Goal: Task Accomplishment & Management: Manage account settings

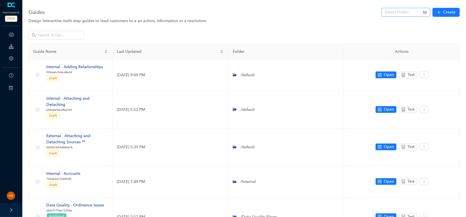
click at [420, 13] on input "search" at bounding box center [404, 12] width 39 height 8
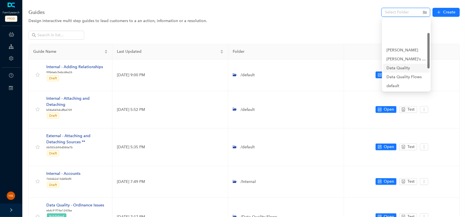
scroll to position [28, 0]
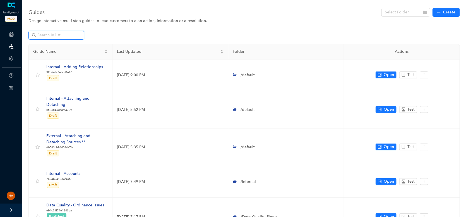
click at [67, 33] on input "text" at bounding box center [56, 35] width 39 height 6
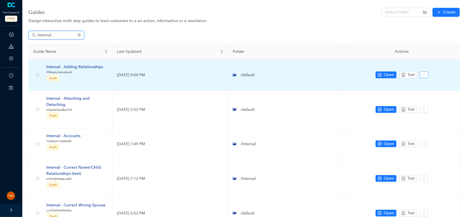
type input "internal"
click at [424, 74] on icon "more" at bounding box center [424, 75] width 4 height 4
click at [428, 83] on span "Settings" at bounding box center [434, 84] width 20 height 6
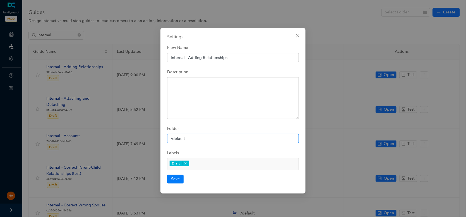
drag, startPoint x: 173, startPoint y: 139, endPoint x: 194, endPoint y: 139, distance: 20.9
click at [194, 139] on input "/default" at bounding box center [233, 138] width 132 height 9
type input "/Internal"
paste input "/Internal"
type input "/Internal"
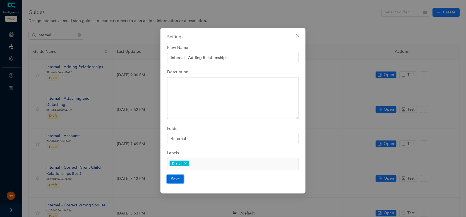
click at [176, 178] on button "Save" at bounding box center [175, 179] width 16 height 8
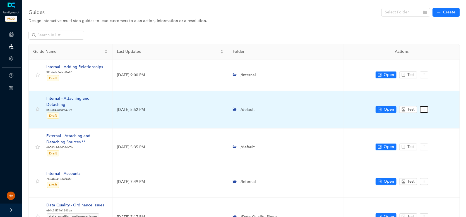
click at [421, 109] on button "button" at bounding box center [424, 109] width 8 height 7
click at [431, 119] on span "Settings" at bounding box center [434, 119] width 20 height 6
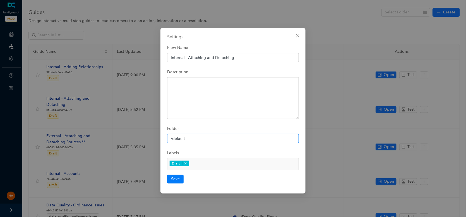
click at [190, 138] on input "/default" at bounding box center [233, 138] width 132 height 9
paste input "Internal"
type input "/Internal"
click at [175, 179] on button "Save" at bounding box center [175, 179] width 16 height 8
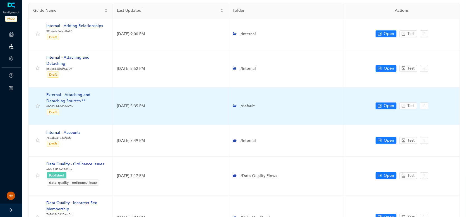
scroll to position [56, 0]
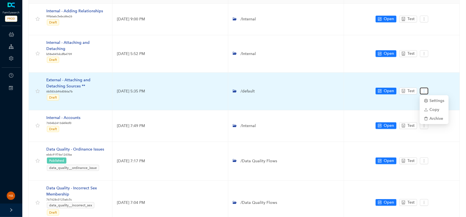
click at [423, 91] on icon "more" at bounding box center [424, 91] width 4 height 4
click at [431, 102] on span "Settings" at bounding box center [434, 101] width 20 height 6
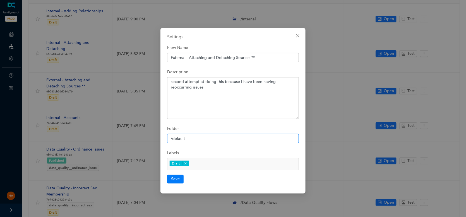
drag, startPoint x: 191, startPoint y: 138, endPoint x: 154, endPoint y: 137, distance: 37.7
click at [154, 137] on div "Settings Flow Name External - Attaching and Detaching Sources ** Description se…" at bounding box center [233, 108] width 466 height 217
click at [179, 141] on input "/default" at bounding box center [233, 138] width 132 height 9
click at [173, 138] on input "/default" at bounding box center [233, 138] width 132 height 9
click at [295, 38] on button "Close" at bounding box center [297, 35] width 9 height 9
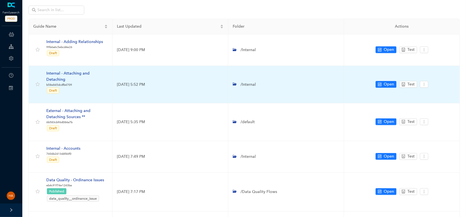
scroll to position [0, 0]
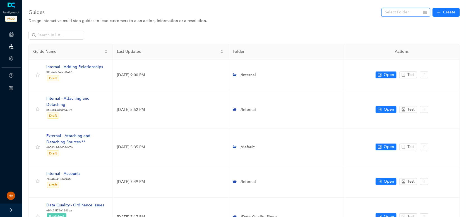
click at [400, 15] on input "search" at bounding box center [404, 12] width 39 height 8
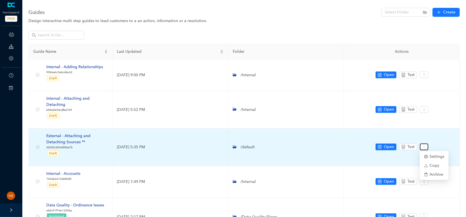
click at [424, 147] on icon "more" at bounding box center [424, 147] width 4 height 4
click at [431, 155] on span "Settings" at bounding box center [434, 156] width 20 height 6
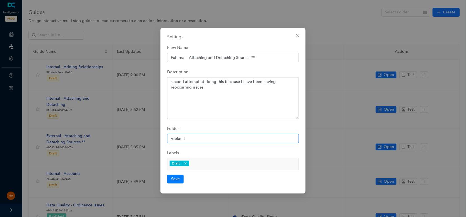
drag, startPoint x: 178, startPoint y: 139, endPoint x: 195, endPoint y: 139, distance: 16.2
click at [194, 139] on input "/default" at bounding box center [233, 138] width 132 height 9
type input "/External"
click at [176, 178] on button "Save" at bounding box center [175, 179] width 16 height 8
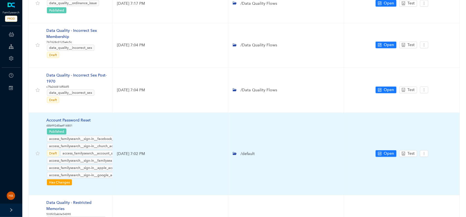
scroll to position [223, 0]
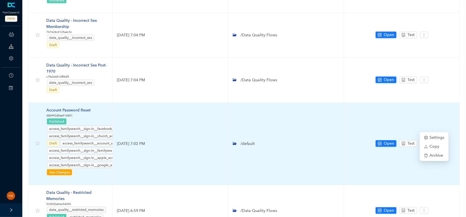
click at [422, 141] on icon "more" at bounding box center [424, 143] width 4 height 4
click at [428, 137] on span "Settings" at bounding box center [434, 137] width 20 height 6
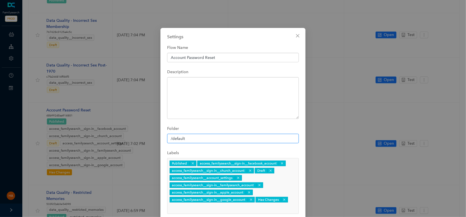
drag, startPoint x: 172, startPoint y: 137, endPoint x: 192, endPoint y: 139, distance: 20.5
click at [192, 139] on input "/default" at bounding box center [233, 138] width 132 height 9
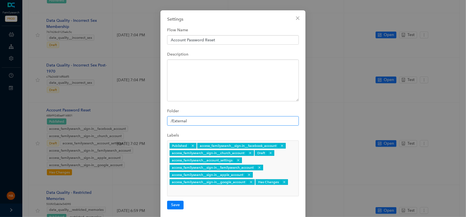
scroll to position [26, 0]
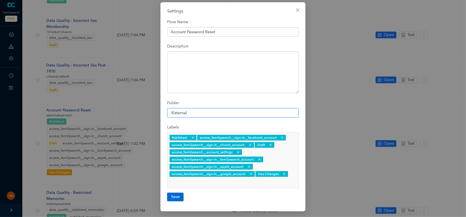
type input "/External"
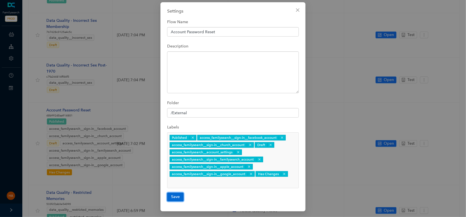
click at [177, 196] on button "Save" at bounding box center [175, 196] width 16 height 8
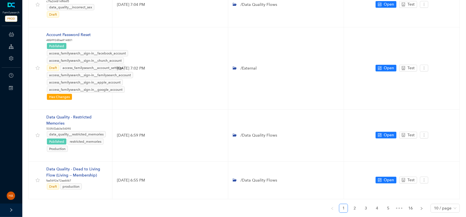
scroll to position [299, 0]
click at [445, 204] on span "10 / page" at bounding box center [445, 208] width 23 height 8
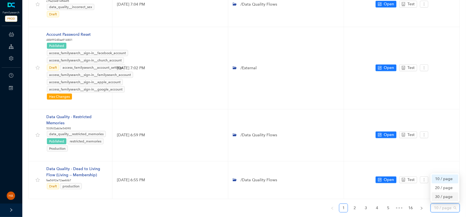
click at [442, 194] on div "30 / page" at bounding box center [445, 197] width 20 height 6
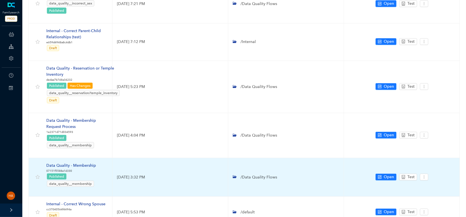
scroll to position [1163, 0]
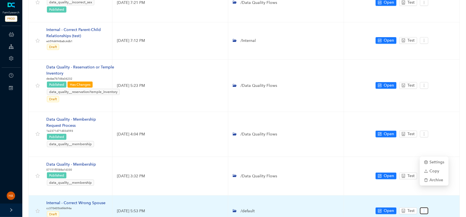
click at [425, 209] on icon "more" at bounding box center [424, 211] width 4 height 4
click at [431, 164] on span "Settings" at bounding box center [434, 162] width 20 height 6
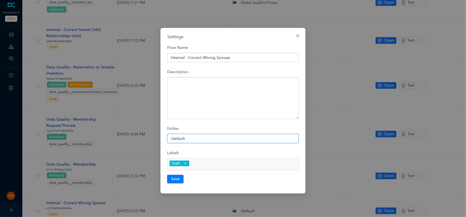
drag, startPoint x: 172, startPoint y: 138, endPoint x: 212, endPoint y: 143, distance: 40.4
click at [210, 143] on input "/default" at bounding box center [233, 138] width 132 height 9
type input "/Internal"
click at [181, 179] on button "Save" at bounding box center [175, 179] width 16 height 8
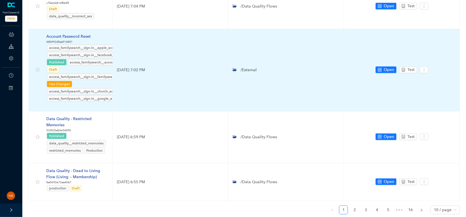
scroll to position [299, 0]
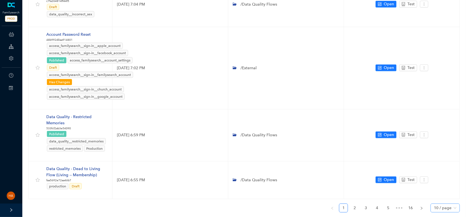
click at [450, 204] on span "10 / page" at bounding box center [445, 208] width 23 height 8
click at [446, 194] on div "30 / page" at bounding box center [445, 197] width 20 height 6
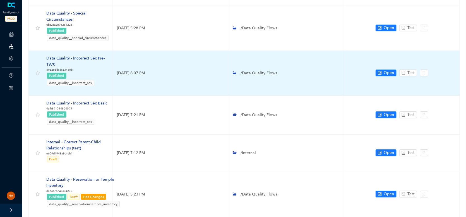
scroll to position [1163, 0]
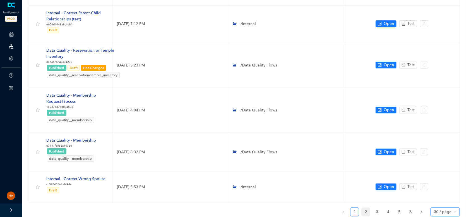
click at [368, 208] on link "2" at bounding box center [365, 212] width 8 height 8
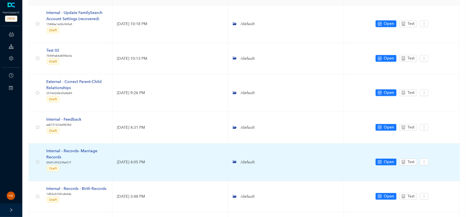
scroll to position [0, 0]
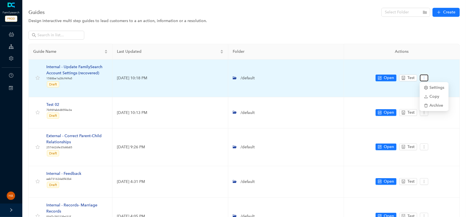
click at [424, 78] on icon "more" at bounding box center [424, 77] width 1 height 3
click at [431, 88] on span "Settings" at bounding box center [434, 88] width 20 height 6
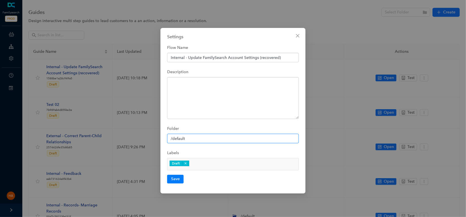
drag, startPoint x: 189, startPoint y: 141, endPoint x: 209, endPoint y: 143, distance: 20.5
click at [208, 143] on div "Flow Name Internal - Update FamilySearch Account Settings (recovered) Descripti…" at bounding box center [233, 112] width 132 height 141
type input "/Internal"
click at [170, 179] on button "Save" at bounding box center [175, 179] width 16 height 8
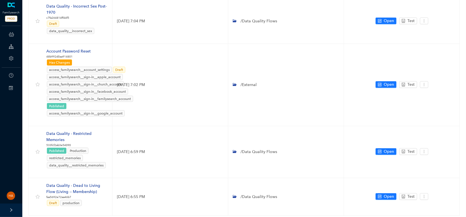
scroll to position [299, 0]
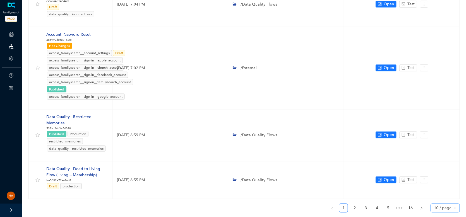
click at [443, 204] on span "10 / page" at bounding box center [445, 208] width 23 height 8
click at [446, 194] on div "30 / page" at bounding box center [445, 197] width 20 height 6
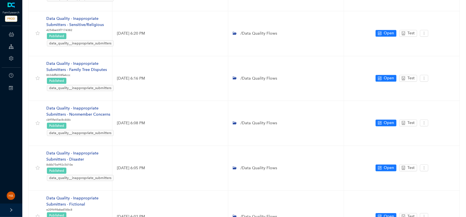
scroll to position [1187, 0]
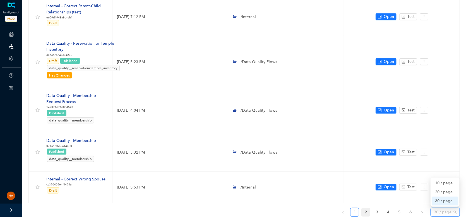
click at [366, 208] on link "2" at bounding box center [365, 212] width 8 height 8
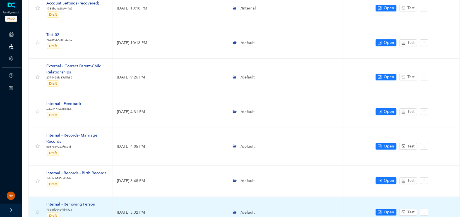
scroll to position [0, 0]
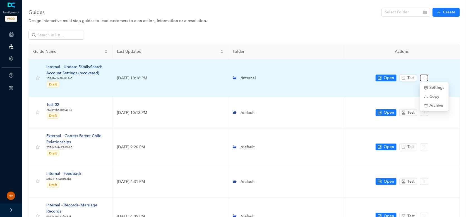
click at [423, 77] on icon "more" at bounding box center [424, 78] width 4 height 4
click at [430, 85] on span "Settings" at bounding box center [434, 88] width 20 height 6
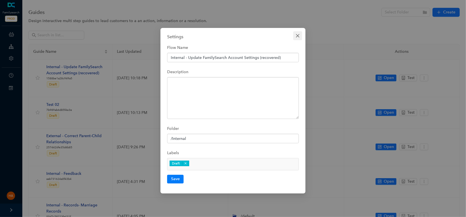
click at [297, 36] on icon "close" at bounding box center [297, 35] width 4 height 4
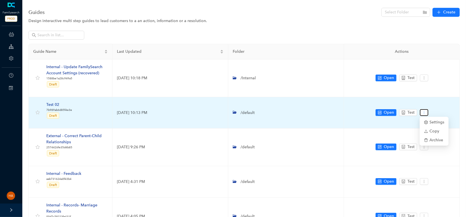
click at [423, 114] on button "button" at bounding box center [424, 112] width 8 height 7
click at [435, 141] on span "Archive" at bounding box center [434, 140] width 20 height 6
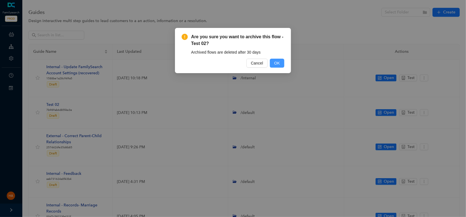
click at [274, 61] on span "OK" at bounding box center [277, 63] width 6 height 6
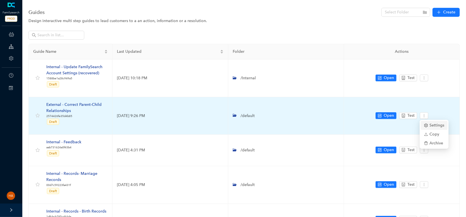
click at [433, 126] on span "Settings" at bounding box center [434, 125] width 20 height 6
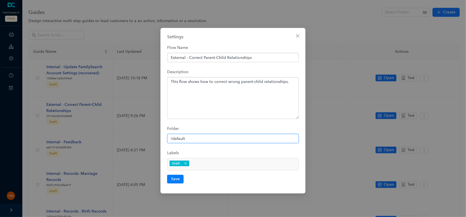
drag, startPoint x: 173, startPoint y: 138, endPoint x: 197, endPoint y: 142, distance: 24.5
click at [197, 142] on input "/default" at bounding box center [233, 138] width 132 height 9
type input "/External"
click at [176, 178] on button "Save" at bounding box center [175, 179] width 16 height 8
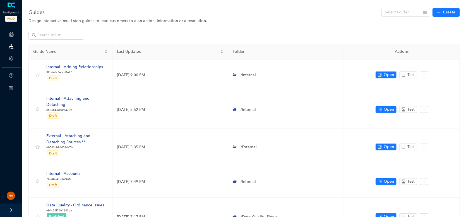
click at [331, 34] on div at bounding box center [243, 37] width 431 height 13
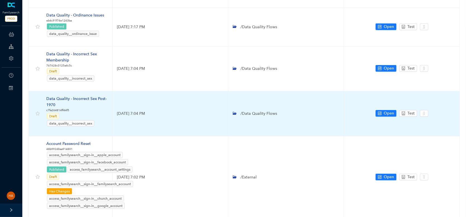
scroll to position [299, 0]
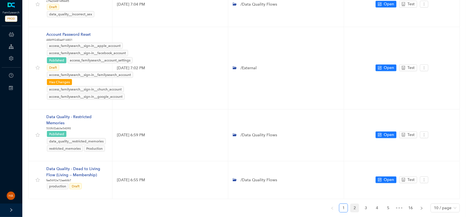
click at [353, 204] on link "2" at bounding box center [354, 208] width 8 height 8
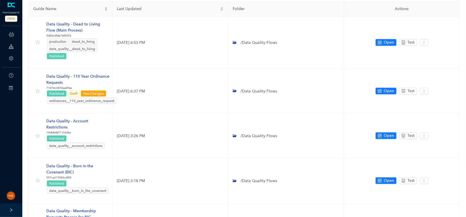
scroll to position [0, 0]
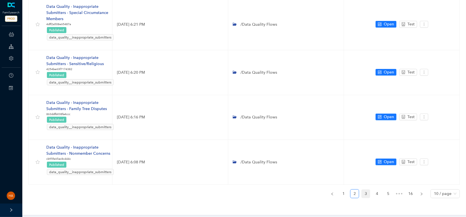
click at [365, 190] on link "3" at bounding box center [365, 193] width 8 height 8
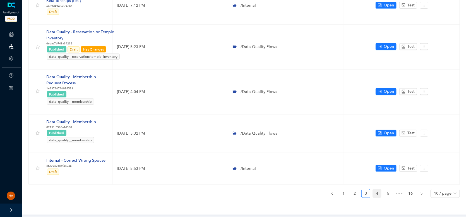
click at [376, 191] on link "4" at bounding box center [377, 193] width 8 height 8
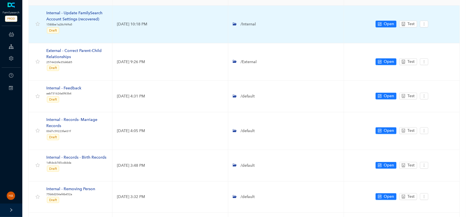
scroll to position [56, 0]
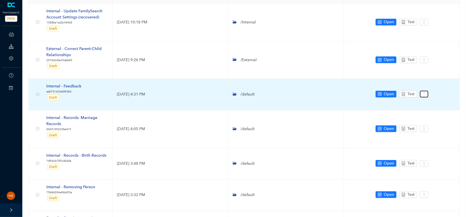
click at [425, 96] on button "button" at bounding box center [424, 94] width 8 height 7
click at [430, 104] on span "Settings" at bounding box center [434, 104] width 20 height 6
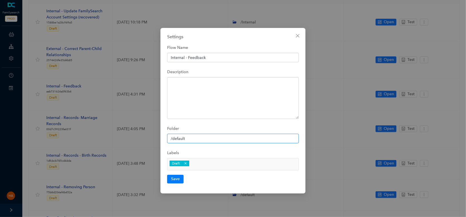
drag, startPoint x: 173, startPoint y: 137, endPoint x: 197, endPoint y: 138, distance: 24.0
click at [197, 138] on input "/default" at bounding box center [233, 138] width 132 height 9
paste input "Internal"
type input "/Internal"
click at [177, 178] on button "Save" at bounding box center [175, 179] width 16 height 8
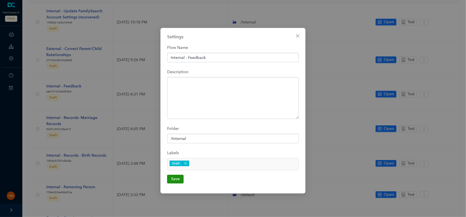
scroll to position [0, 0]
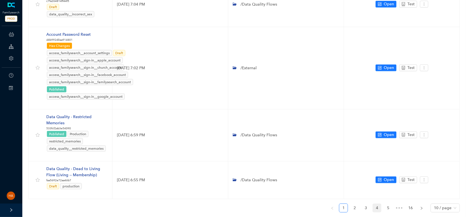
click at [375, 204] on link "4" at bounding box center [377, 208] width 8 height 8
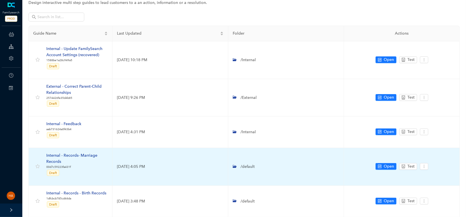
scroll to position [28, 0]
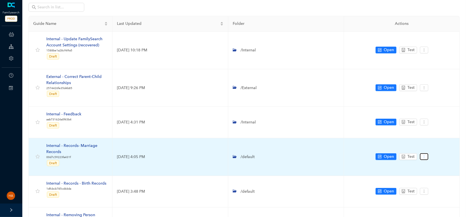
click at [422, 158] on button "button" at bounding box center [424, 156] width 8 height 7
click at [428, 165] on icon "setting" at bounding box center [426, 166] width 4 height 4
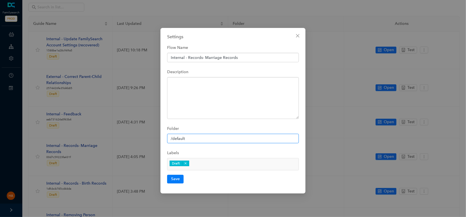
click at [187, 139] on input "/default" at bounding box center [233, 138] width 132 height 9
paste input "Internal"
type input "/Internal"
click at [173, 178] on button "Save" at bounding box center [175, 179] width 16 height 8
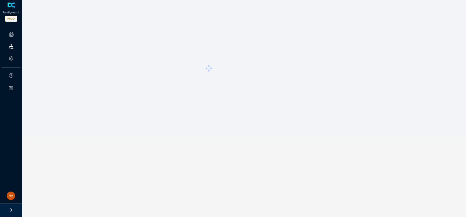
scroll to position [0, 0]
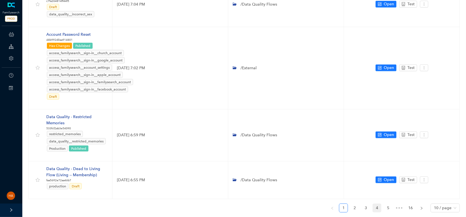
click at [378, 204] on link "4" at bounding box center [377, 208] width 8 height 8
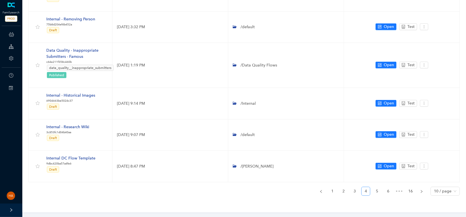
scroll to position [222, 0]
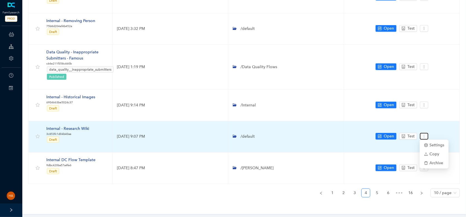
click at [425, 135] on icon "more" at bounding box center [424, 136] width 4 height 4
click at [430, 145] on span "Settings" at bounding box center [434, 145] width 20 height 6
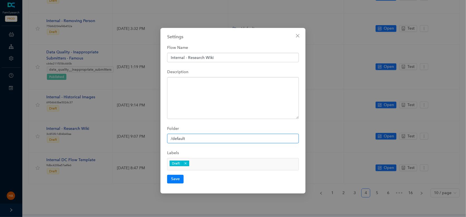
click at [193, 141] on input "/default" at bounding box center [233, 138] width 132 height 9
paste input "Internal"
type input "/Internal"
click at [175, 179] on button "Save" at bounding box center [175, 179] width 16 height 8
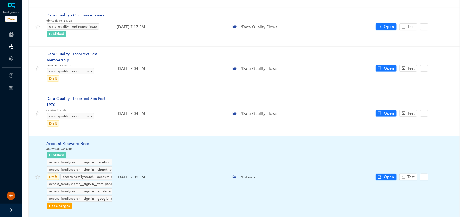
scroll to position [299, 0]
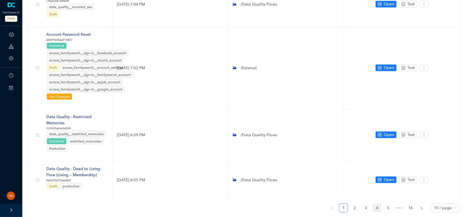
click at [376, 204] on link "4" at bounding box center [377, 208] width 8 height 8
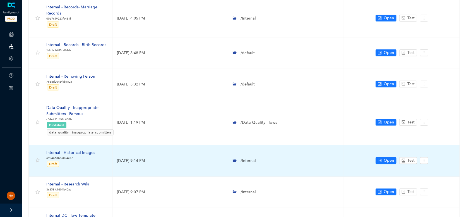
scroll to position [166, 0]
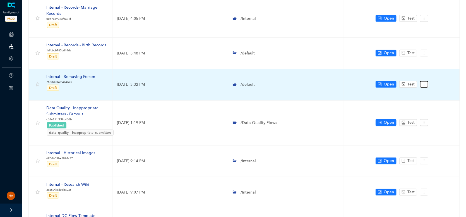
click at [425, 84] on icon "more" at bounding box center [424, 84] width 4 height 4
click at [431, 94] on span "Settings" at bounding box center [434, 94] width 20 height 6
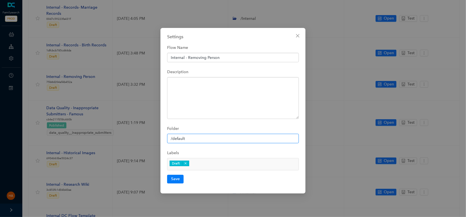
click at [196, 141] on input "/default" at bounding box center [233, 138] width 132 height 9
paste input "Internal"
type input "/Internal"
click at [173, 178] on button "Save" at bounding box center [175, 179] width 16 height 8
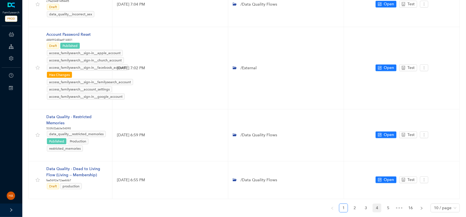
click at [375, 204] on link "4" at bounding box center [377, 208] width 8 height 8
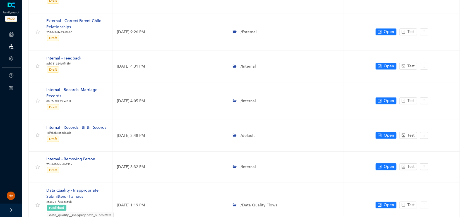
scroll to position [82, 0]
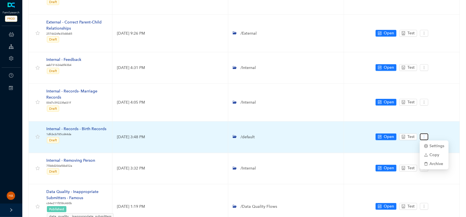
click at [425, 135] on icon "more" at bounding box center [424, 137] width 4 height 4
click at [433, 145] on span "Settings" at bounding box center [434, 146] width 20 height 6
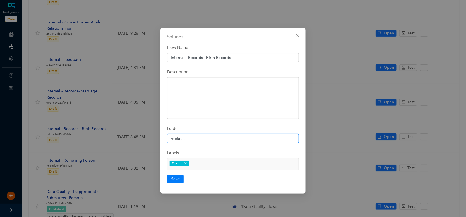
click at [226, 139] on input "/default" at bounding box center [233, 138] width 132 height 9
paste input "Internal"
type input "/Internal"
click at [175, 180] on button "Save" at bounding box center [175, 179] width 16 height 8
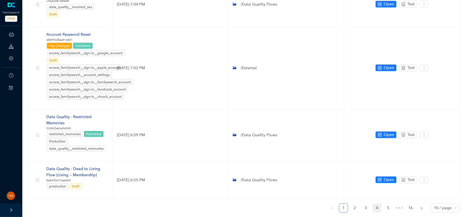
click at [376, 204] on link "4" at bounding box center [377, 208] width 8 height 8
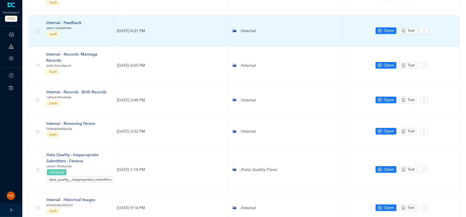
scroll to position [222, 0]
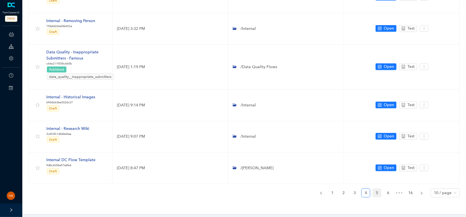
click at [377, 191] on link "5" at bounding box center [377, 193] width 8 height 8
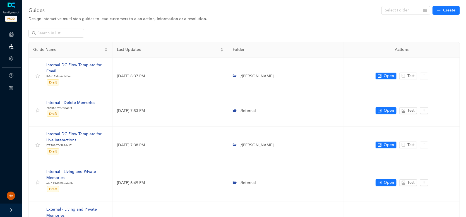
scroll to position [0, 0]
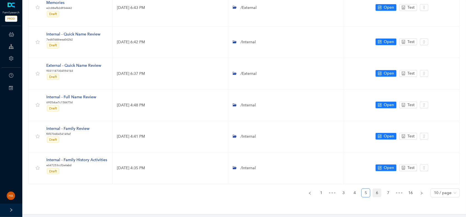
click at [375, 190] on link "6" at bounding box center [377, 193] width 8 height 8
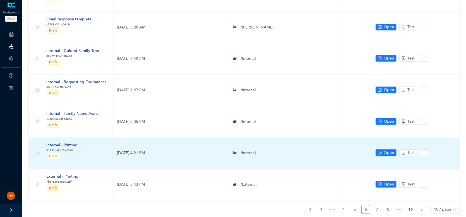
scroll to position [208, 0]
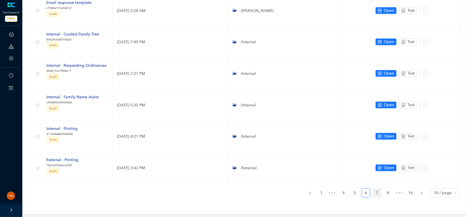
click at [377, 190] on link "7" at bounding box center [377, 193] width 8 height 8
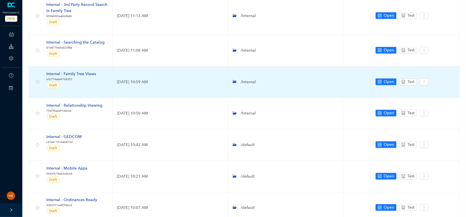
scroll to position [139, 0]
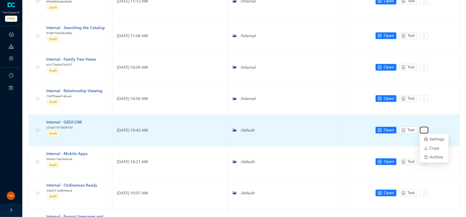
click at [422, 130] on icon "more" at bounding box center [424, 130] width 4 height 4
click at [426, 137] on icon "setting" at bounding box center [426, 139] width 4 height 4
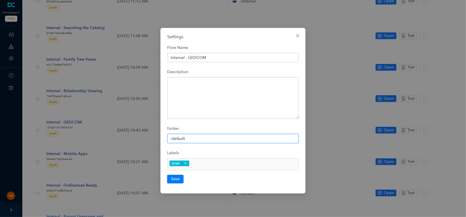
click at [187, 137] on input "/default" at bounding box center [233, 138] width 132 height 9
paste input "Internal"
type input "/Internal"
click at [172, 177] on button "Save" at bounding box center [175, 179] width 16 height 8
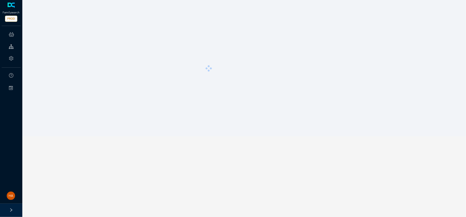
scroll to position [0, 0]
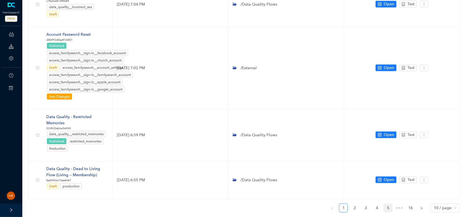
click at [388, 204] on link "5" at bounding box center [388, 208] width 8 height 8
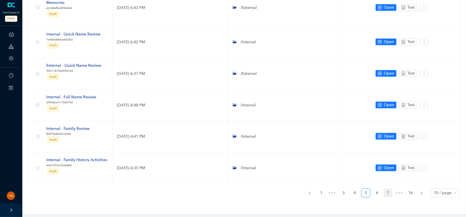
click at [388, 192] on link "7" at bounding box center [388, 193] width 8 height 8
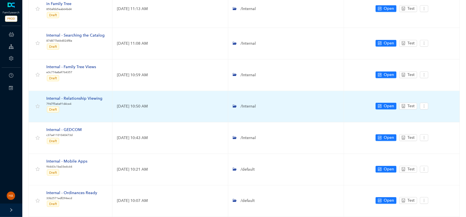
scroll to position [167, 0]
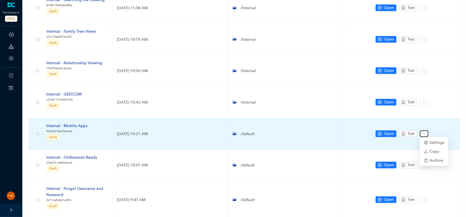
click at [424, 134] on icon "more" at bounding box center [424, 134] width 4 height 4
click at [434, 142] on span "Settings" at bounding box center [434, 142] width 20 height 6
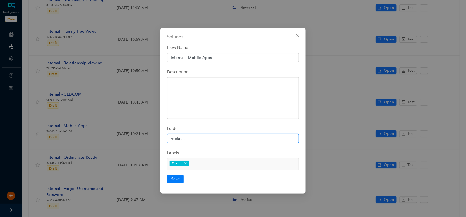
click at [218, 138] on input "/default" at bounding box center [233, 138] width 132 height 9
paste input "Internal"
type input "/Internal"
click at [173, 180] on button "Save" at bounding box center [175, 179] width 16 height 8
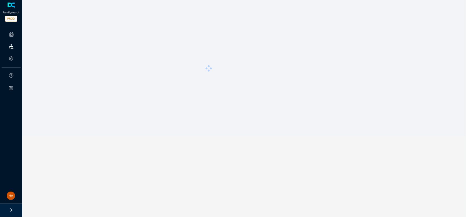
scroll to position [0, 0]
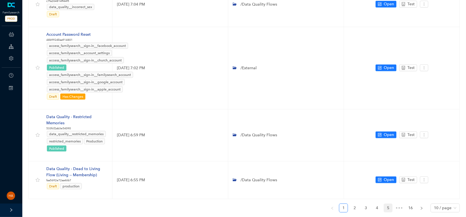
click at [389, 204] on link "5" at bounding box center [388, 208] width 8 height 8
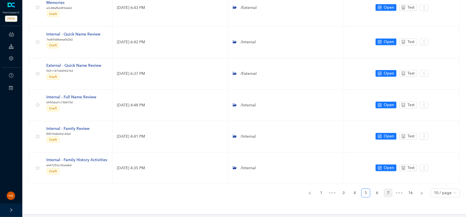
click at [389, 191] on link "7" at bounding box center [388, 193] width 8 height 8
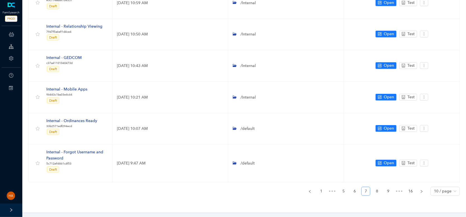
scroll to position [202, 0]
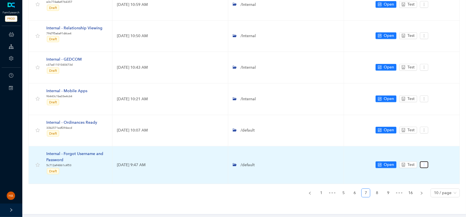
click at [424, 164] on icon "more" at bounding box center [424, 165] width 4 height 4
click at [437, 175] on span "Settings" at bounding box center [434, 173] width 20 height 6
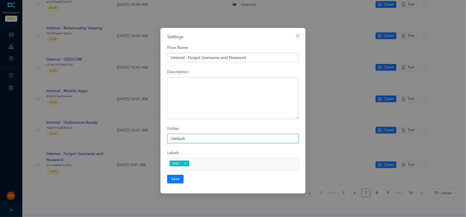
click at [195, 142] on input "/default" at bounding box center [233, 138] width 132 height 9
paste input "Internal"
type input "/Internal"
click at [175, 180] on button "Save" at bounding box center [175, 179] width 16 height 8
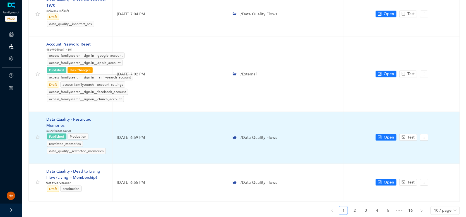
scroll to position [291, 0]
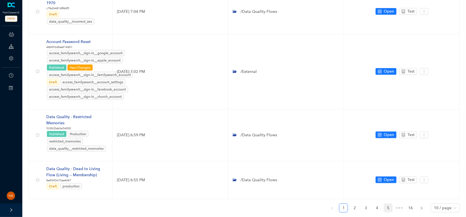
click at [389, 204] on link "5" at bounding box center [388, 208] width 8 height 8
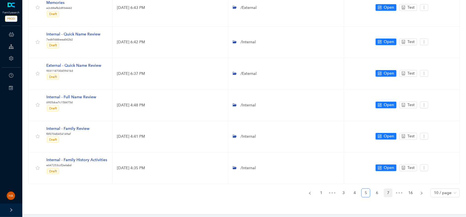
click at [389, 191] on link "7" at bounding box center [388, 193] width 8 height 8
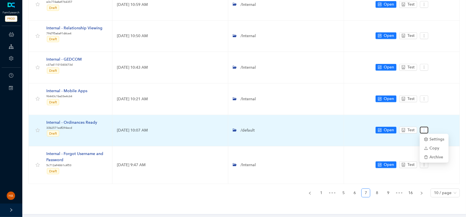
click at [423, 128] on icon "more" at bounding box center [424, 130] width 4 height 4
click at [430, 140] on span "Settings" at bounding box center [434, 139] width 20 height 6
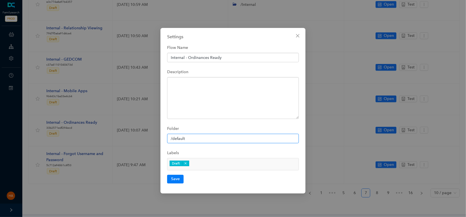
click at [200, 138] on input "/default" at bounding box center [233, 138] width 132 height 9
paste input "Internal"
type input "/Internal"
click at [172, 178] on button "Save" at bounding box center [175, 179] width 16 height 8
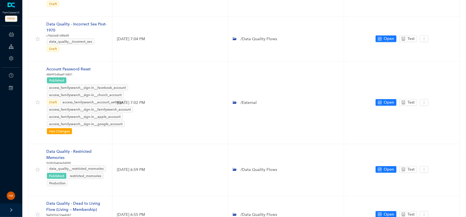
scroll to position [299, 0]
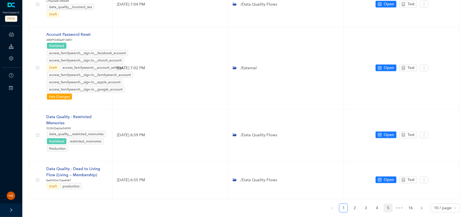
click at [389, 204] on link "5" at bounding box center [388, 208] width 8 height 8
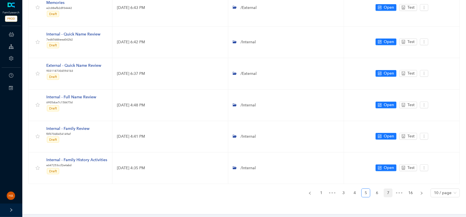
click at [388, 191] on link "7" at bounding box center [388, 193] width 8 height 8
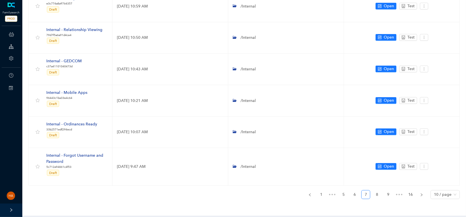
scroll to position [202, 0]
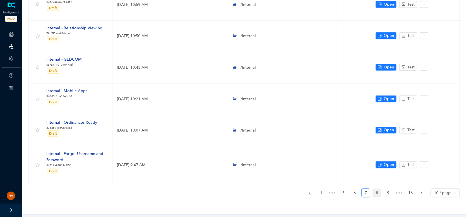
click at [376, 191] on link "8" at bounding box center [377, 193] width 8 height 8
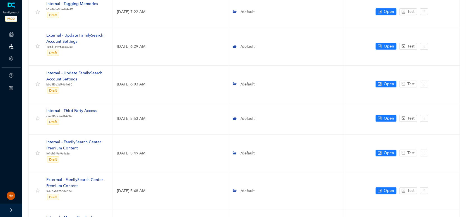
scroll to position [0, 0]
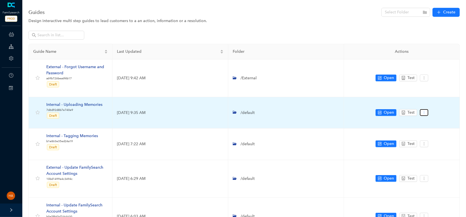
click at [421, 114] on button "button" at bounding box center [424, 112] width 8 height 7
click at [428, 122] on span "Settings" at bounding box center [434, 122] width 20 height 6
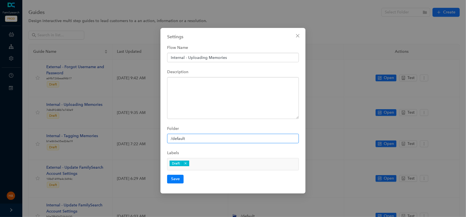
click at [212, 139] on input "/default" at bounding box center [233, 138] width 132 height 9
paste input "Internal"
type input "/Internal"
click at [175, 178] on button "Save" at bounding box center [175, 179] width 16 height 8
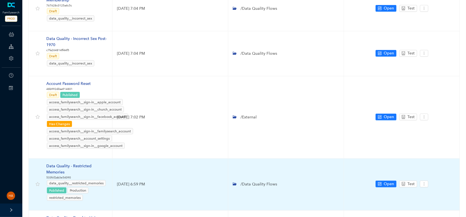
scroll to position [299, 0]
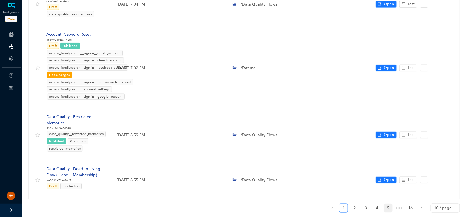
click at [388, 204] on link "5" at bounding box center [388, 208] width 8 height 8
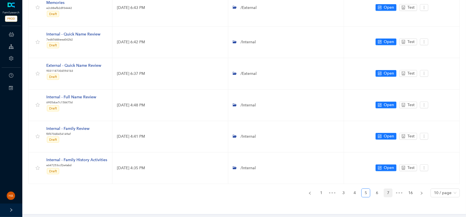
click at [389, 193] on link "7" at bounding box center [388, 193] width 8 height 8
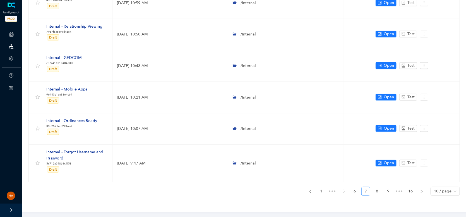
scroll to position [202, 0]
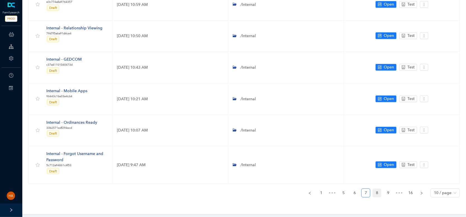
click at [377, 191] on link "8" at bounding box center [377, 193] width 8 height 8
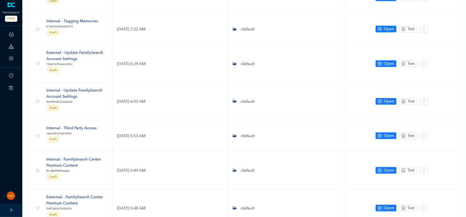
scroll to position [7, 0]
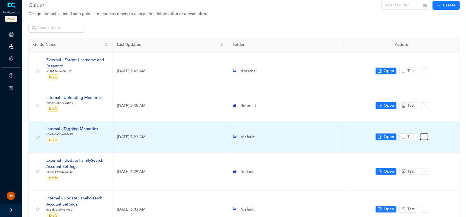
click at [424, 137] on icon "more" at bounding box center [424, 137] width 4 height 4
click at [429, 147] on span "Settings" at bounding box center [434, 146] width 20 height 6
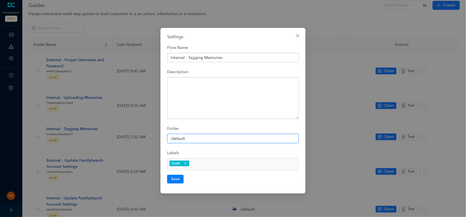
click at [211, 141] on input "/default" at bounding box center [233, 138] width 132 height 9
paste input "Internal"
type input "/Internal"
click at [177, 177] on button "Save" at bounding box center [175, 179] width 16 height 8
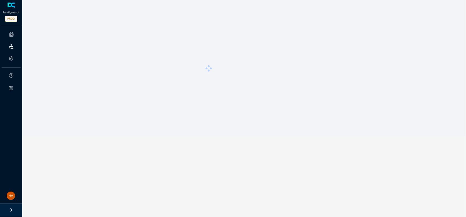
scroll to position [0, 0]
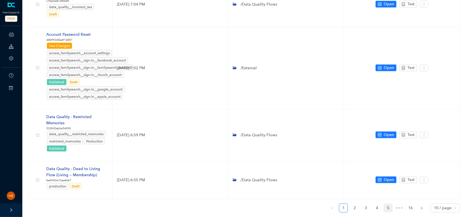
click at [387, 204] on link "5" at bounding box center [388, 208] width 8 height 8
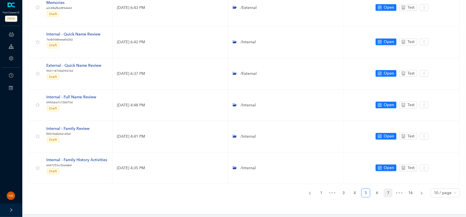
click at [387, 191] on link "7" at bounding box center [388, 193] width 8 height 8
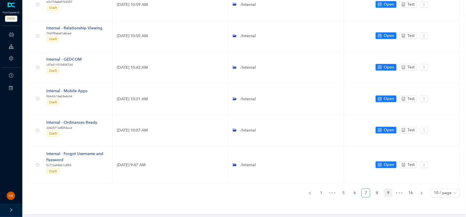
click at [388, 192] on link "9" at bounding box center [388, 193] width 8 height 8
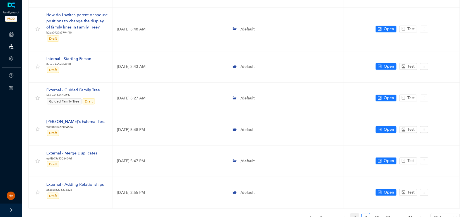
click at [356, 213] on link "8" at bounding box center [354, 217] width 8 height 8
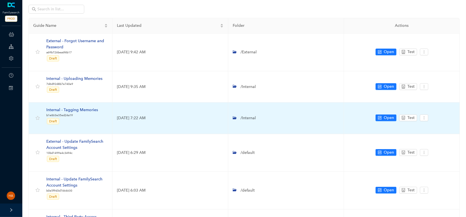
scroll to position [63, 0]
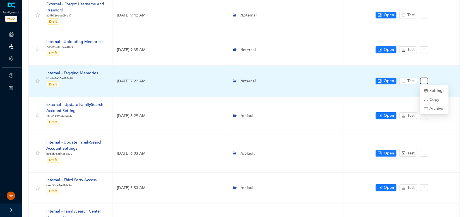
click at [424, 81] on icon "more" at bounding box center [424, 81] width 4 height 4
click at [430, 90] on span "Settings" at bounding box center [434, 91] width 20 height 6
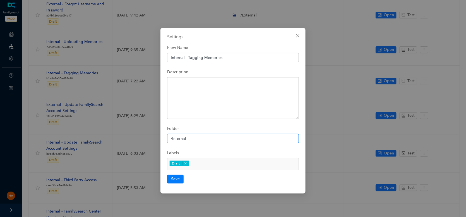
click at [219, 139] on input "/Internal" at bounding box center [233, 138] width 132 height 9
click at [296, 36] on icon "close" at bounding box center [297, 35] width 4 height 4
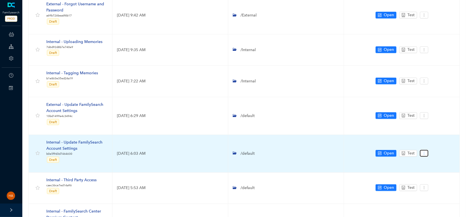
click at [426, 152] on icon "more" at bounding box center [424, 153] width 4 height 4
click at [433, 163] on td "Open Test" at bounding box center [402, 154] width 116 height 38
click at [426, 155] on button "button" at bounding box center [424, 153] width 8 height 7
click at [427, 163] on icon "setting" at bounding box center [426, 162] width 4 height 4
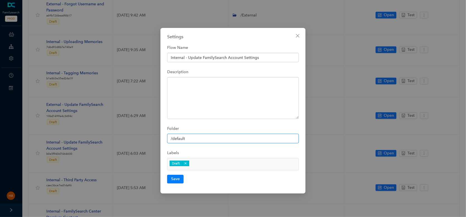
click at [205, 139] on input "/default" at bounding box center [233, 138] width 132 height 9
paste input "Internal"
type input "/Internal"
click at [175, 178] on button "Save" at bounding box center [175, 179] width 16 height 8
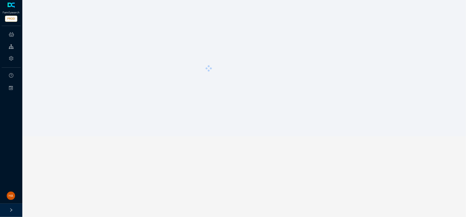
scroll to position [0, 0]
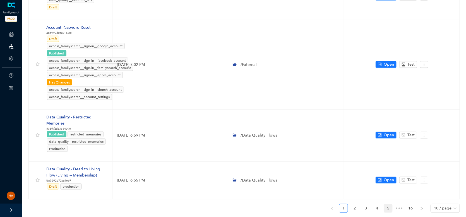
click at [389, 204] on link "5" at bounding box center [388, 208] width 8 height 8
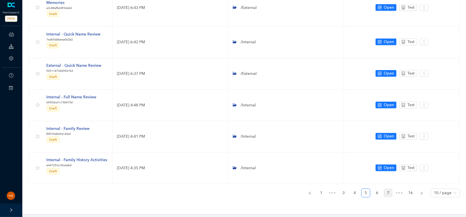
click at [389, 193] on link "7" at bounding box center [388, 193] width 8 height 8
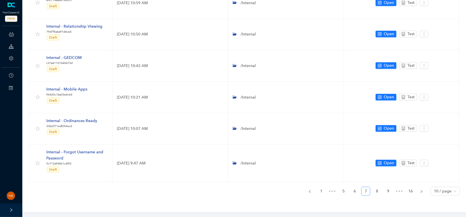
scroll to position [202, 0]
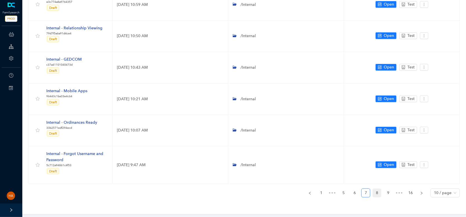
click at [377, 191] on link "8" at bounding box center [377, 193] width 8 height 8
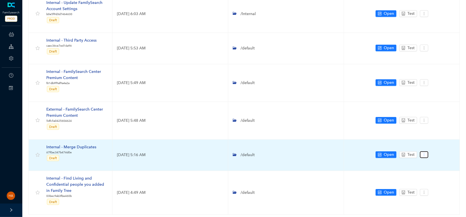
click at [425, 153] on icon "more" at bounding box center [424, 155] width 4 height 4
click at [430, 163] on span "Settings" at bounding box center [434, 163] width 20 height 6
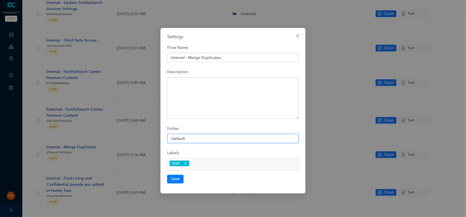
click at [190, 137] on input "/default" at bounding box center [233, 138] width 132 height 9
paste input "Internal"
type input "/Internal"
click at [173, 178] on button "Save" at bounding box center [175, 179] width 16 height 8
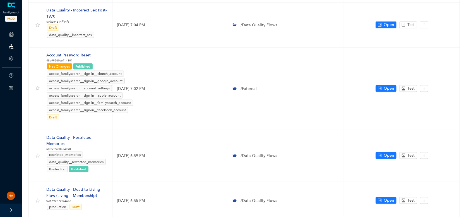
scroll to position [299, 0]
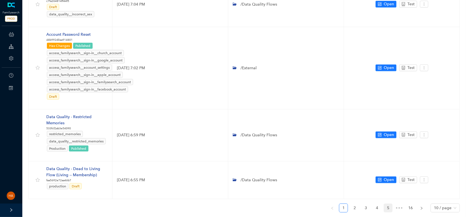
click at [387, 204] on link "5" at bounding box center [388, 208] width 8 height 8
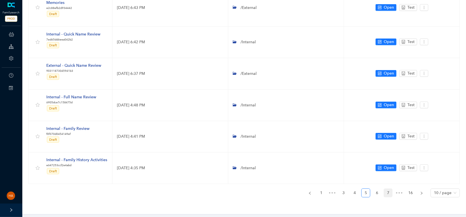
click at [387, 192] on link "7" at bounding box center [388, 193] width 8 height 8
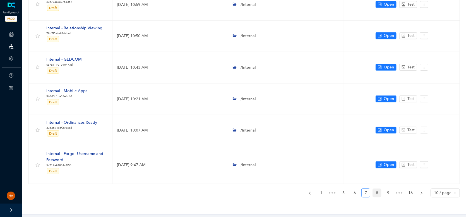
click at [377, 192] on link "8" at bounding box center [377, 193] width 8 height 8
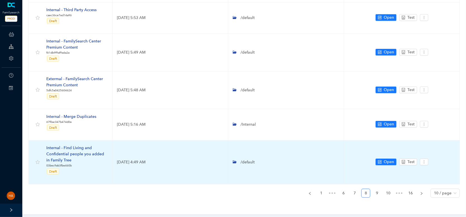
scroll to position [233, 0]
click at [425, 162] on icon "more" at bounding box center [424, 162] width 4 height 4
click at [430, 169] on span "Settings" at bounding box center [434, 170] width 20 height 6
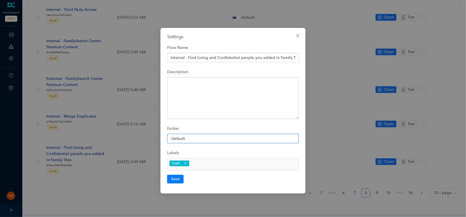
click at [196, 138] on input "/default" at bounding box center [233, 138] width 132 height 9
paste input "Internal"
type input "/Internal"
click at [174, 178] on button "Save" at bounding box center [175, 179] width 16 height 8
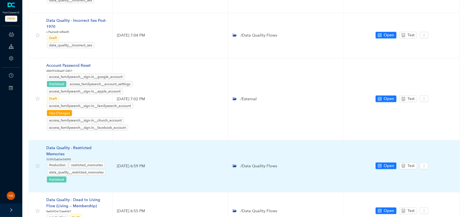
scroll to position [299, 0]
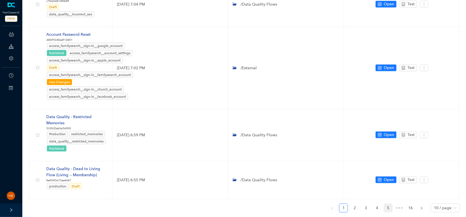
click at [388, 204] on link "5" at bounding box center [388, 208] width 8 height 8
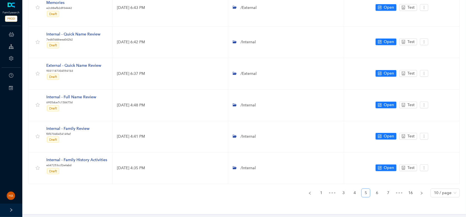
click at [388, 192] on link "7" at bounding box center [388, 193] width 8 height 8
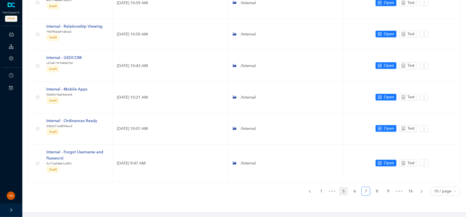
scroll to position [202, 0]
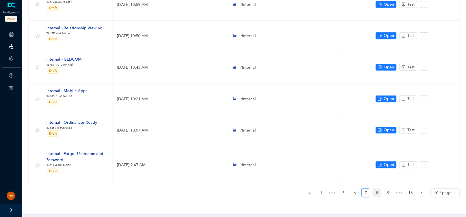
click at [379, 192] on link "8" at bounding box center [377, 193] width 8 height 8
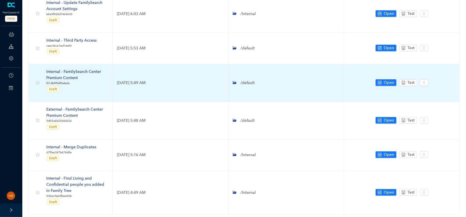
click at [429, 83] on td "Open Test" at bounding box center [402, 83] width 116 height 38
click at [425, 83] on icon "more" at bounding box center [424, 83] width 4 height 4
click at [429, 92] on span "Settings" at bounding box center [434, 92] width 20 height 6
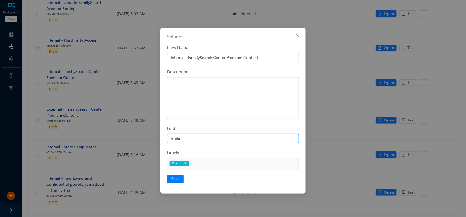
click at [199, 137] on input "/default" at bounding box center [233, 138] width 132 height 9
paste input "Internal"
type input "/Internal"
click at [176, 177] on button "Save" at bounding box center [175, 179] width 16 height 8
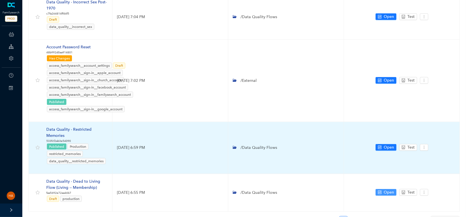
scroll to position [299, 0]
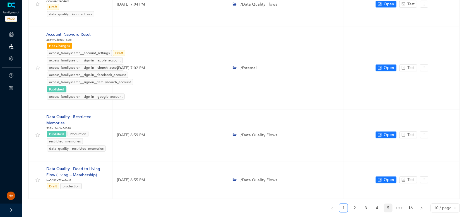
click at [387, 204] on link "5" at bounding box center [388, 208] width 8 height 8
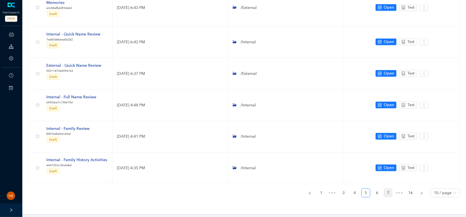
click at [387, 191] on link "7" at bounding box center [388, 193] width 8 height 8
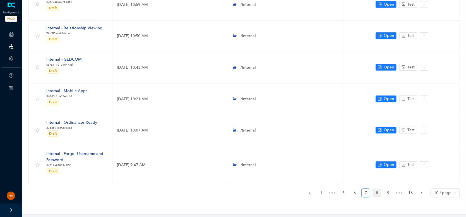
click at [377, 192] on link "8" at bounding box center [377, 193] width 8 height 8
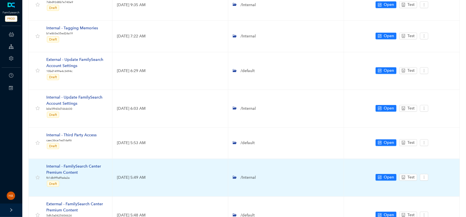
scroll to position [112, 0]
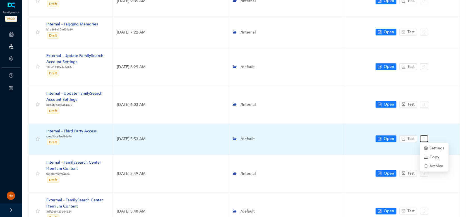
click at [424, 139] on icon "more" at bounding box center [424, 139] width 4 height 4
click at [428, 148] on icon "setting" at bounding box center [426, 148] width 4 height 4
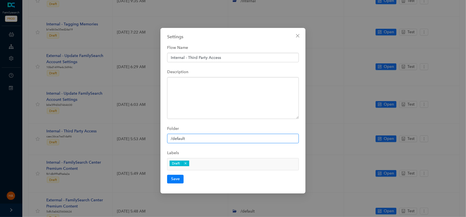
click at [208, 140] on input "/default" at bounding box center [233, 138] width 132 height 9
paste input "Internal"
type input "/Internal"
click at [176, 178] on button "Save" at bounding box center [175, 179] width 16 height 8
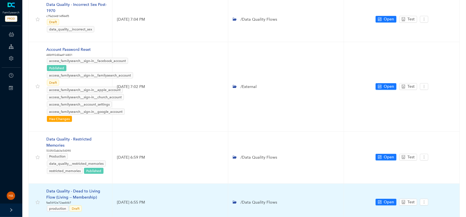
scroll to position [306, 0]
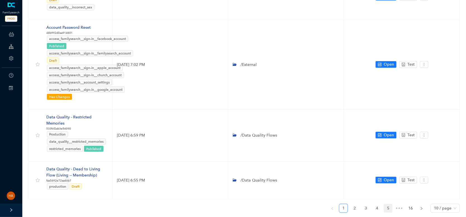
click at [387, 204] on link "5" at bounding box center [388, 208] width 8 height 8
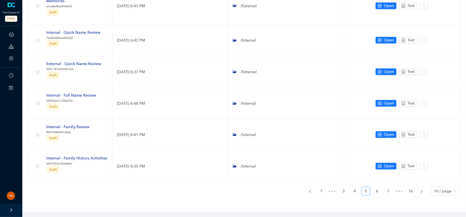
scroll to position [214, 0]
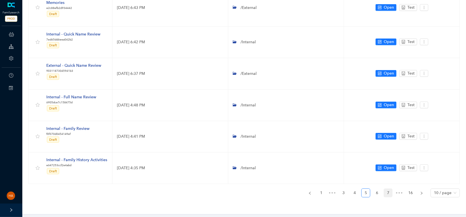
click at [387, 192] on link "7" at bounding box center [388, 193] width 8 height 8
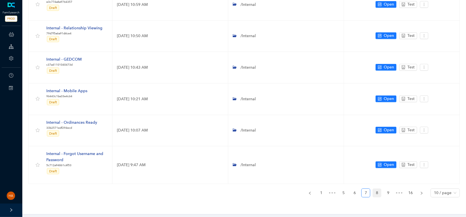
click at [377, 193] on link "8" at bounding box center [377, 193] width 8 height 8
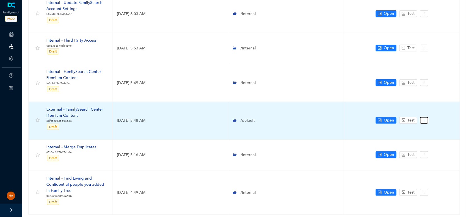
click at [426, 120] on icon "more" at bounding box center [424, 120] width 4 height 4
click at [430, 129] on span "Settings" at bounding box center [434, 129] width 20 height 6
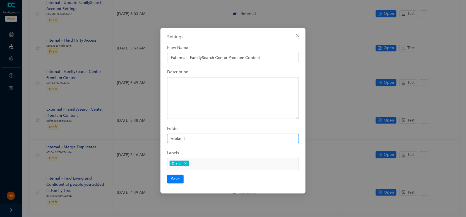
click at [195, 139] on input "/default" at bounding box center [233, 138] width 132 height 9
paste input "Internal"
click at [174, 138] on input "/Internal" at bounding box center [233, 138] width 132 height 9
type input "/External"
drag, startPoint x: 186, startPoint y: 58, endPoint x: 171, endPoint y: 57, distance: 14.8
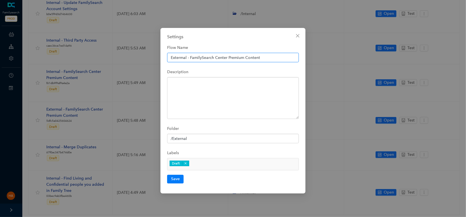
click at [171, 57] on input "Extermal - FamilySearch Center Premium Content" at bounding box center [233, 57] width 132 height 9
click at [180, 57] on input "Extermal - FamilySearch Center Premium Content" at bounding box center [233, 57] width 132 height 9
click at [181, 57] on input "Extermal - FamilySearch Center Premium Content" at bounding box center [233, 57] width 132 height 9
click at [183, 57] on input "Extermal - FamilySearch Center Premium Content" at bounding box center [233, 57] width 132 height 9
drag, startPoint x: 185, startPoint y: 57, endPoint x: 168, endPoint y: 57, distance: 16.7
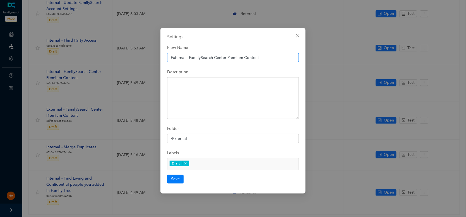
click at [168, 57] on input "External - FamilySearch Center Premium Content" at bounding box center [233, 57] width 132 height 9
type input "External - FamilySearch Center Premium Content"
drag, startPoint x: 191, startPoint y: 137, endPoint x: 172, endPoint y: 138, distance: 19.3
click at [172, 138] on input "/External" at bounding box center [233, 138] width 132 height 9
paste input "text"
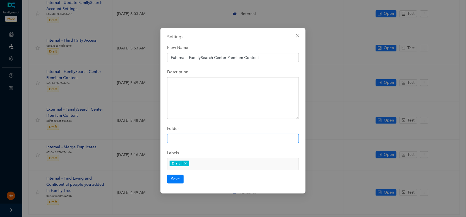
paste input "/External"
type input "/External"
click at [175, 178] on button "Save" at bounding box center [175, 179] width 16 height 8
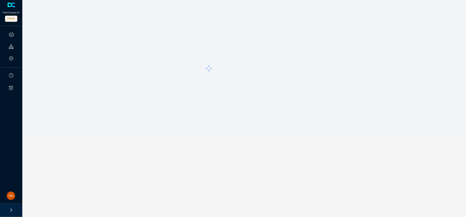
scroll to position [0, 0]
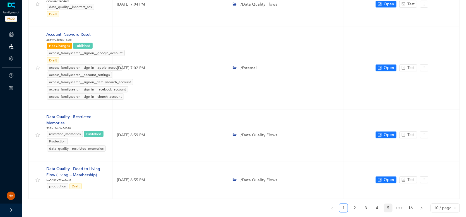
click at [385, 204] on link "5" at bounding box center [388, 208] width 8 height 8
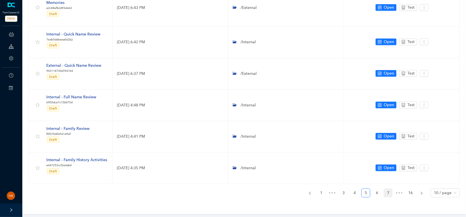
click at [387, 191] on link "7" at bounding box center [388, 193] width 8 height 8
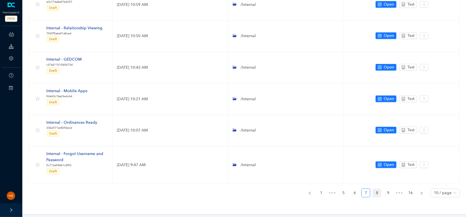
click at [377, 190] on link "8" at bounding box center [377, 193] width 8 height 8
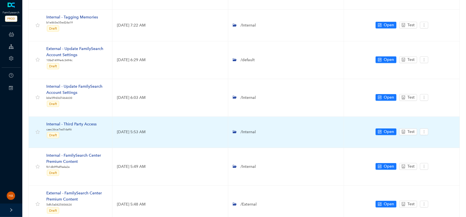
scroll to position [91, 0]
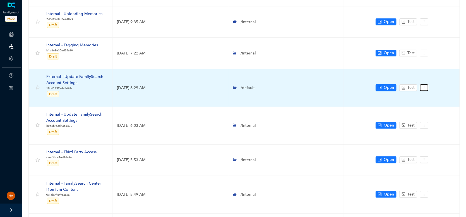
click at [424, 87] on icon "more" at bounding box center [424, 88] width 4 height 4
click at [429, 96] on span "Settings" at bounding box center [434, 97] width 20 height 6
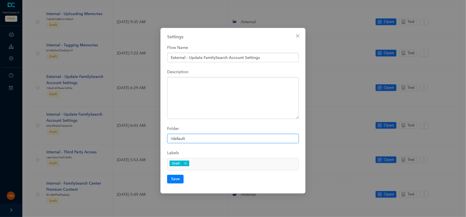
click at [209, 139] on input "/default" at bounding box center [233, 138] width 132 height 9
paste input "External"
type input "/External"
click at [173, 178] on button "Save" at bounding box center [175, 179] width 16 height 8
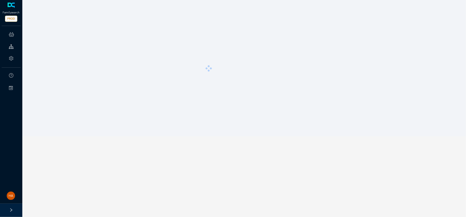
scroll to position [0, 0]
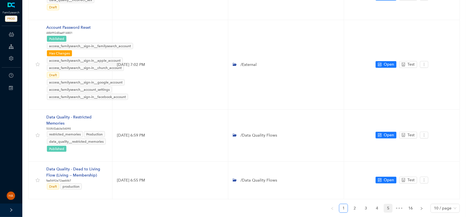
click at [387, 204] on link "5" at bounding box center [388, 208] width 8 height 8
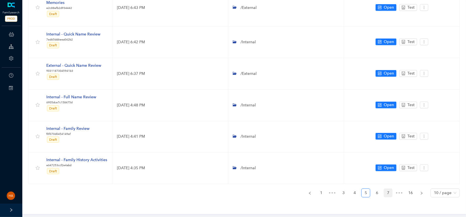
click at [386, 189] on link "7" at bounding box center [388, 193] width 8 height 8
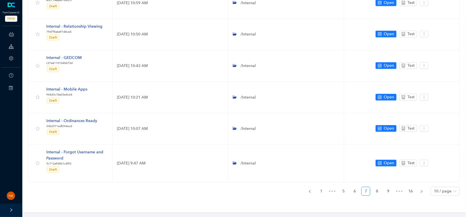
scroll to position [202, 0]
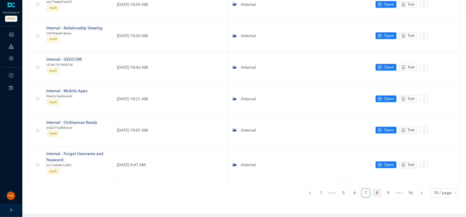
click at [379, 191] on link "8" at bounding box center [377, 193] width 8 height 8
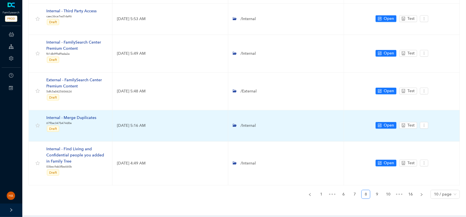
scroll to position [233, 0]
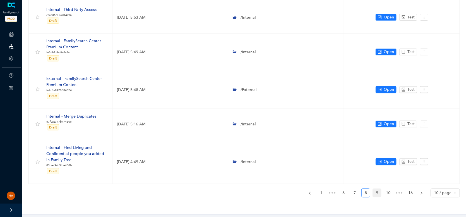
click at [379, 189] on link "9" at bounding box center [377, 193] width 8 height 8
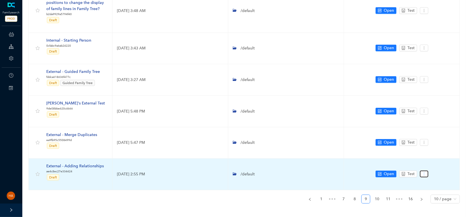
click at [425, 172] on icon "more" at bounding box center [424, 174] width 4 height 4
click at [430, 175] on span "Settings" at bounding box center [434, 176] width 20 height 6
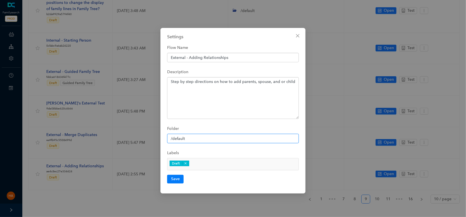
click at [213, 136] on input "/default" at bounding box center [233, 138] width 132 height 9
paste input "External"
type input "/External"
click at [175, 178] on button "Save" at bounding box center [175, 179] width 16 height 8
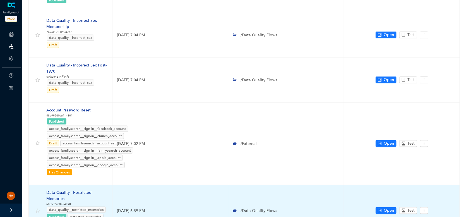
scroll to position [299, 0]
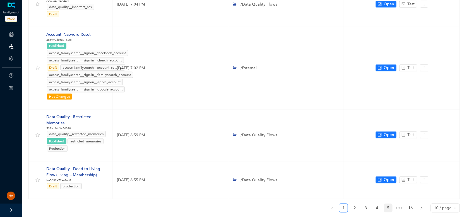
click at [390, 204] on link "5" at bounding box center [388, 208] width 8 height 8
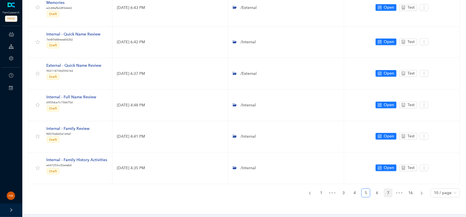
click at [389, 191] on link "7" at bounding box center [388, 193] width 8 height 8
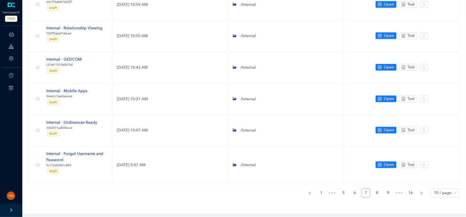
click at [389, 191] on link "9" at bounding box center [388, 193] width 8 height 8
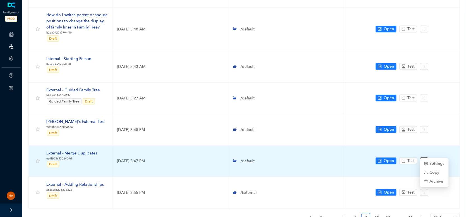
click at [423, 159] on icon "more" at bounding box center [424, 161] width 4 height 4
click at [430, 162] on span "Settings" at bounding box center [434, 163] width 20 height 6
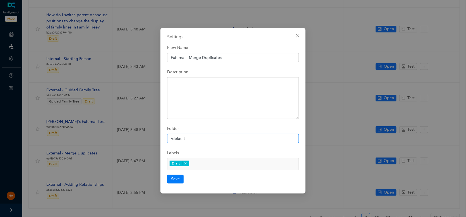
click at [238, 138] on input "/default" at bounding box center [233, 138] width 132 height 9
paste input "External"
type input "/External"
click at [179, 177] on button "Save" at bounding box center [175, 179] width 16 height 8
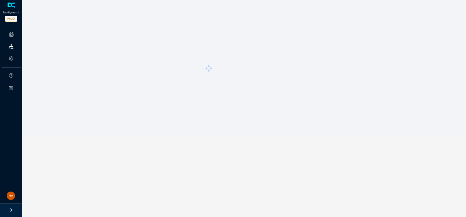
scroll to position [0, 0]
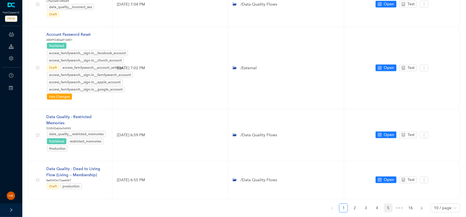
click at [389, 204] on link "5" at bounding box center [388, 208] width 8 height 8
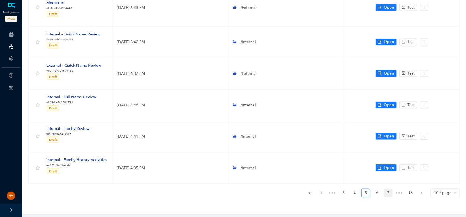
click at [389, 190] on link "7" at bounding box center [388, 193] width 8 height 8
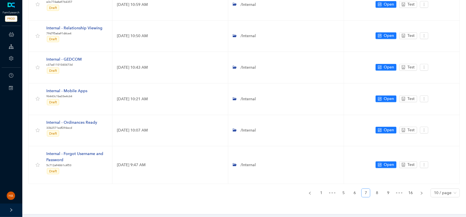
click at [389, 191] on link "9" at bounding box center [388, 193] width 8 height 8
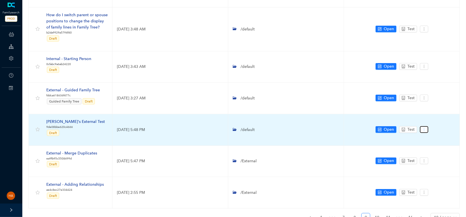
click at [423, 127] on icon "more" at bounding box center [424, 129] width 4 height 4
click at [426, 131] on icon "setting" at bounding box center [426, 132] width 4 height 4
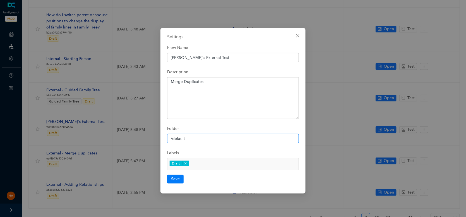
click at [233, 138] on input "/default" at bounding box center [233, 138] width 132 height 9
paste input "External"
type input "/External"
click at [172, 179] on button "Save" at bounding box center [175, 179] width 16 height 8
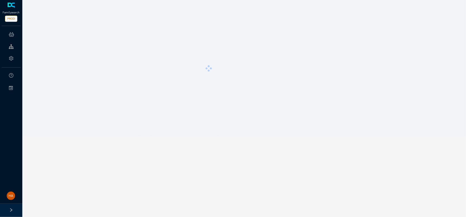
scroll to position [0, 0]
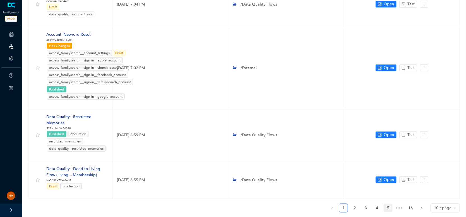
click at [388, 204] on link "5" at bounding box center [388, 208] width 8 height 8
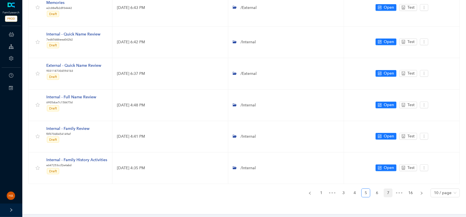
click at [387, 192] on link "7" at bounding box center [388, 193] width 8 height 8
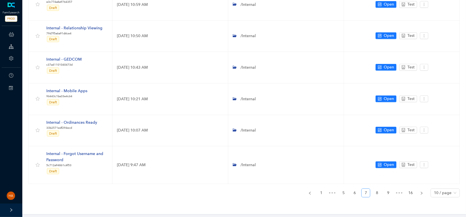
click at [387, 192] on link "9" at bounding box center [388, 193] width 8 height 8
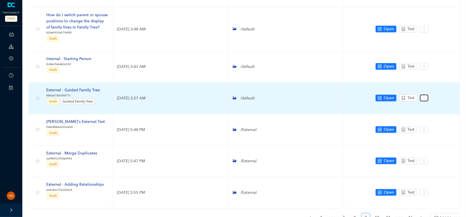
click at [423, 96] on icon "more" at bounding box center [424, 98] width 4 height 4
click at [426, 99] on icon "setting" at bounding box center [426, 101] width 4 height 4
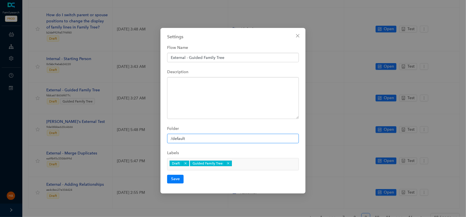
click at [261, 139] on input "/default" at bounding box center [233, 138] width 132 height 9
paste input "External"
type input "/External"
click at [175, 179] on button "Save" at bounding box center [175, 179] width 16 height 8
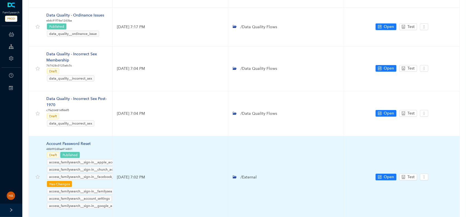
scroll to position [299, 0]
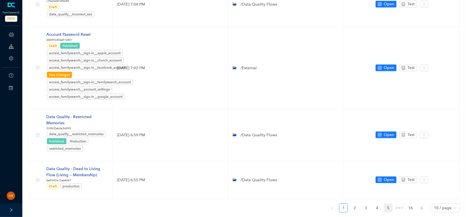
click at [389, 204] on link "5" at bounding box center [388, 208] width 8 height 8
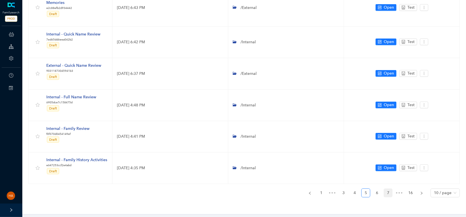
click at [388, 191] on link "7" at bounding box center [388, 193] width 8 height 8
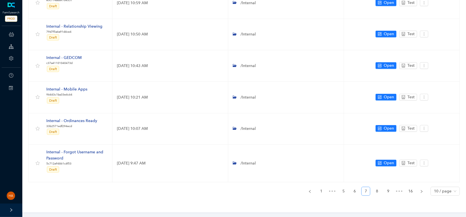
scroll to position [202, 0]
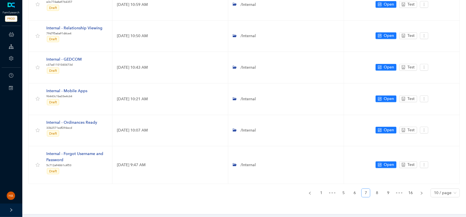
click at [388, 191] on link "9" at bounding box center [388, 193] width 8 height 8
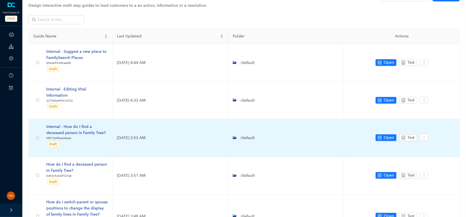
scroll to position [7, 0]
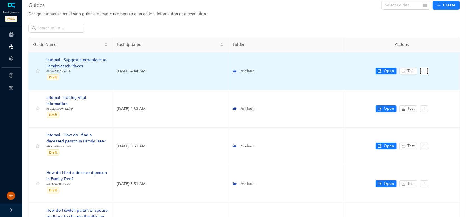
click at [423, 71] on icon "more" at bounding box center [424, 71] width 4 height 4
click at [430, 80] on span "Settings" at bounding box center [434, 81] width 20 height 6
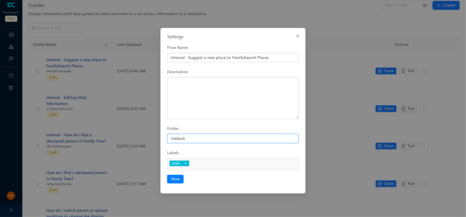
click at [216, 139] on input "/default" at bounding box center [233, 138] width 132 height 9
paste input "Internal"
type input "/Internal"
paste input "/Internal"
type input "/Internal"
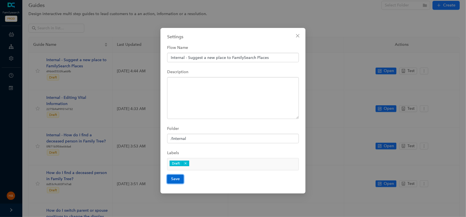
click at [176, 177] on button "Save" at bounding box center [175, 179] width 16 height 8
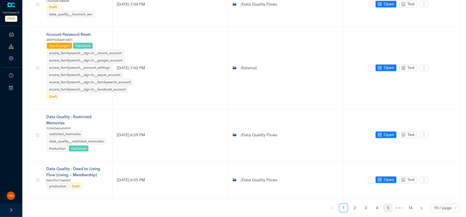
click at [388, 204] on link "5" at bounding box center [388, 208] width 8 height 8
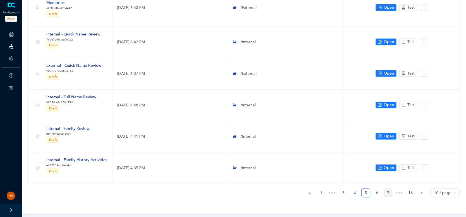
click at [387, 192] on link "7" at bounding box center [388, 193] width 8 height 8
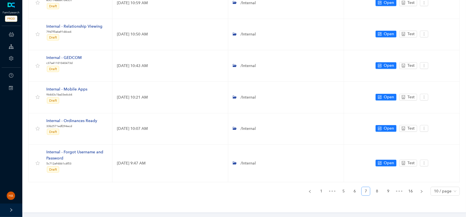
scroll to position [202, 0]
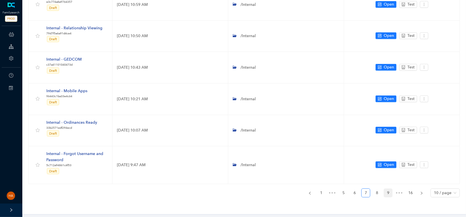
click at [387, 192] on link "9" at bounding box center [388, 193] width 8 height 8
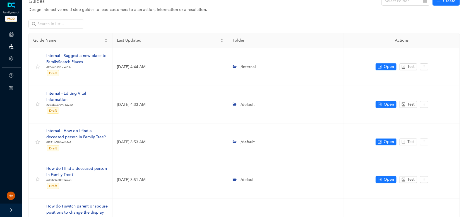
scroll to position [0, 0]
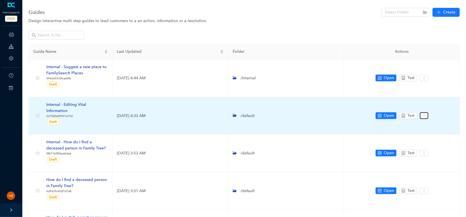
click at [424, 114] on icon "more" at bounding box center [424, 116] width 4 height 4
click at [428, 120] on icon "setting" at bounding box center [426, 122] width 4 height 4
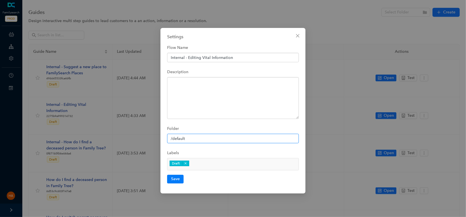
click at [216, 139] on input "/default" at bounding box center [233, 138] width 132 height 9
paste input "Internal"
type input "/Internal"
click at [175, 177] on button "Save" at bounding box center [175, 179] width 16 height 8
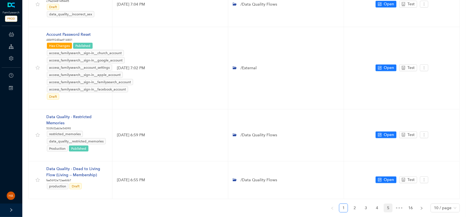
click at [387, 204] on link "5" at bounding box center [388, 208] width 8 height 8
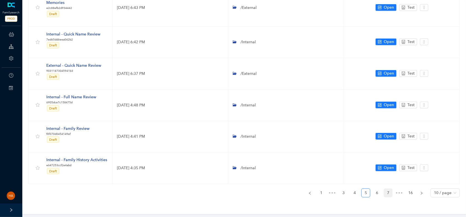
click at [387, 191] on link "7" at bounding box center [388, 193] width 8 height 8
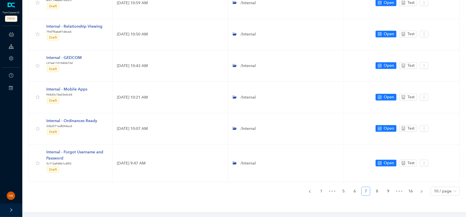
scroll to position [202, 0]
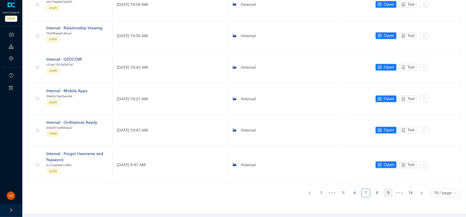
click at [387, 191] on link "9" at bounding box center [388, 193] width 8 height 8
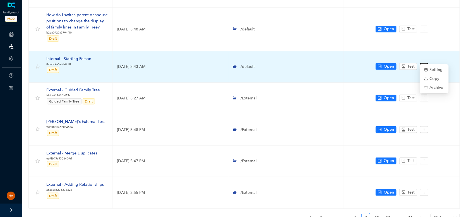
click at [424, 65] on icon "more" at bounding box center [424, 66] width 1 height 3
click at [427, 68] on icon "setting" at bounding box center [426, 70] width 4 height 4
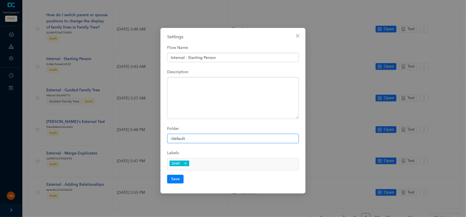
click at [199, 139] on input "/default" at bounding box center [233, 138] width 132 height 9
paste input "Internal"
type input "/Internal"
click at [176, 178] on button "Save" at bounding box center [175, 179] width 16 height 8
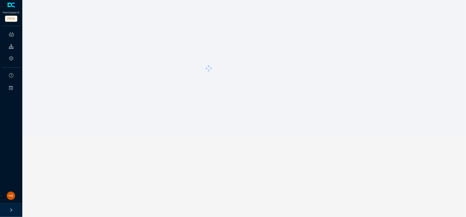
scroll to position [0, 0]
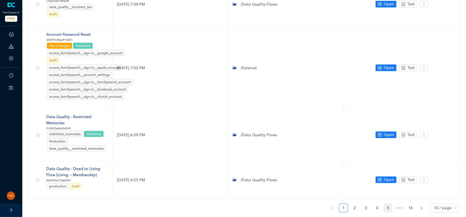
click at [386, 204] on link "5" at bounding box center [388, 208] width 8 height 8
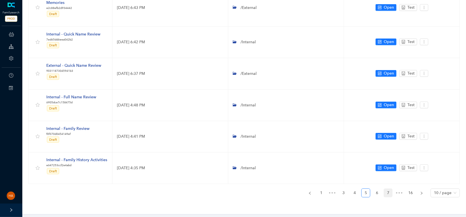
click at [388, 193] on link "7" at bounding box center [388, 193] width 8 height 8
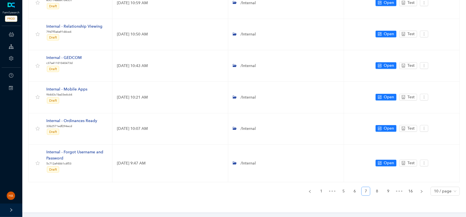
scroll to position [202, 0]
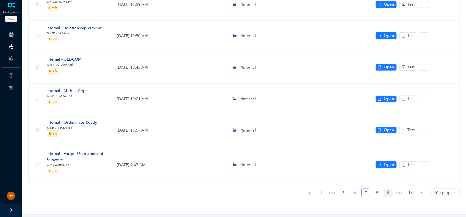
click at [388, 193] on link "9" at bounding box center [388, 193] width 8 height 8
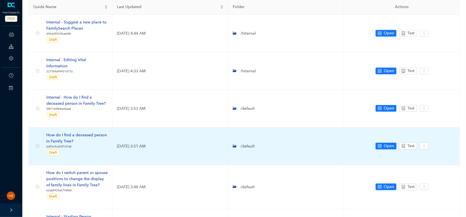
scroll to position [35, 0]
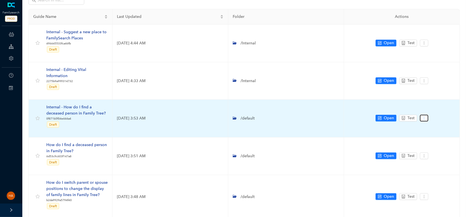
click at [427, 115] on button "button" at bounding box center [424, 118] width 8 height 7
click at [430, 121] on span "Settings" at bounding box center [434, 122] width 20 height 6
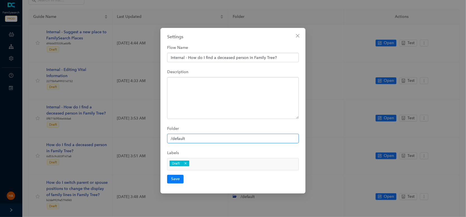
click at [217, 136] on input "/default" at bounding box center [233, 138] width 132 height 9
paste input "Internal"
type input "/Internal"
click at [173, 178] on button "Save" at bounding box center [175, 179] width 16 height 8
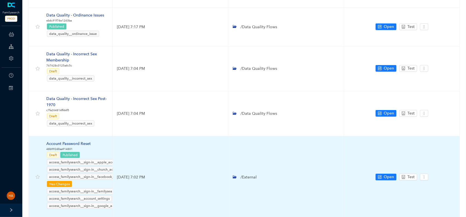
scroll to position [299, 0]
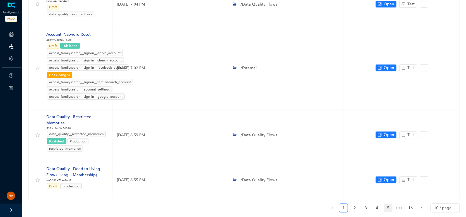
click at [387, 204] on link "5" at bounding box center [388, 208] width 8 height 8
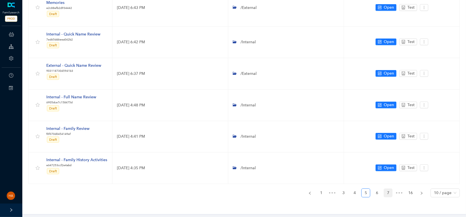
click at [388, 191] on link "7" at bounding box center [388, 193] width 8 height 8
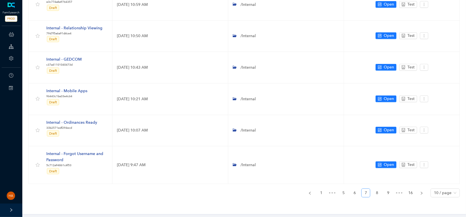
click at [388, 191] on link "9" at bounding box center [388, 193] width 8 height 8
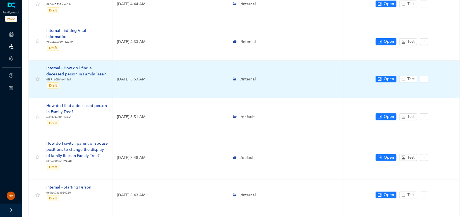
scroll to position [91, 0]
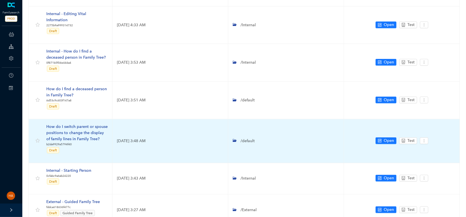
click at [73, 126] on div "How do I switch parent or spouse positions to change the display of family line…" at bounding box center [76, 133] width 61 height 18
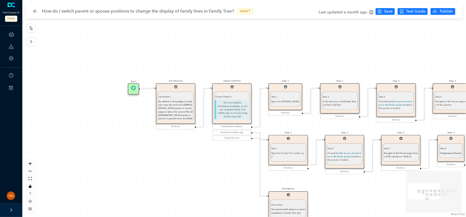
drag, startPoint x: 69, startPoint y: 115, endPoint x: 179, endPoint y: 170, distance: 122.6
click at [179, 170] on div "Solved Start Introduction Introduction By default, in the pedigree landscape vi…" at bounding box center [243, 108] width 443 height 217
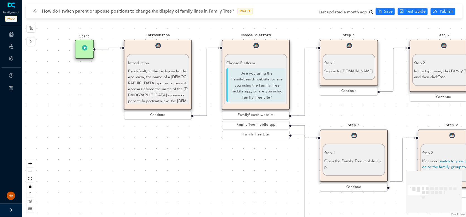
drag, startPoint x: 255, startPoint y: 181, endPoint x: 196, endPoint y: 174, distance: 59.3
click at [196, 174] on div "Solved Start Introduction Introduction By default, in the pedigree landscape vi…" at bounding box center [243, 108] width 443 height 217
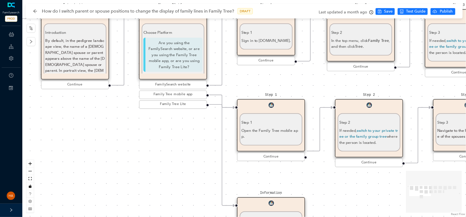
drag, startPoint x: 190, startPoint y: 169, endPoint x: 121, endPoint y: 146, distance: 72.8
click at [121, 146] on div "Solved Start Introduction Introduction By default, in the pedigree landscape vi…" at bounding box center [243, 108] width 443 height 217
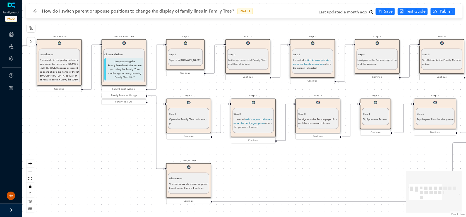
drag, startPoint x: 141, startPoint y: 172, endPoint x: 123, endPoint y: 154, distance: 25.1
click at [123, 154] on div "Solved Start Introduction Introduction By default, in the pedigree landscape vi…" at bounding box center [243, 108] width 443 height 217
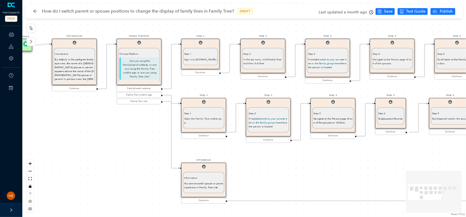
click at [37, 14] on div "How do I switch parent or spouse positions to change the display of family line…" at bounding box center [145, 11] width 225 height 9
click at [36, 13] on icon "arrow-left" at bounding box center [35, 11] width 4 height 4
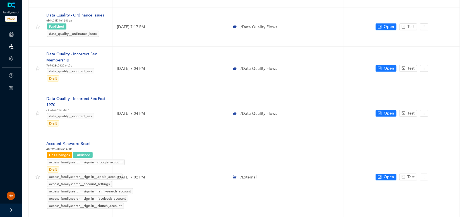
scroll to position [299, 0]
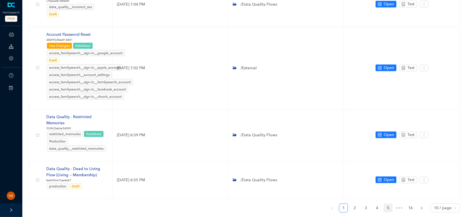
click at [388, 204] on link "5" at bounding box center [388, 208] width 8 height 8
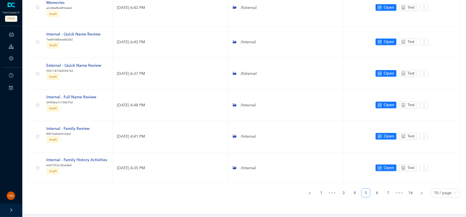
click at [388, 192] on link "7" at bounding box center [388, 193] width 8 height 8
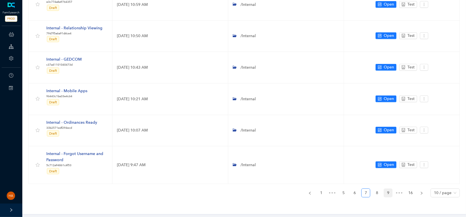
click at [388, 192] on link "9" at bounding box center [388, 193] width 8 height 8
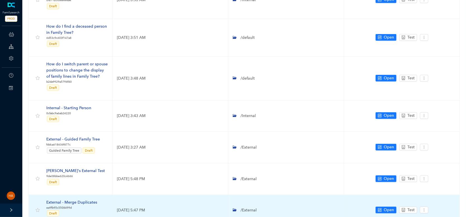
scroll to position [146, 0]
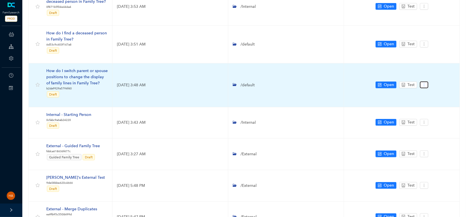
click at [422, 83] on icon "more" at bounding box center [424, 85] width 4 height 4
click at [428, 88] on icon "setting" at bounding box center [426, 88] width 4 height 4
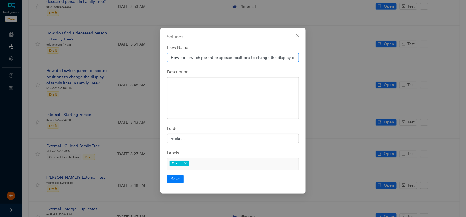
click at [169, 58] on input "How do I switch parent or spouse positions to change the display of family line…" at bounding box center [233, 57] width 132 height 9
type input "External - How do I switch parent or spouse positions to change the display of …"
click at [187, 139] on input "/default" at bounding box center [233, 138] width 132 height 9
paste input "External"
type input "/External"
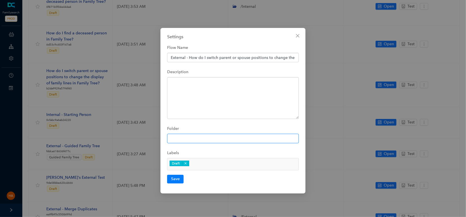
paste input "/External"
type input "/External"
click at [173, 178] on button "Save" at bounding box center [175, 179] width 16 height 8
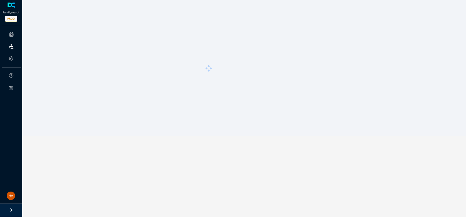
scroll to position [0, 0]
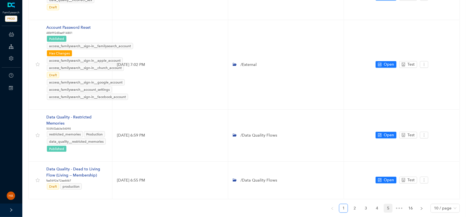
click at [389, 204] on link "5" at bounding box center [388, 208] width 8 height 8
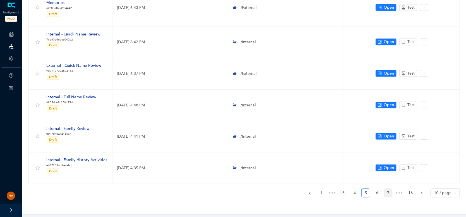
click at [389, 191] on link "7" at bounding box center [388, 193] width 8 height 8
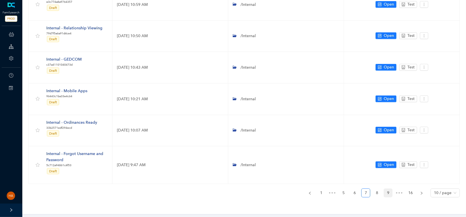
click at [389, 191] on link "9" at bounding box center [388, 193] width 8 height 8
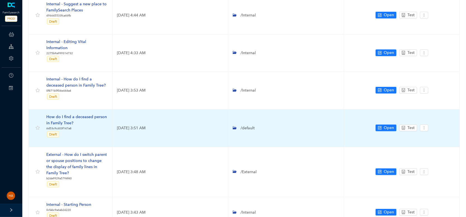
scroll to position [35, 0]
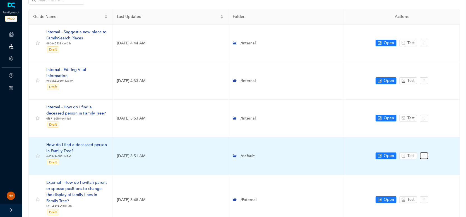
click at [425, 154] on icon "more" at bounding box center [424, 156] width 4 height 4
click at [429, 156] on span "Settings" at bounding box center [434, 159] width 20 height 6
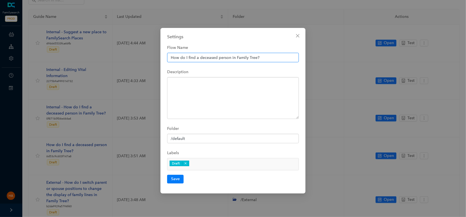
click at [169, 58] on input "How do I find a deceased person in Family Tree?" at bounding box center [233, 57] width 132 height 9
click at [180, 139] on input "/default" at bounding box center [233, 138] width 132 height 9
paste input "External"
type input "/External"
click at [170, 59] on input "How do I find a deceased person in Family Tree?" at bounding box center [233, 57] width 132 height 9
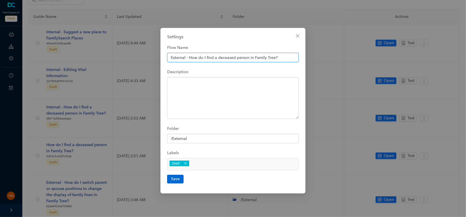
type input "External - How do I find a deceased person in Family Tree?"
click at [176, 178] on button "Save" at bounding box center [175, 179] width 16 height 8
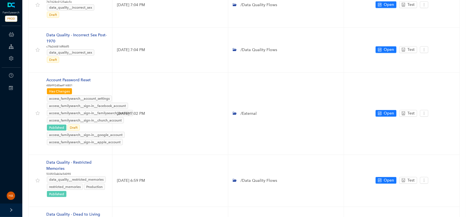
scroll to position [299, 0]
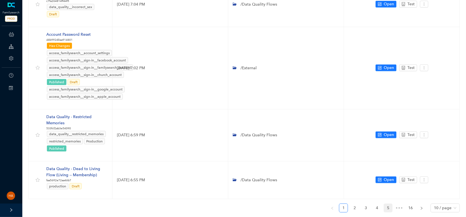
click at [386, 204] on link "5" at bounding box center [388, 208] width 8 height 8
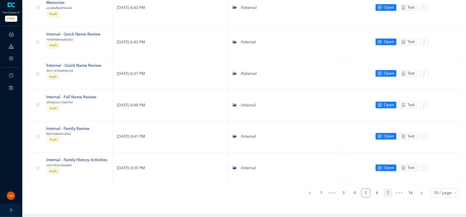
click at [387, 191] on link "7" at bounding box center [388, 193] width 8 height 8
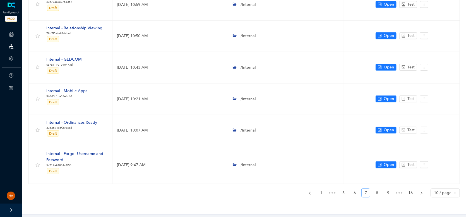
click at [387, 191] on link "9" at bounding box center [388, 193] width 8 height 8
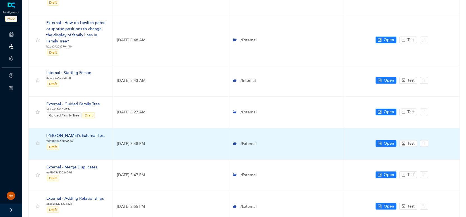
scroll to position [227, 0]
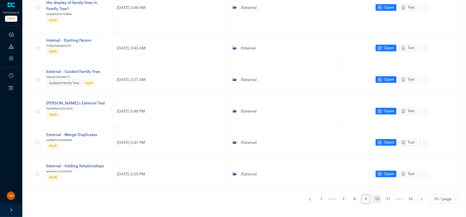
click at [379, 195] on link "10" at bounding box center [377, 199] width 8 height 8
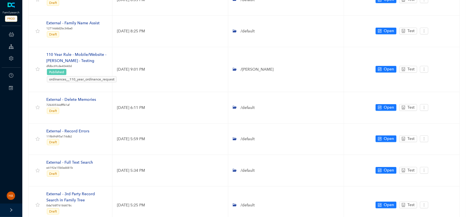
scroll to position [20, 0]
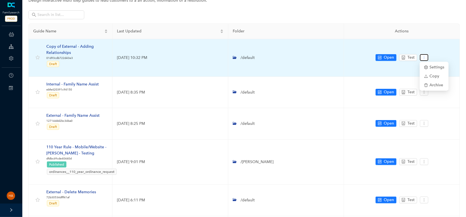
click at [425, 57] on icon "more" at bounding box center [424, 58] width 4 height 4
click at [432, 69] on span "Settings" at bounding box center [434, 67] width 20 height 6
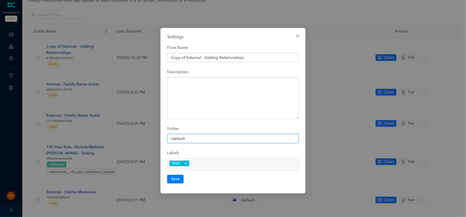
click at [187, 139] on input "/default" at bounding box center [233, 138] width 132 height 9
paste input "External"
type input "/External"
click at [178, 178] on button "Save" at bounding box center [175, 179] width 16 height 8
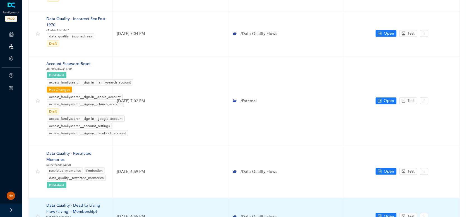
scroll to position [306, 0]
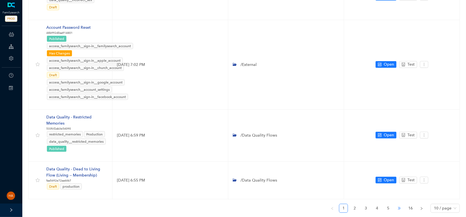
click at [399, 204] on span "•••" at bounding box center [399, 208] width 9 height 9
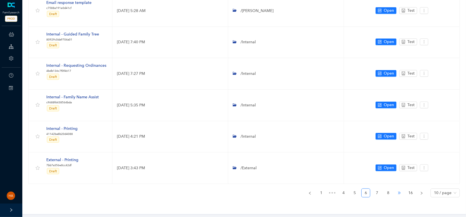
click at [398, 191] on span "•••" at bounding box center [399, 192] width 9 height 9
click at [356, 191] on link "10" at bounding box center [354, 193] width 8 height 8
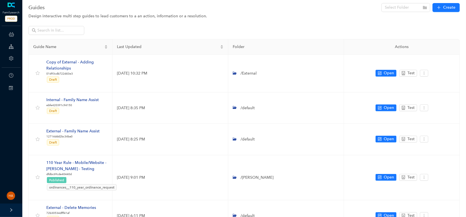
scroll to position [0, 0]
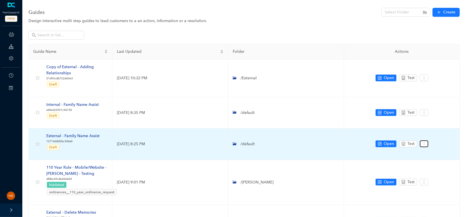
click at [424, 144] on icon "more" at bounding box center [424, 144] width 4 height 4
click at [431, 154] on span "Settings" at bounding box center [434, 153] width 20 height 6
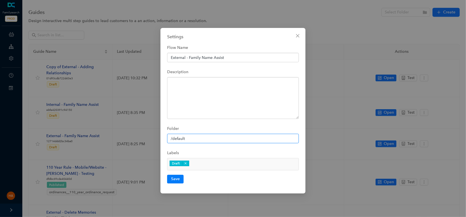
click at [213, 137] on input "/default" at bounding box center [233, 138] width 132 height 9
paste input "External"
type input "/External"
click at [177, 178] on button "Save" at bounding box center [175, 179] width 16 height 8
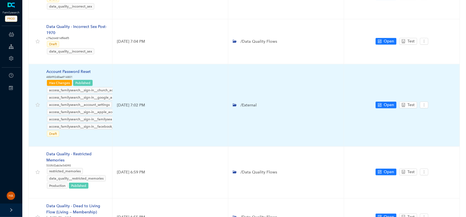
scroll to position [299, 0]
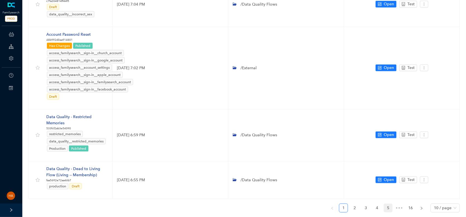
click at [390, 204] on link "5" at bounding box center [388, 208] width 8 height 8
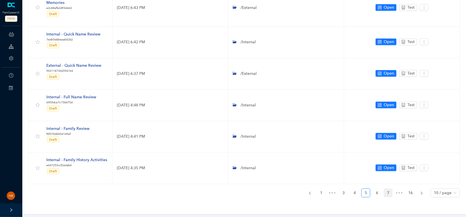
click at [389, 192] on link "7" at bounding box center [388, 193] width 8 height 8
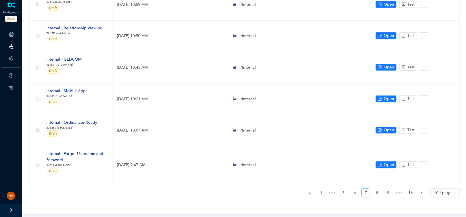
click at [389, 192] on link "9" at bounding box center [388, 193] width 8 height 8
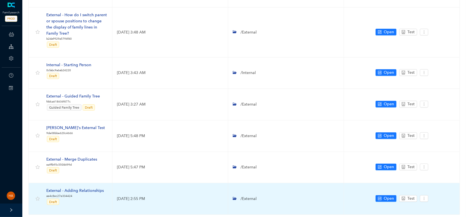
scroll to position [227, 0]
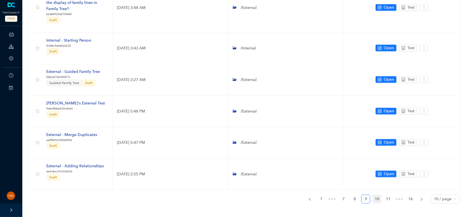
click at [378, 195] on link "10" at bounding box center [377, 199] width 8 height 8
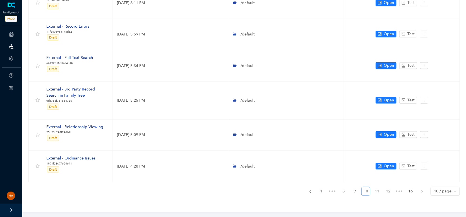
scroll to position [216, 0]
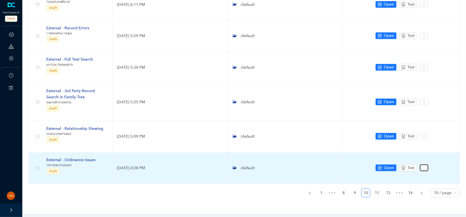
click at [425, 167] on icon "more" at bounding box center [424, 168] width 4 height 4
click at [431, 176] on span "Settings" at bounding box center [434, 176] width 20 height 6
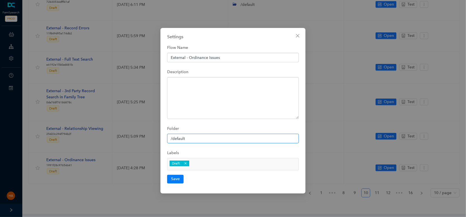
click at [191, 139] on input "/default" at bounding box center [233, 138] width 132 height 9
paste input "External"
type input "/External"
click at [176, 177] on button "Save" at bounding box center [175, 179] width 16 height 8
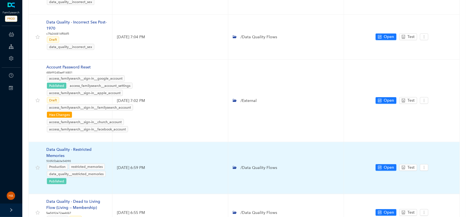
scroll to position [299, 0]
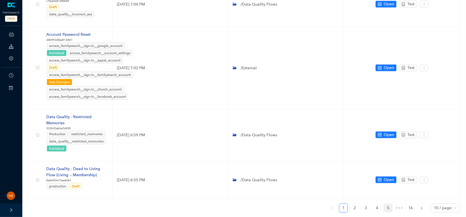
click at [389, 204] on link "5" at bounding box center [388, 208] width 8 height 8
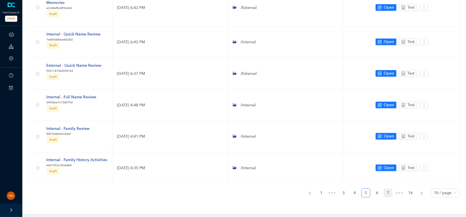
click at [389, 192] on link "7" at bounding box center [388, 193] width 8 height 8
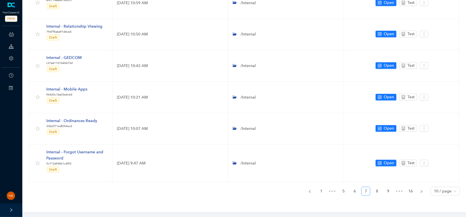
scroll to position [202, 0]
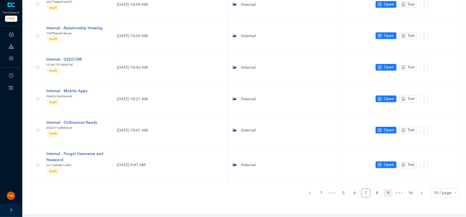
click at [389, 192] on link "9" at bounding box center [388, 193] width 8 height 8
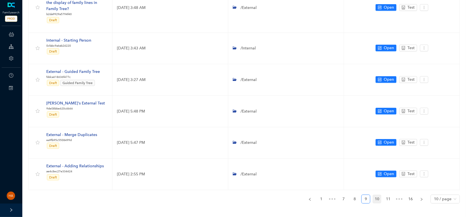
click at [376, 195] on link "10" at bounding box center [377, 199] width 8 height 8
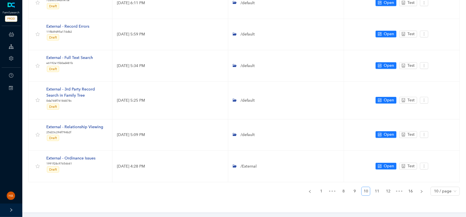
scroll to position [216, 0]
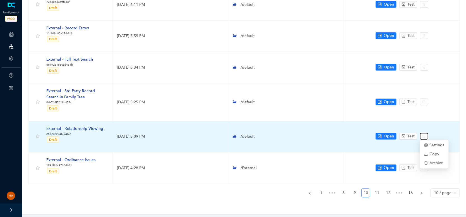
click at [426, 136] on icon "more" at bounding box center [424, 136] width 4 height 4
click at [426, 144] on icon "setting" at bounding box center [426, 145] width 4 height 4
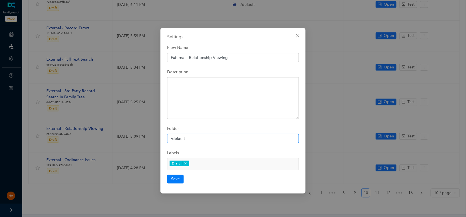
click at [204, 140] on input "/default" at bounding box center [233, 138] width 132 height 9
paste input "External"
type input "/External"
click at [173, 177] on button "Save" at bounding box center [175, 179] width 16 height 8
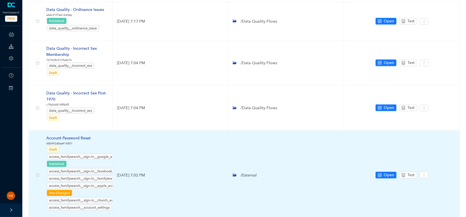
scroll to position [306, 0]
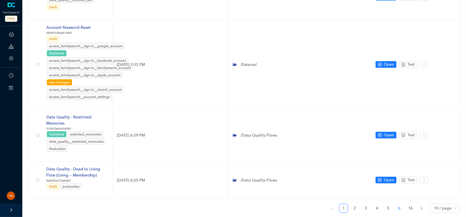
click at [399, 204] on span "•••" at bounding box center [399, 208] width 9 height 9
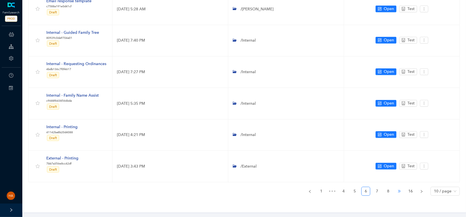
scroll to position [208, 0]
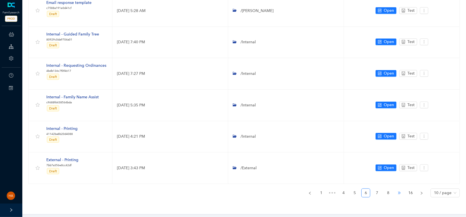
click at [396, 191] on span "•••" at bounding box center [399, 192] width 9 height 9
click at [355, 191] on link "10" at bounding box center [354, 193] width 8 height 8
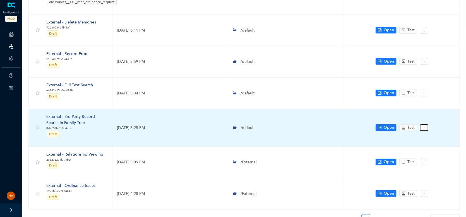
click at [423, 127] on icon "more" at bounding box center [424, 128] width 4 height 4
click at [430, 135] on span "Settings" at bounding box center [434, 136] width 20 height 6
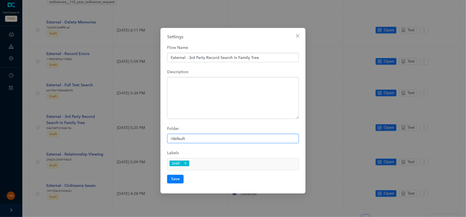
click at [226, 137] on input "/default" at bounding box center [233, 138] width 132 height 9
paste input "External"
type input "/External"
click at [175, 177] on button "Save" at bounding box center [175, 179] width 16 height 8
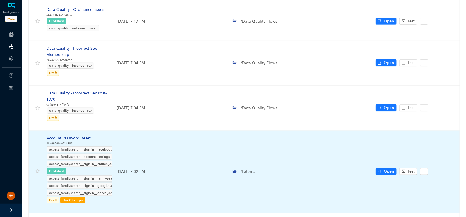
scroll to position [299, 0]
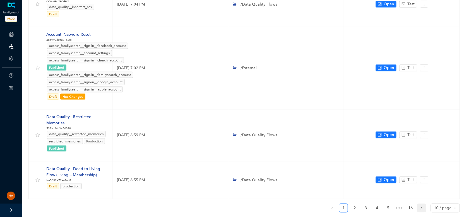
click at [422, 206] on icon "right" at bounding box center [422, 207] width 2 height 3
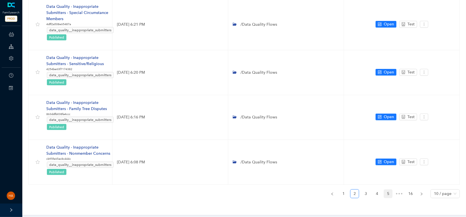
click at [387, 191] on link "5" at bounding box center [388, 193] width 8 height 8
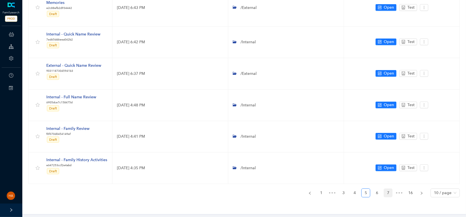
click at [387, 192] on link "7" at bounding box center [388, 193] width 8 height 8
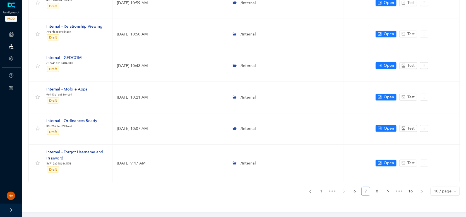
scroll to position [202, 0]
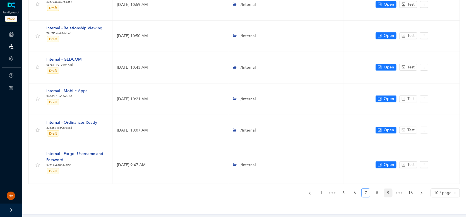
click at [389, 192] on link "9" at bounding box center [388, 193] width 8 height 8
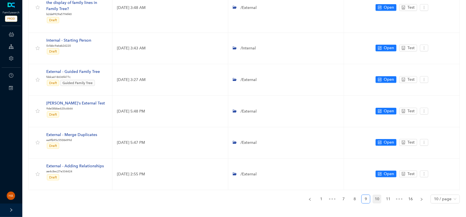
click at [377, 195] on link "10" at bounding box center [377, 199] width 8 height 8
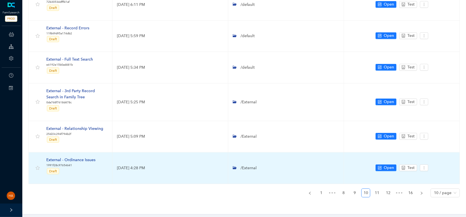
scroll to position [188, 0]
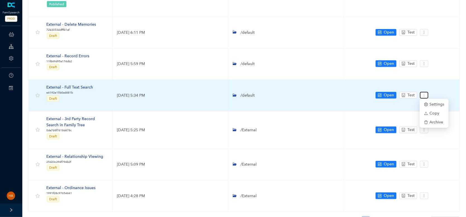
click at [427, 95] on button "button" at bounding box center [424, 95] width 8 height 7
click at [430, 106] on span "Settings" at bounding box center [434, 104] width 20 height 6
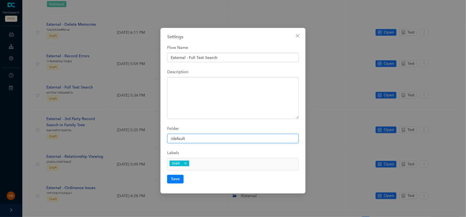
click at [224, 139] on input "/default" at bounding box center [233, 138] width 132 height 9
paste input "External"
type input "/External"
click at [176, 177] on button "Save" at bounding box center [175, 179] width 16 height 8
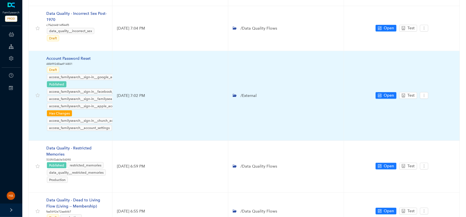
scroll to position [306, 0]
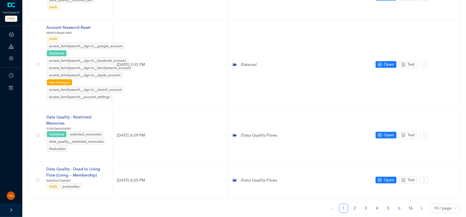
click at [398, 204] on span "•••" at bounding box center [399, 208] width 9 height 9
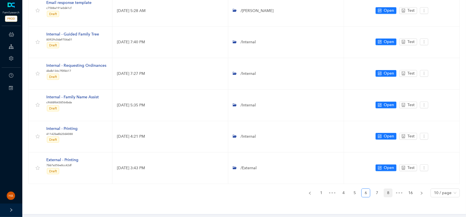
click at [388, 192] on link "8" at bounding box center [388, 193] width 8 height 8
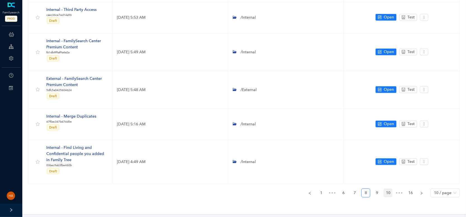
click at [389, 192] on link "10" at bounding box center [388, 193] width 8 height 8
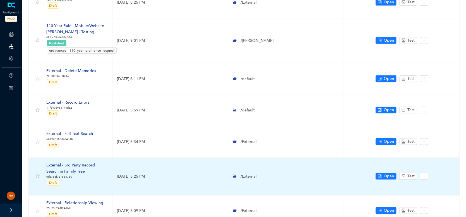
scroll to position [132, 0]
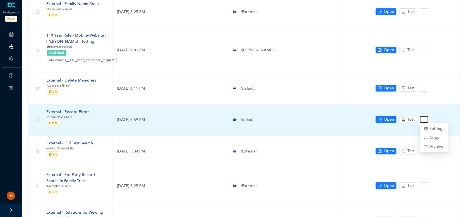
click at [424, 119] on icon "more" at bounding box center [424, 119] width 4 height 4
click at [428, 127] on icon "setting" at bounding box center [426, 129] width 4 height 4
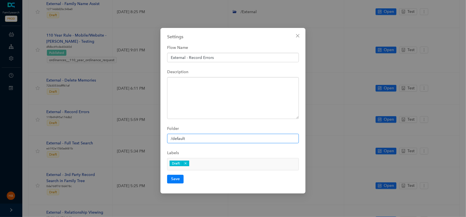
click at [187, 139] on input "/default" at bounding box center [233, 138] width 132 height 9
click at [191, 138] on input "/default" at bounding box center [233, 138] width 132 height 9
paste input "External"
type input "/External"
click at [175, 175] on button "Save" at bounding box center [175, 179] width 16 height 8
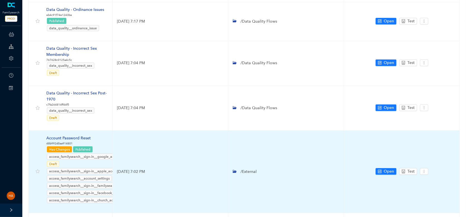
scroll to position [299, 0]
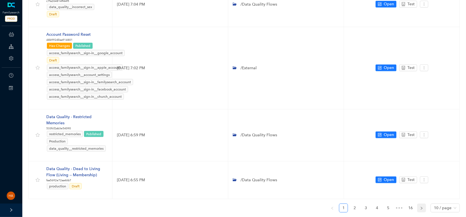
click at [419, 203] on button "button" at bounding box center [421, 207] width 9 height 9
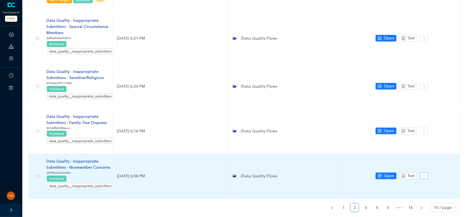
scroll to position [330, 0]
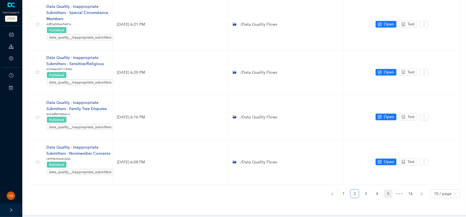
click at [388, 190] on link "5" at bounding box center [388, 193] width 8 height 8
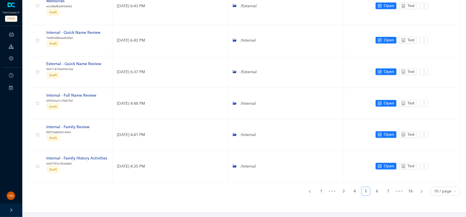
scroll to position [214, 0]
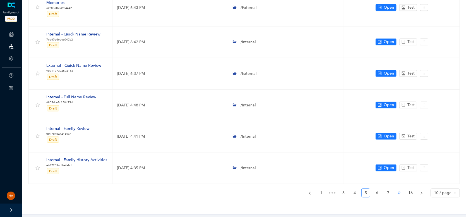
click at [400, 190] on span "•••" at bounding box center [399, 192] width 9 height 9
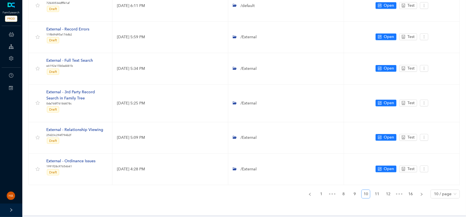
click at [368, 192] on link "10" at bounding box center [365, 194] width 8 height 8
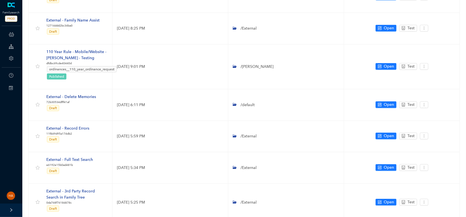
scroll to position [103, 0]
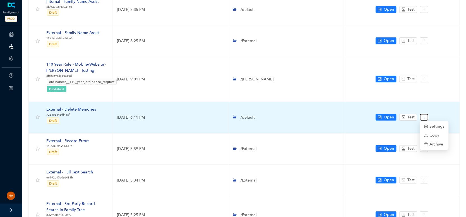
click at [423, 116] on icon "more" at bounding box center [424, 117] width 4 height 4
click at [433, 126] on span "Settings" at bounding box center [434, 126] width 20 height 6
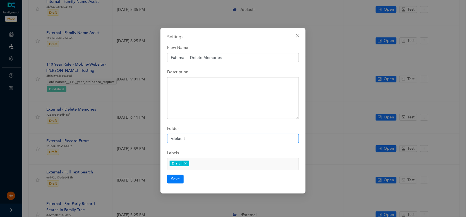
click at [195, 136] on input "/default" at bounding box center [233, 138] width 132 height 9
paste input "External"
type input "/External"
click at [174, 179] on button "Save" at bounding box center [175, 179] width 16 height 8
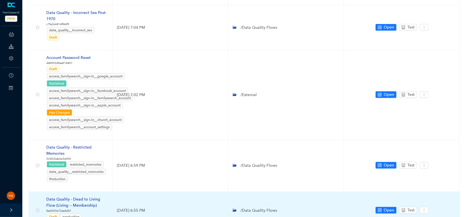
scroll to position [306, 0]
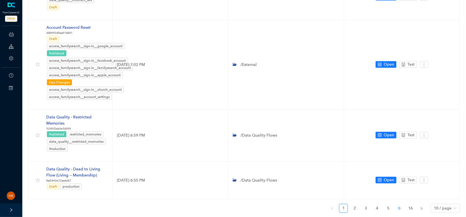
click at [400, 204] on span "•••" at bounding box center [399, 208] width 9 height 9
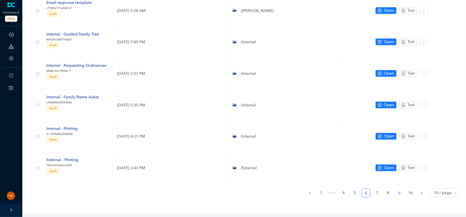
click at [398, 192] on span "•••" at bounding box center [399, 192] width 9 height 9
click at [357, 191] on link "10" at bounding box center [354, 193] width 8 height 8
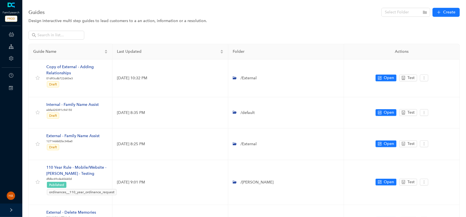
scroll to position [0, 0]
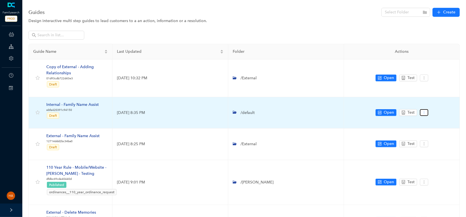
click at [426, 111] on icon "more" at bounding box center [424, 112] width 4 height 4
click at [427, 120] on icon "setting" at bounding box center [426, 122] width 4 height 4
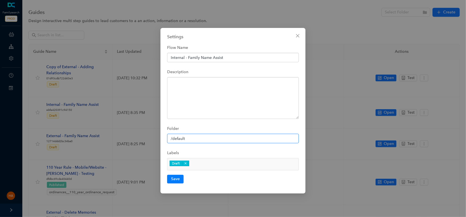
click at [196, 137] on input "/default" at bounding box center [233, 138] width 132 height 9
paste input "Internal"
type input "/Internal"
click at [174, 180] on button "Save" at bounding box center [175, 179] width 16 height 8
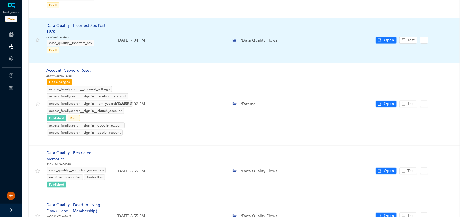
scroll to position [299, 0]
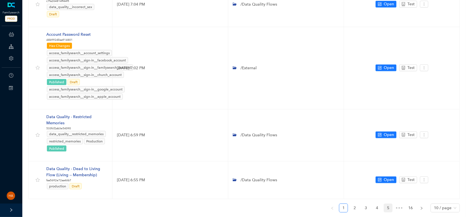
click at [389, 204] on link "5" at bounding box center [388, 208] width 8 height 8
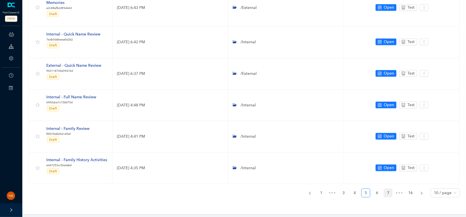
click at [388, 190] on link "7" at bounding box center [388, 193] width 8 height 8
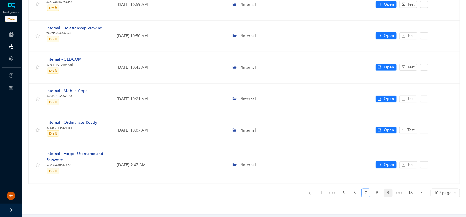
click at [389, 192] on link "9" at bounding box center [388, 193] width 8 height 8
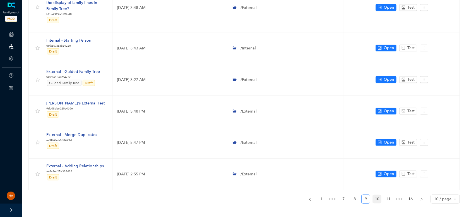
click at [375, 195] on link "10" at bounding box center [377, 199] width 8 height 8
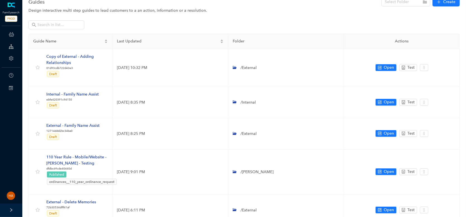
scroll to position [0, 0]
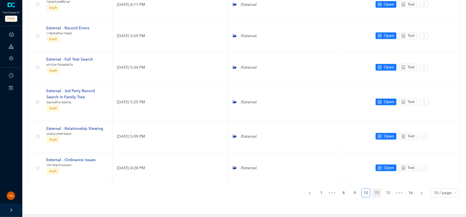
click at [375, 191] on link "11" at bounding box center [377, 193] width 8 height 8
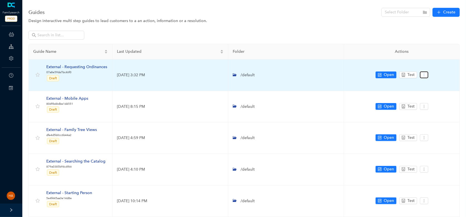
click at [426, 76] on button "button" at bounding box center [424, 74] width 8 height 7
click at [430, 83] on span "Settings" at bounding box center [434, 84] width 20 height 6
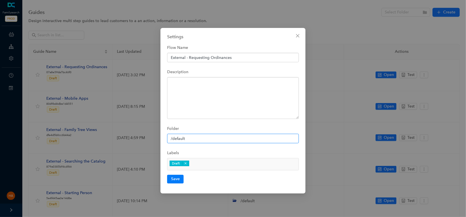
click at [189, 139] on input "/default" at bounding box center [233, 138] width 132 height 9
paste input "Internal"
paste input "Ex"
type input "/External"
paste input "/External"
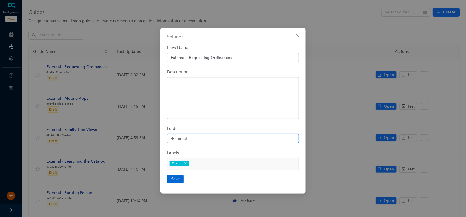
type input "/External"
click at [172, 179] on button "Save" at bounding box center [175, 179] width 16 height 8
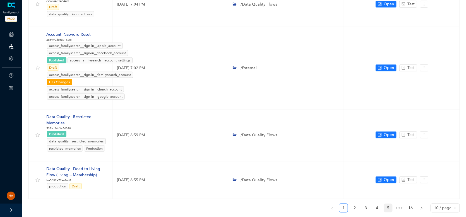
click at [389, 204] on link "5" at bounding box center [388, 208] width 8 height 8
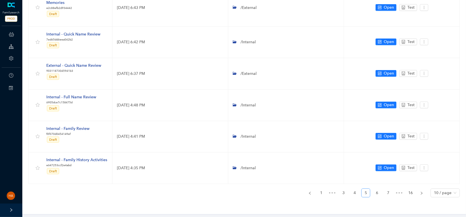
click at [389, 191] on link "7" at bounding box center [388, 193] width 8 height 8
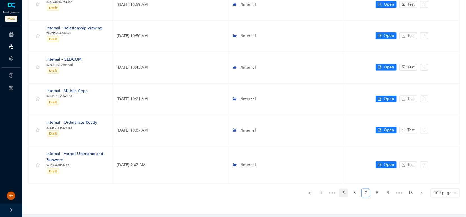
click at [389, 191] on link "9" at bounding box center [388, 193] width 8 height 8
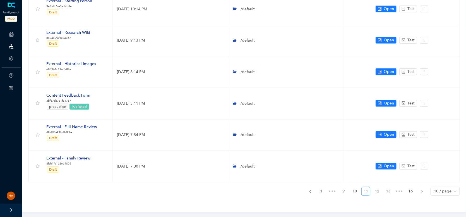
scroll to position [190, 0]
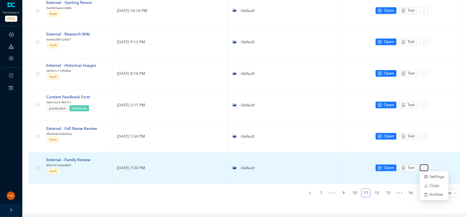
click at [426, 167] on button "button" at bounding box center [424, 167] width 8 height 7
click at [431, 176] on span "Settings" at bounding box center [434, 176] width 20 height 6
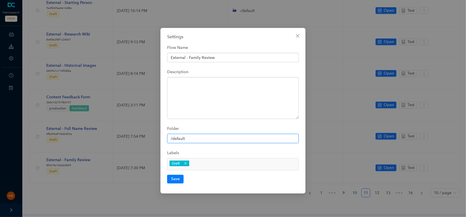
click at [198, 137] on input "/default" at bounding box center [233, 138] width 132 height 9
paste input "External"
type input "/External"
click at [173, 178] on button "Save" at bounding box center [175, 179] width 16 height 8
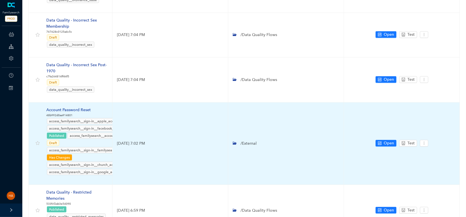
scroll to position [299, 0]
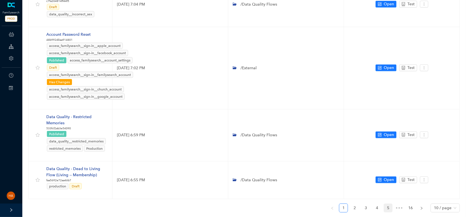
click at [389, 204] on link "5" at bounding box center [388, 208] width 8 height 8
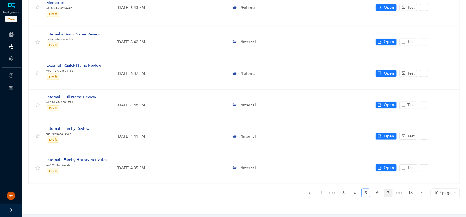
click at [388, 193] on link "7" at bounding box center [388, 193] width 8 height 8
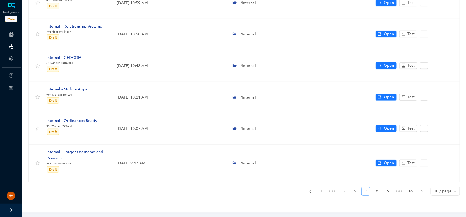
scroll to position [202, 0]
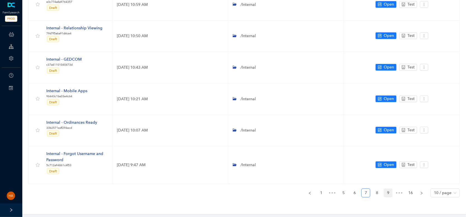
click at [389, 191] on link "9" at bounding box center [388, 193] width 8 height 8
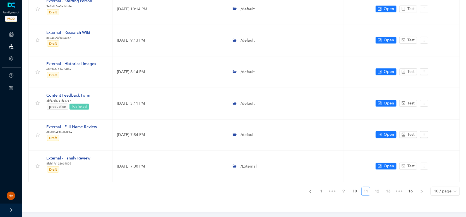
scroll to position [190, 0]
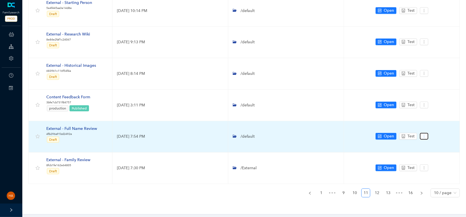
click at [424, 135] on icon "more" at bounding box center [424, 136] width 4 height 4
click at [429, 145] on span "Settings" at bounding box center [434, 145] width 20 height 6
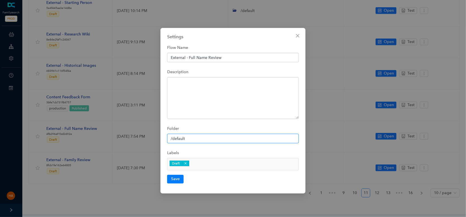
click at [202, 139] on input "/default" at bounding box center [233, 138] width 132 height 9
paste input "External"
type input "/External"
click at [176, 178] on button "Save" at bounding box center [175, 179] width 16 height 8
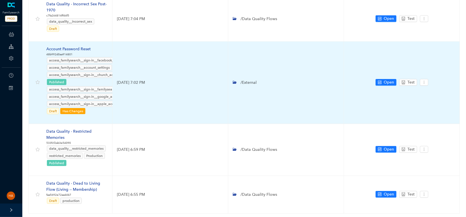
scroll to position [299, 0]
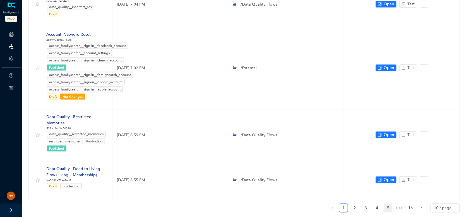
click at [387, 204] on link "5" at bounding box center [388, 208] width 8 height 8
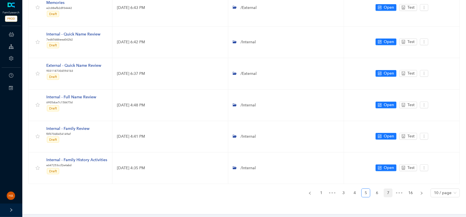
click at [388, 193] on link "7" at bounding box center [388, 193] width 8 height 8
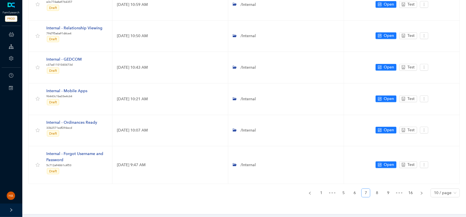
click at [389, 193] on link "9" at bounding box center [388, 193] width 8 height 8
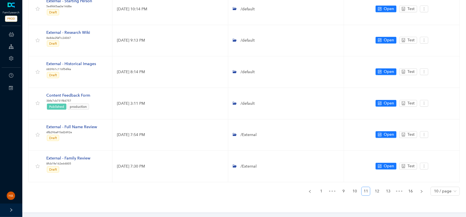
scroll to position [190, 0]
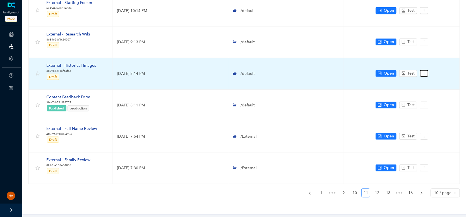
click at [423, 73] on icon "more" at bounding box center [424, 73] width 4 height 4
click at [429, 83] on span "Settings" at bounding box center [434, 82] width 20 height 6
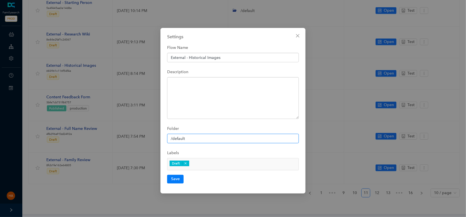
click at [219, 137] on input "/default" at bounding box center [233, 138] width 132 height 9
paste input "External"
type input "/External"
click at [174, 180] on button "Save" at bounding box center [175, 179] width 16 height 8
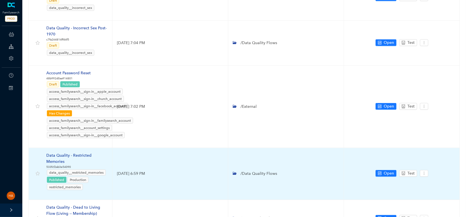
scroll to position [299, 0]
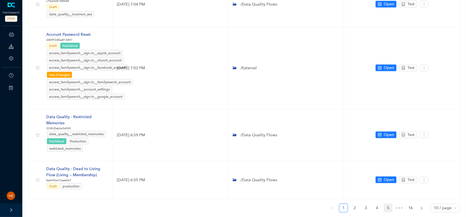
click at [388, 204] on link "5" at bounding box center [388, 208] width 8 height 8
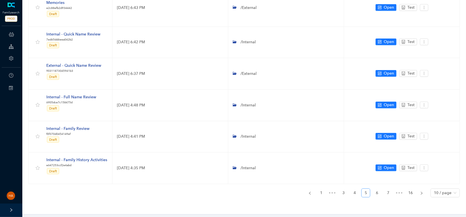
click at [388, 192] on link "7" at bounding box center [388, 193] width 8 height 8
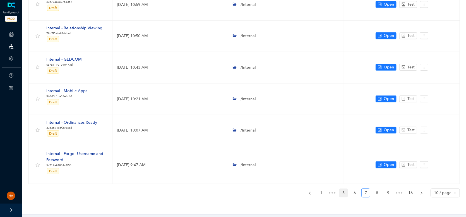
click at [388, 192] on link "9" at bounding box center [388, 193] width 8 height 8
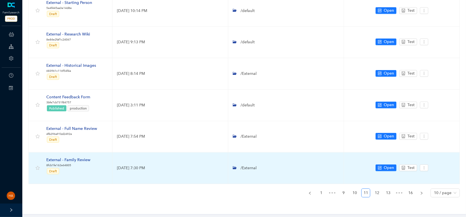
scroll to position [162, 0]
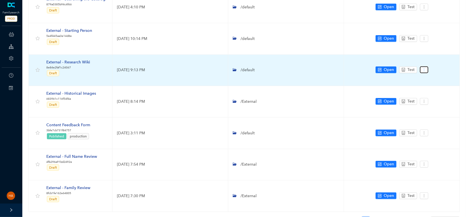
click at [424, 71] on button "button" at bounding box center [424, 69] width 8 height 7
click at [428, 80] on span "Settings" at bounding box center [434, 79] width 20 height 6
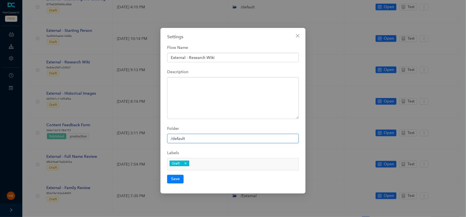
click at [189, 142] on input "/default" at bounding box center [233, 138] width 132 height 9
paste input "External"
type input "/External"
click at [176, 179] on button "Save" at bounding box center [175, 179] width 16 height 8
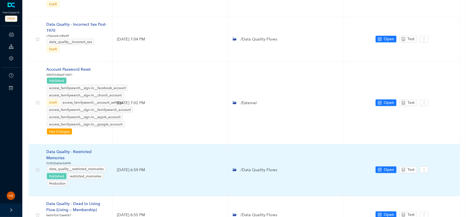
scroll to position [299, 0]
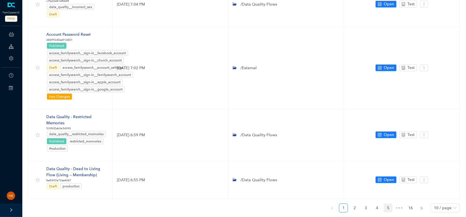
click at [387, 204] on link "5" at bounding box center [388, 208] width 8 height 8
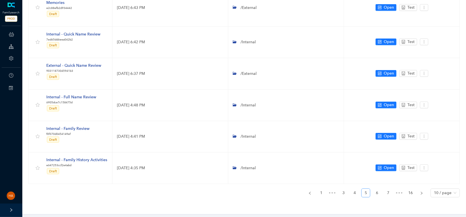
click at [387, 193] on link "7" at bounding box center [388, 193] width 8 height 8
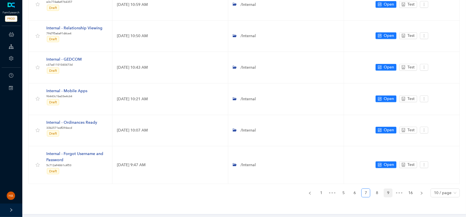
click at [389, 193] on link "9" at bounding box center [388, 193] width 8 height 8
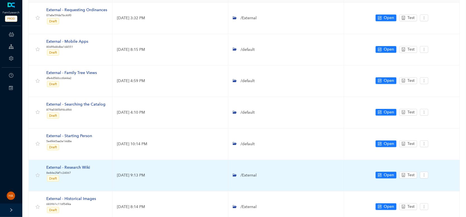
scroll to position [50, 0]
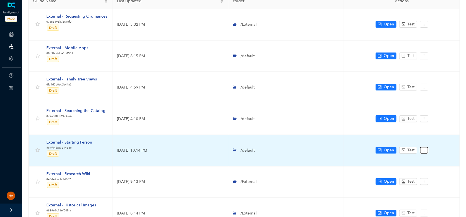
click at [424, 150] on icon "more" at bounding box center [424, 150] width 4 height 4
click at [430, 159] on span "Settings" at bounding box center [434, 159] width 20 height 6
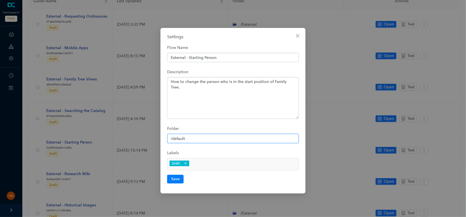
click at [206, 137] on input "/default" at bounding box center [233, 138] width 132 height 9
paste input "External"
type input "/External"
click at [177, 177] on button "Save" at bounding box center [175, 179] width 16 height 8
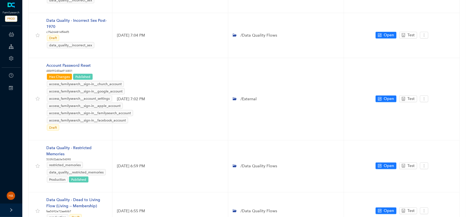
scroll to position [299, 0]
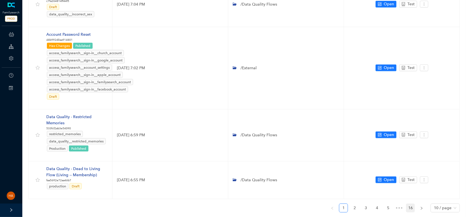
click at [409, 204] on link "16" at bounding box center [410, 208] width 8 height 8
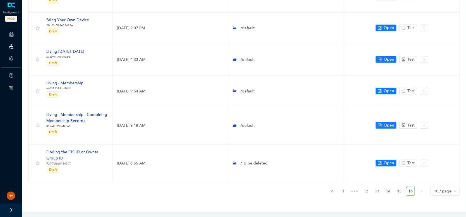
scroll to position [108, 0]
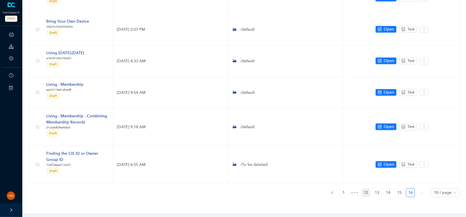
click at [363, 191] on link "12" at bounding box center [365, 192] width 8 height 8
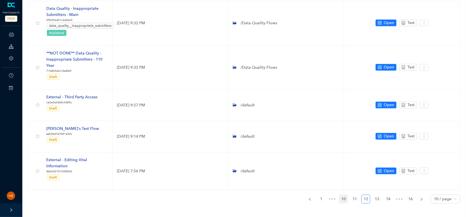
click at [355, 195] on link "11" at bounding box center [354, 199] width 8 height 8
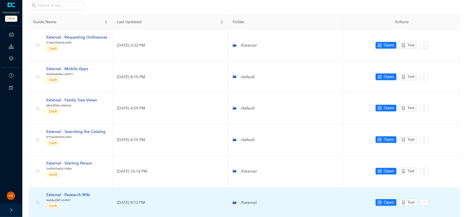
scroll to position [23, 0]
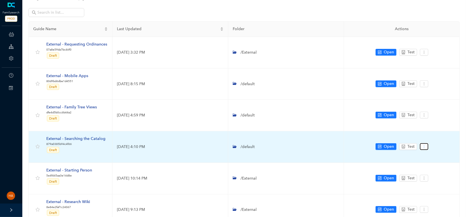
click at [425, 145] on icon "more" at bounding box center [424, 146] width 4 height 4
click at [432, 156] on span "Settings" at bounding box center [434, 156] width 20 height 6
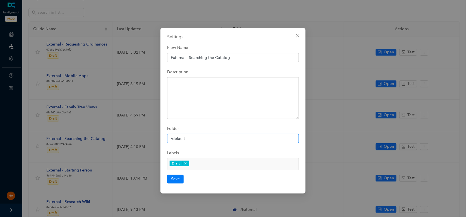
click at [218, 140] on input "/default" at bounding box center [233, 138] width 132 height 9
paste input "External"
type input "/External"
click at [173, 178] on button "Save" at bounding box center [175, 179] width 16 height 8
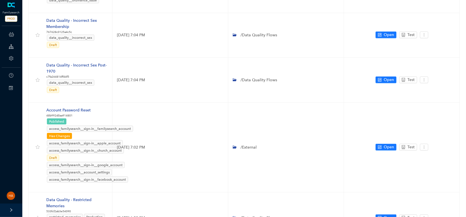
scroll to position [306, 0]
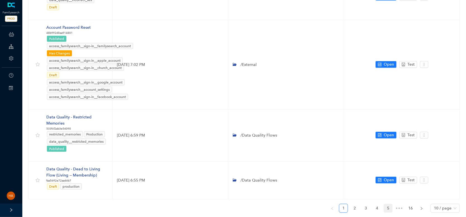
click at [389, 204] on link "5" at bounding box center [388, 208] width 8 height 8
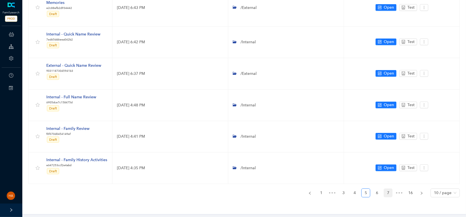
click at [388, 191] on link "7" at bounding box center [388, 193] width 8 height 8
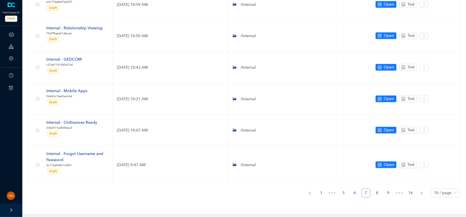
click at [389, 191] on link "9" at bounding box center [388, 193] width 8 height 8
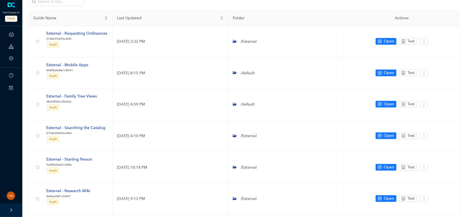
scroll to position [23, 0]
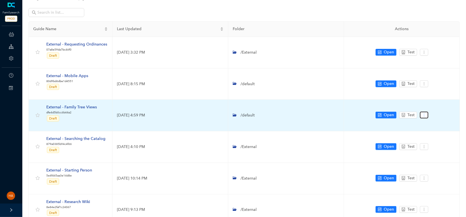
click at [423, 115] on icon "more" at bounding box center [424, 115] width 4 height 4
click at [428, 124] on span "Settings" at bounding box center [434, 125] width 20 height 6
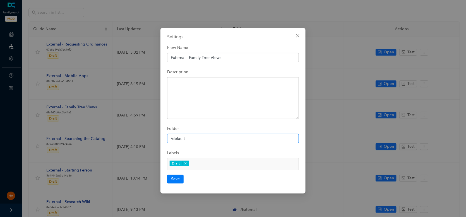
click at [222, 135] on input "/default" at bounding box center [233, 138] width 132 height 9
paste input "External"
type input "/External"
click at [176, 177] on button "Save" at bounding box center [175, 179] width 16 height 8
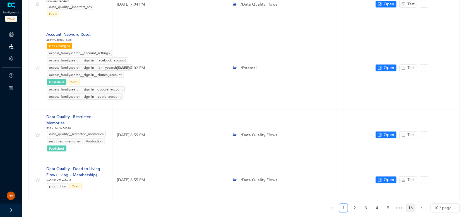
click at [412, 204] on link "16" at bounding box center [410, 208] width 8 height 8
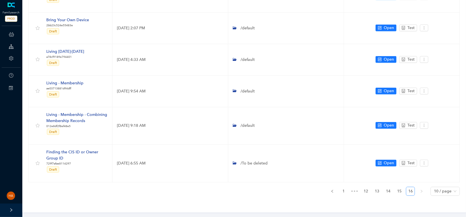
scroll to position [108, 0]
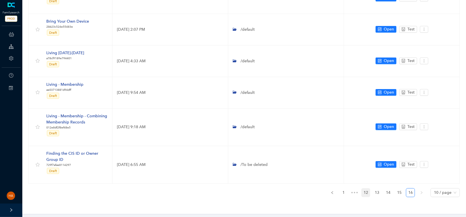
click at [366, 191] on link "12" at bounding box center [365, 192] width 8 height 8
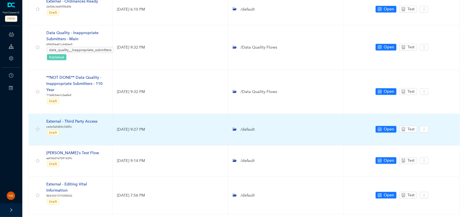
scroll to position [216, 0]
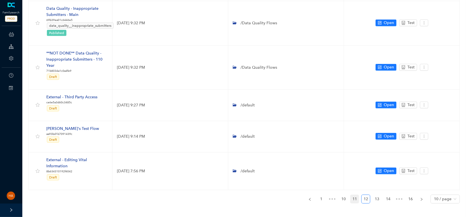
click at [354, 195] on link "11" at bounding box center [354, 199] width 8 height 8
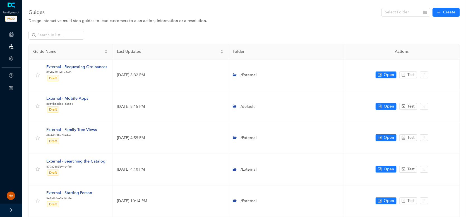
scroll to position [0, 0]
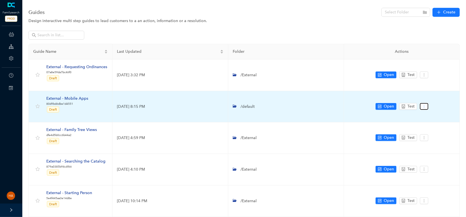
click at [424, 107] on icon "more" at bounding box center [424, 106] width 4 height 4
click at [429, 115] on span "Settings" at bounding box center [434, 116] width 20 height 6
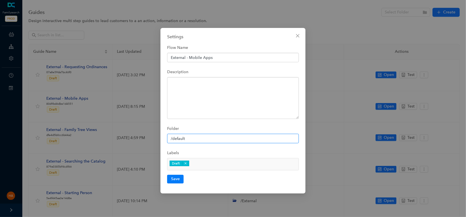
click at [221, 136] on input "/default" at bounding box center [233, 138] width 132 height 9
paste input "External"
type input "/External"
click at [172, 178] on button "Save" at bounding box center [175, 179] width 16 height 8
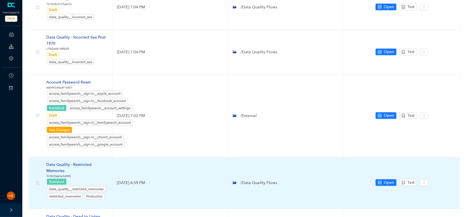
scroll to position [299, 0]
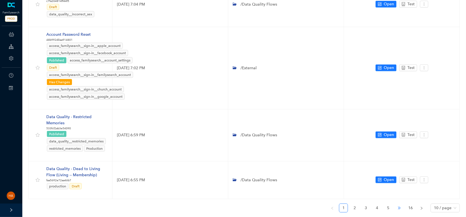
click at [398, 203] on span "•••" at bounding box center [399, 207] width 9 height 9
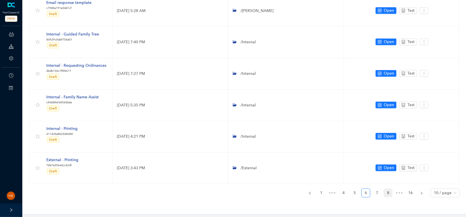
click at [391, 192] on link "8" at bounding box center [388, 193] width 8 height 8
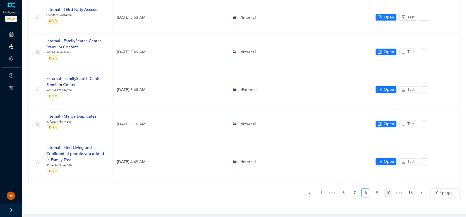
click at [390, 194] on link "10" at bounding box center [388, 193] width 8 height 8
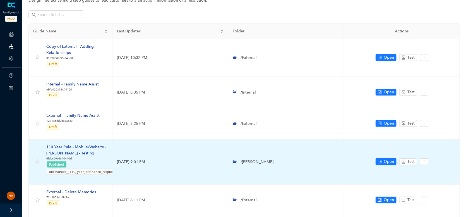
scroll to position [216, 0]
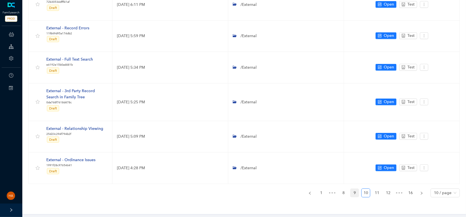
click at [357, 190] on link "9" at bounding box center [354, 193] width 8 height 8
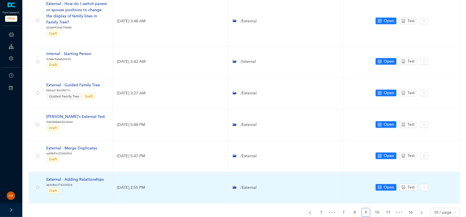
scroll to position [227, 0]
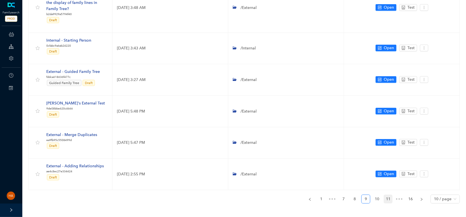
click at [388, 195] on link "11" at bounding box center [388, 199] width 8 height 8
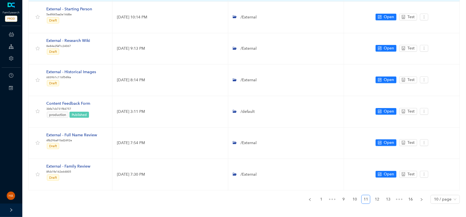
scroll to position [190, 0]
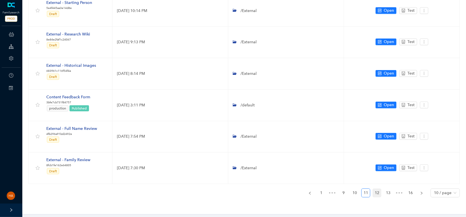
click at [375, 192] on link "12" at bounding box center [377, 193] width 8 height 8
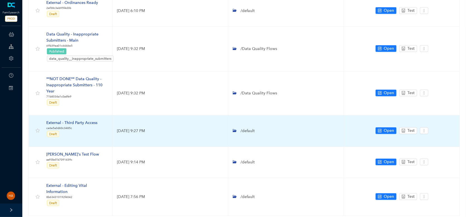
scroll to position [0, 0]
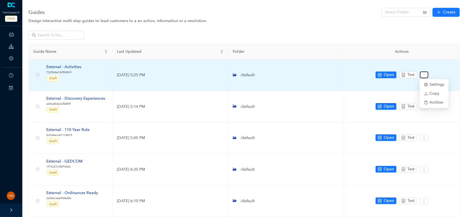
click at [423, 76] on icon "more" at bounding box center [424, 75] width 4 height 4
click at [430, 87] on span "Settings" at bounding box center [434, 84] width 20 height 6
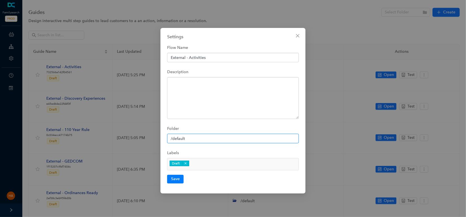
click at [198, 136] on input "/default" at bounding box center [233, 138] width 132 height 9
paste input "External"
type input "/External"
click at [174, 178] on button "Save" at bounding box center [175, 179] width 16 height 8
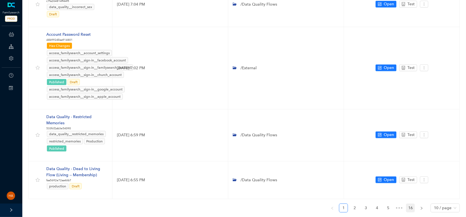
click at [411, 204] on link "16" at bounding box center [410, 208] width 8 height 8
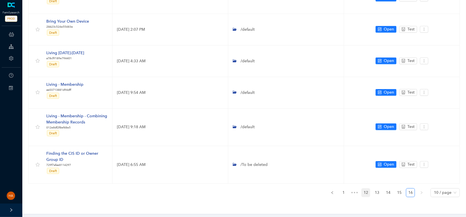
click at [367, 192] on link "12" at bounding box center [365, 192] width 8 height 8
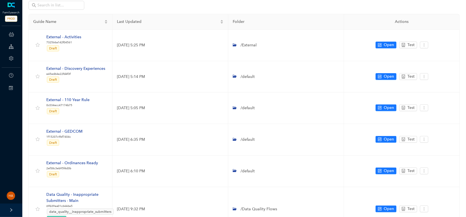
scroll to position [0, 0]
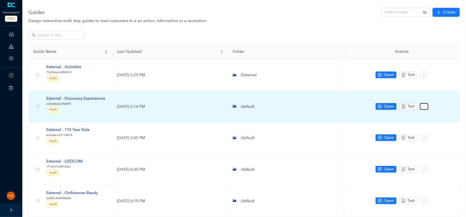
click at [424, 106] on icon "more" at bounding box center [424, 106] width 4 height 4
click at [430, 116] on span "Settings" at bounding box center [434, 116] width 20 height 6
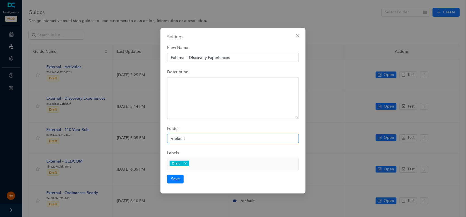
click at [188, 140] on input "/default" at bounding box center [233, 138] width 132 height 9
paste input "External"
type input "/External"
click at [177, 177] on button "Save" at bounding box center [175, 179] width 16 height 8
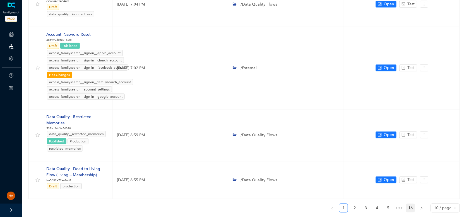
click at [409, 204] on link "16" at bounding box center [410, 208] width 8 height 8
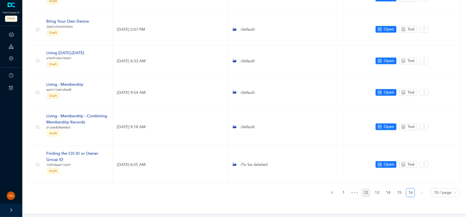
click at [366, 191] on link "12" at bounding box center [365, 192] width 8 height 8
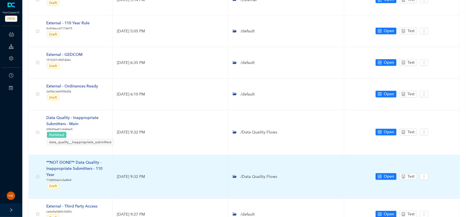
scroll to position [0, 0]
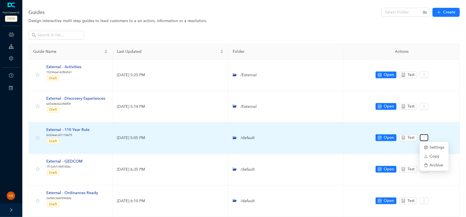
click at [424, 137] on icon "more" at bounding box center [424, 138] width 4 height 4
click at [429, 145] on span "Settings" at bounding box center [434, 147] width 20 height 6
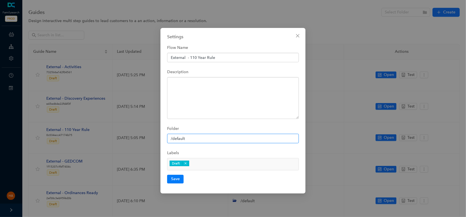
click at [192, 136] on input "/default" at bounding box center [233, 138] width 132 height 9
paste input "External"
type input "/External"
click at [174, 180] on button "Save" at bounding box center [175, 179] width 16 height 8
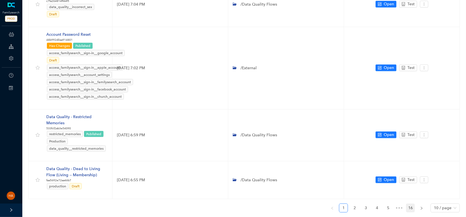
click at [411, 204] on link "16" at bounding box center [410, 208] width 8 height 8
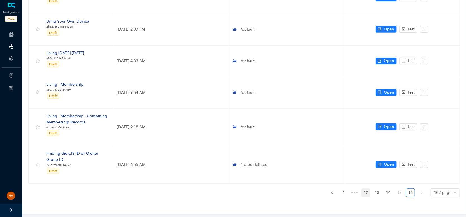
click at [367, 193] on link "12" at bounding box center [365, 192] width 8 height 8
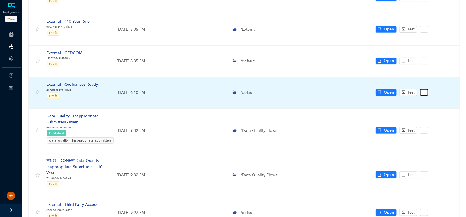
click at [425, 91] on icon "more" at bounding box center [424, 92] width 4 height 4
click at [430, 102] on span "Settings" at bounding box center [434, 101] width 20 height 6
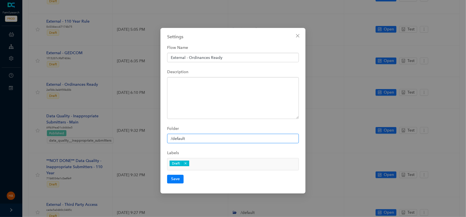
click at [209, 139] on input "/default" at bounding box center [233, 138] width 132 height 9
paste input "External"
type input "/External"
click at [176, 178] on button "Save" at bounding box center [175, 179] width 16 height 8
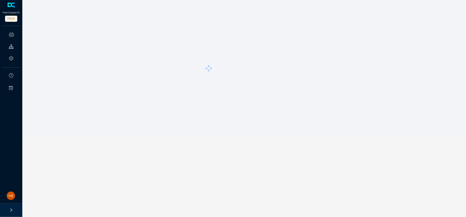
scroll to position [0, 0]
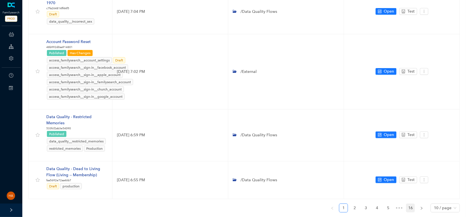
click at [410, 204] on link "16" at bounding box center [410, 208] width 8 height 8
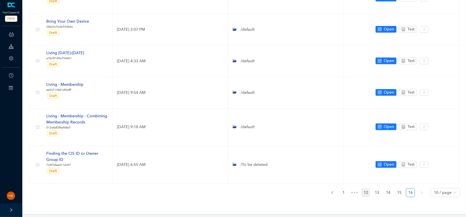
click at [363, 192] on link "12" at bounding box center [365, 192] width 8 height 8
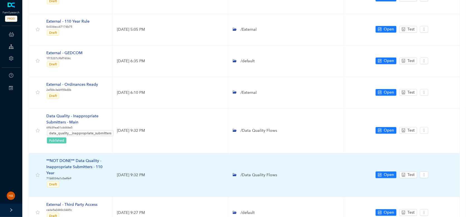
scroll to position [0, 0]
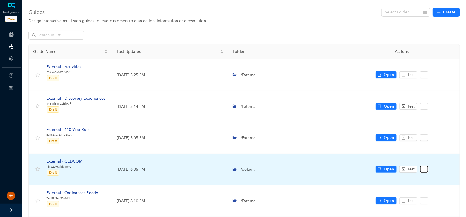
click at [422, 169] on icon "more" at bounding box center [424, 169] width 4 height 4
click at [430, 177] on span "Settings" at bounding box center [434, 178] width 20 height 6
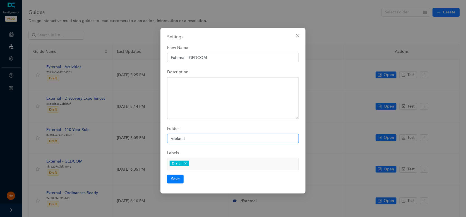
click at [227, 136] on input "/default" at bounding box center [233, 138] width 132 height 9
paste input "External"
type input "/External"
click at [175, 179] on button "Save" at bounding box center [175, 179] width 16 height 8
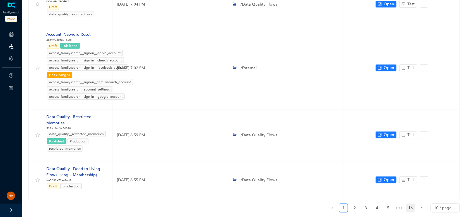
click at [410, 204] on link "16" at bounding box center [410, 208] width 8 height 8
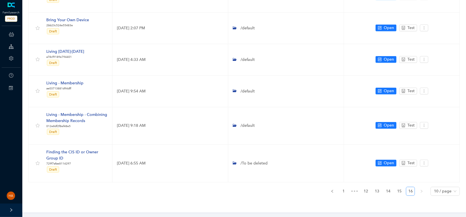
scroll to position [108, 0]
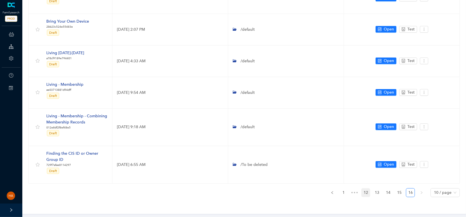
click at [368, 191] on link "12" at bounding box center [365, 192] width 8 height 8
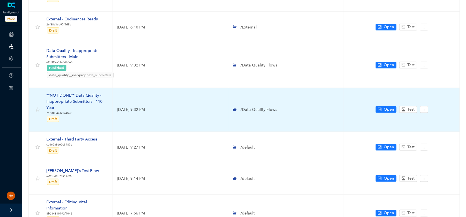
scroll to position [216, 0]
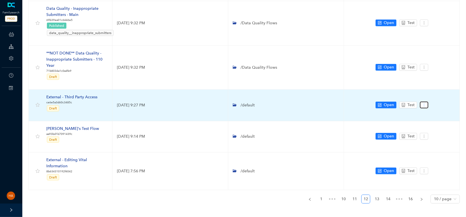
click at [424, 103] on icon "more" at bounding box center [424, 104] width 1 height 3
click at [425, 113] on td "Open Test" at bounding box center [402, 106] width 116 height 32
click at [426, 106] on button "button" at bounding box center [424, 105] width 8 height 7
click at [430, 115] on span "Settings" at bounding box center [434, 114] width 20 height 6
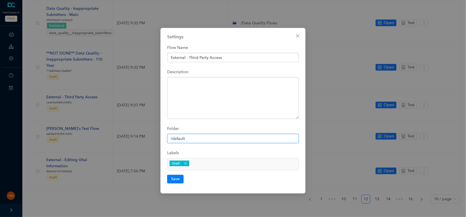
click at [215, 137] on input "/default" at bounding box center [233, 138] width 132 height 9
paste input "External"
type input "/External"
click at [173, 179] on button "Save" at bounding box center [175, 179] width 16 height 8
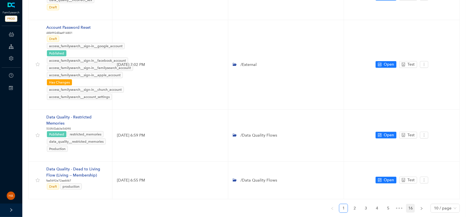
click at [414, 204] on link "16" at bounding box center [410, 208] width 8 height 8
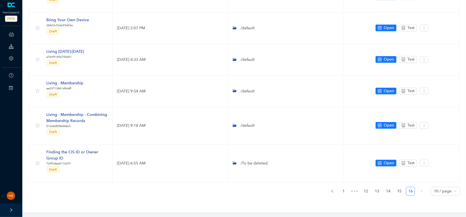
scroll to position [108, 0]
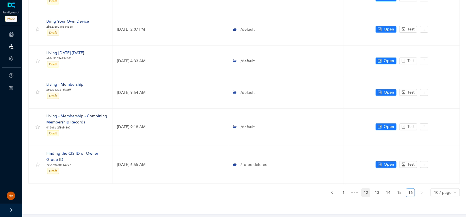
click at [364, 191] on link "12" at bounding box center [365, 192] width 8 height 8
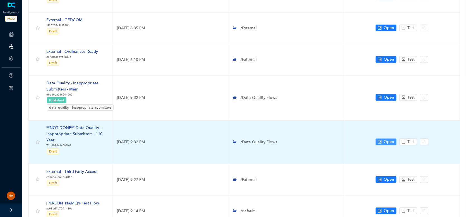
scroll to position [216, 0]
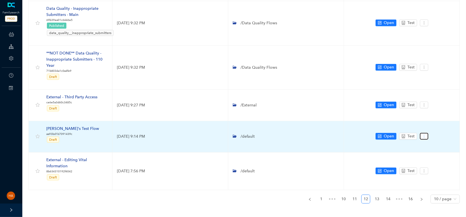
click at [424, 136] on icon "more" at bounding box center [424, 136] width 4 height 4
click at [429, 145] on span "Settings" at bounding box center [434, 145] width 20 height 6
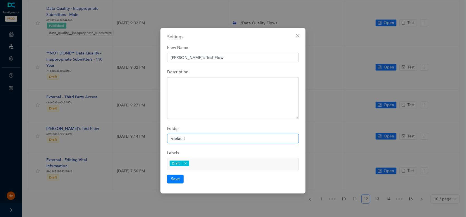
click at [241, 139] on input "/default" at bounding box center [233, 138] width 132 height 9
paste input "External"
type input "/External"
click at [298, 37] on icon "close" at bounding box center [297, 35] width 4 height 4
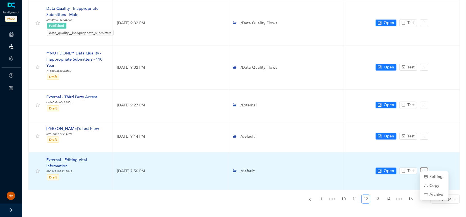
click at [426, 168] on button "button" at bounding box center [424, 170] width 8 height 7
click at [430, 175] on span "Settings" at bounding box center [434, 176] width 20 height 6
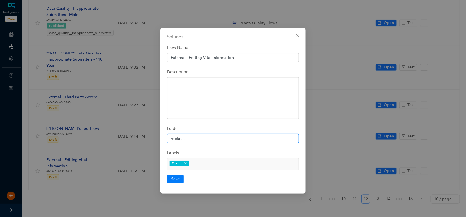
click at [198, 135] on input "/default" at bounding box center [233, 138] width 132 height 9
paste input "External"
type input "/External"
click at [176, 179] on button "Save" at bounding box center [175, 179] width 16 height 8
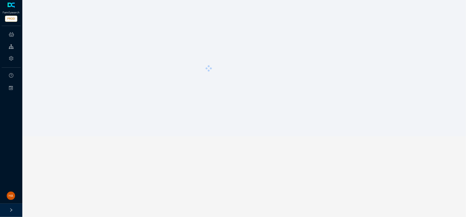
scroll to position [0, 0]
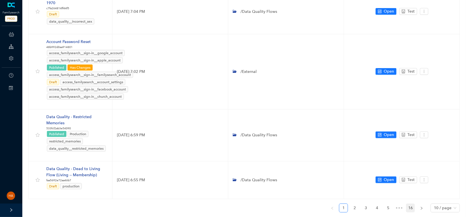
click at [411, 204] on link "16" at bounding box center [410, 208] width 8 height 8
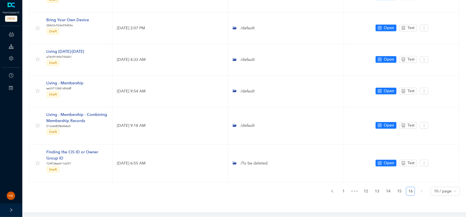
scroll to position [108, 0]
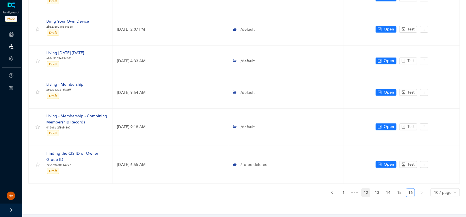
click at [365, 192] on link "12" at bounding box center [365, 192] width 8 height 8
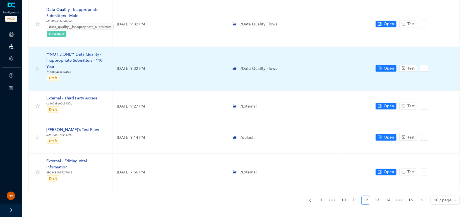
scroll to position [216, 0]
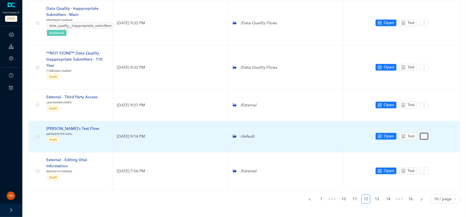
click at [423, 134] on icon "more" at bounding box center [424, 136] width 4 height 4
click at [56, 127] on div "Daniel's Test Flow" at bounding box center [72, 129] width 53 height 6
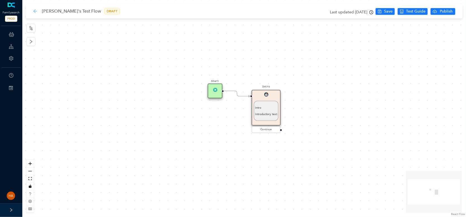
click at [33, 13] on icon "arrow-left" at bounding box center [35, 11] width 4 height 4
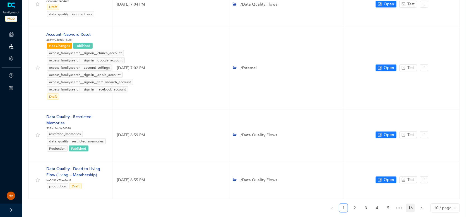
click at [410, 204] on link "16" at bounding box center [410, 208] width 8 height 8
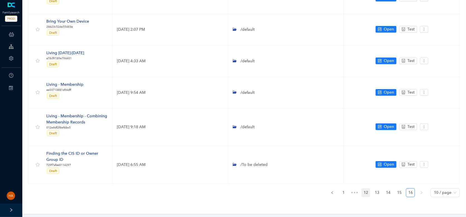
click at [369, 193] on link "12" at bounding box center [365, 192] width 8 height 8
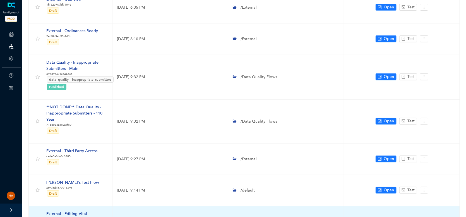
scroll to position [216, 0]
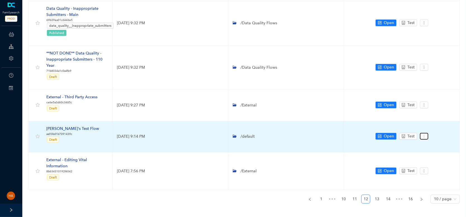
click at [422, 135] on icon "more" at bounding box center [424, 136] width 4 height 4
click at [437, 161] on span "Archive" at bounding box center [434, 163] width 20 height 6
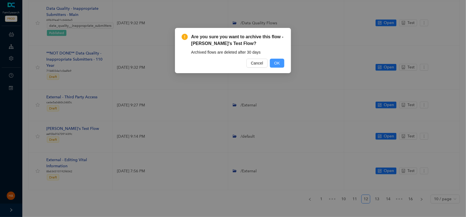
click at [275, 65] on span "OK" at bounding box center [277, 63] width 6 height 6
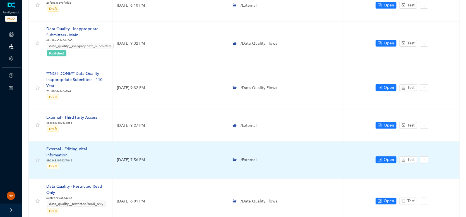
scroll to position [229, 0]
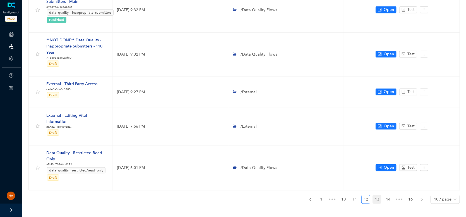
click at [377, 195] on link "13" at bounding box center [377, 199] width 8 height 8
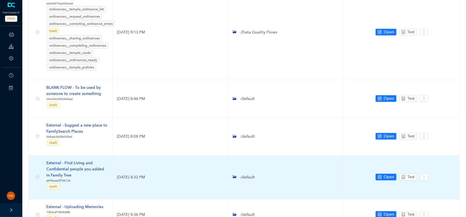
scroll to position [0, 0]
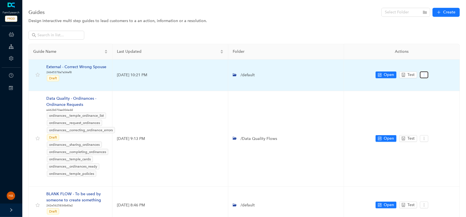
click at [426, 75] on button "button" at bounding box center [424, 74] width 8 height 7
click at [429, 85] on span "Settings" at bounding box center [434, 84] width 20 height 6
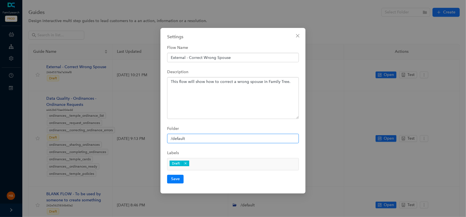
click at [202, 140] on input "/default" at bounding box center [233, 138] width 132 height 9
paste input "External"
type input "/External"
click at [175, 179] on button "Save" at bounding box center [175, 179] width 16 height 8
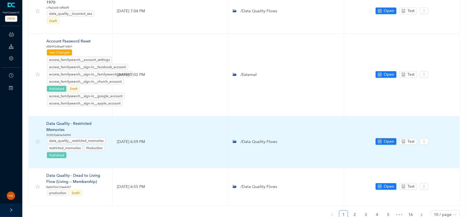
scroll to position [299, 0]
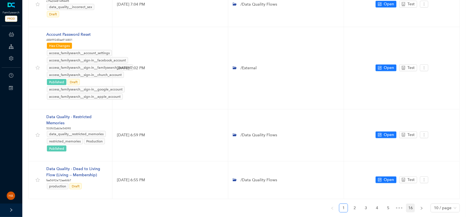
click at [411, 204] on link "16" at bounding box center [410, 208] width 8 height 8
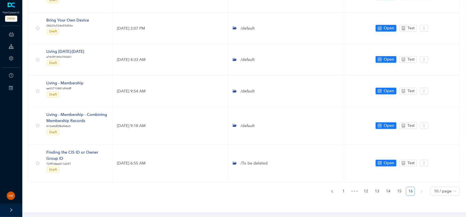
scroll to position [77, 0]
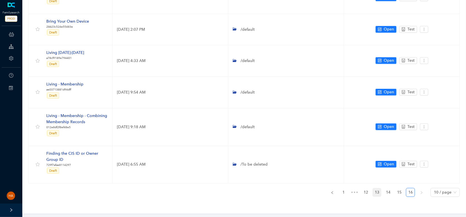
click at [375, 189] on link "13" at bounding box center [377, 192] width 8 height 8
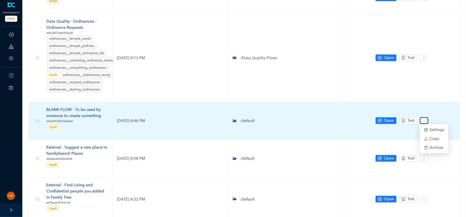
click at [423, 120] on icon "more" at bounding box center [424, 121] width 4 height 4
click at [437, 147] on span "Archive" at bounding box center [434, 147] width 20 height 6
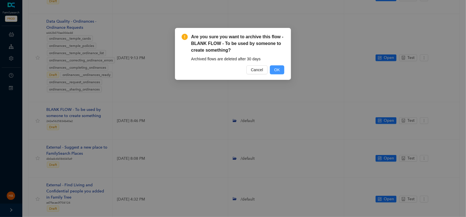
click at [277, 71] on span "OK" at bounding box center [277, 70] width 6 height 6
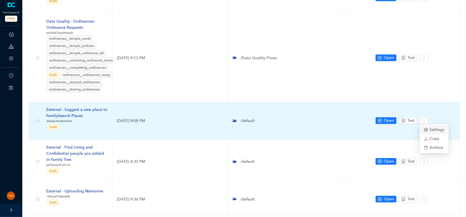
click at [428, 128] on span "Settings" at bounding box center [434, 130] width 20 height 6
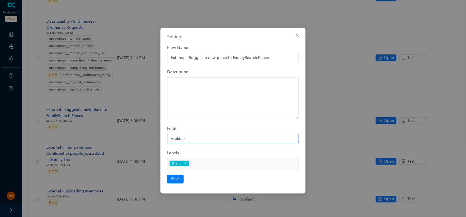
click at [189, 135] on input "/default" at bounding box center [233, 138] width 132 height 9
paste input "External"
type input "/External"
click at [172, 177] on button "Save" at bounding box center [175, 179] width 16 height 8
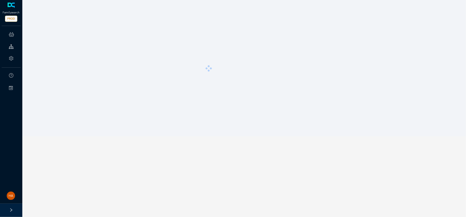
scroll to position [0, 0]
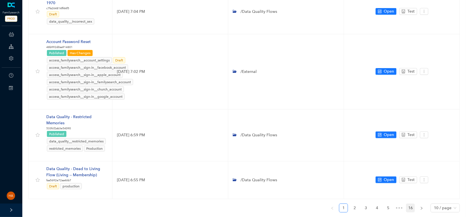
click at [409, 204] on link "16" at bounding box center [410, 208] width 8 height 8
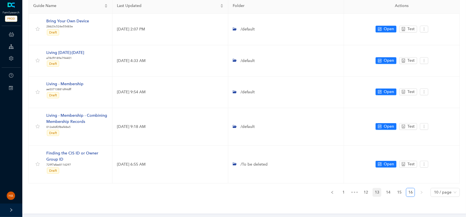
click at [376, 191] on link "13" at bounding box center [377, 192] width 8 height 8
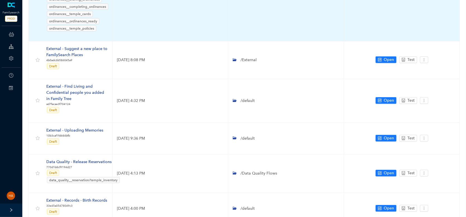
scroll to position [167, 0]
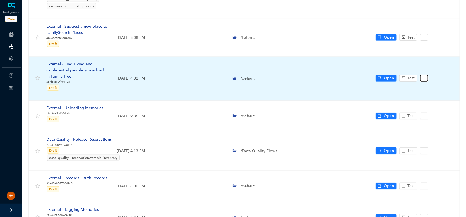
click at [424, 76] on icon "more" at bounding box center [424, 78] width 4 height 4
click at [428, 81] on span "Settings" at bounding box center [434, 80] width 20 height 6
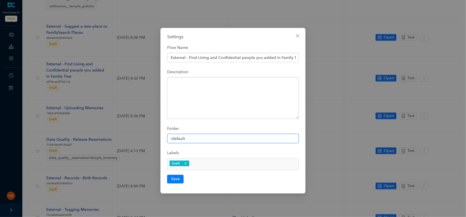
click at [202, 139] on input "/default" at bounding box center [233, 138] width 132 height 9
paste input "External"
type input "/External"
click at [178, 179] on button "Save" at bounding box center [175, 179] width 16 height 8
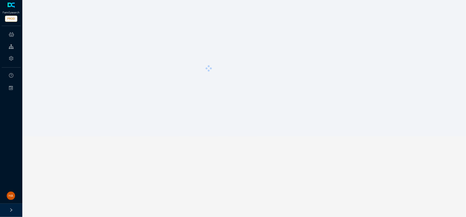
scroll to position [0, 0]
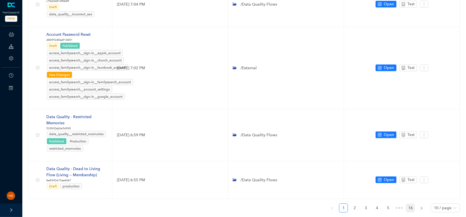
click at [410, 204] on link "16" at bounding box center [410, 208] width 8 height 8
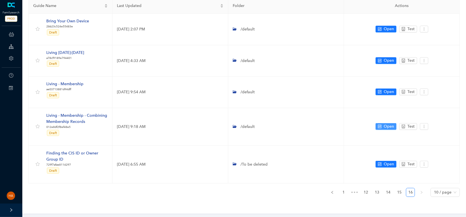
click at [379, 192] on link "13" at bounding box center [377, 192] width 8 height 8
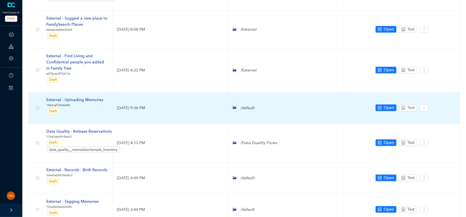
scroll to position [195, 0]
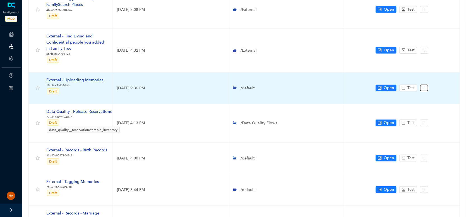
click at [424, 86] on icon "more" at bounding box center [424, 88] width 4 height 4
click at [428, 90] on icon "setting" at bounding box center [426, 90] width 4 height 4
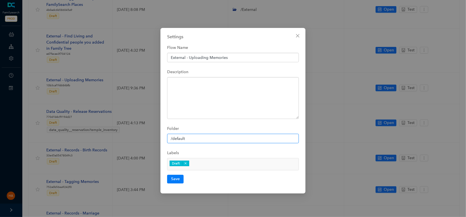
click at [206, 136] on input "/default" at bounding box center [233, 138] width 132 height 9
paste input "External"
type input "/External"
click at [173, 177] on button "Save" at bounding box center [175, 179] width 16 height 8
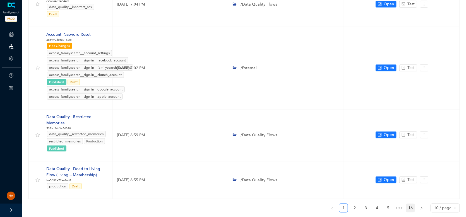
click at [407, 204] on link "16" at bounding box center [410, 208] width 8 height 8
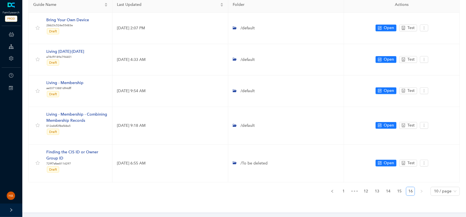
scroll to position [46, 0]
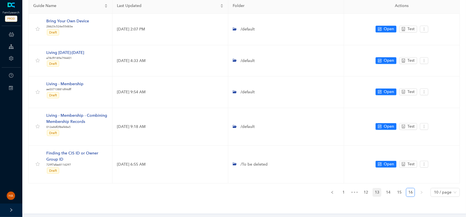
click at [377, 191] on link "13" at bounding box center [377, 192] width 8 height 8
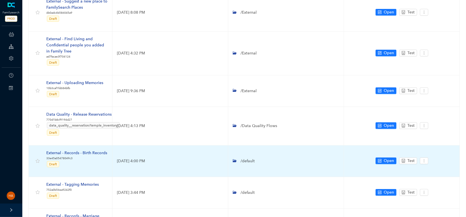
scroll to position [213, 0]
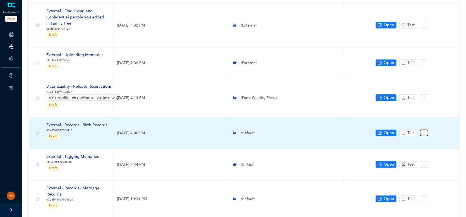
click at [423, 131] on icon "more" at bounding box center [424, 133] width 4 height 4
click at [428, 140] on span "Settings" at bounding box center [434, 141] width 20 height 6
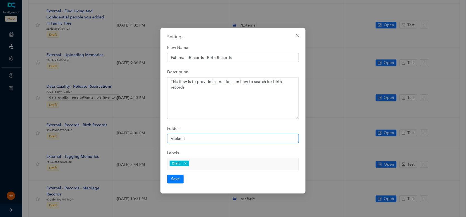
click at [220, 138] on input "/default" at bounding box center [233, 138] width 132 height 9
paste input "External"
type input "/External"
click at [178, 178] on button "Save" at bounding box center [175, 179] width 16 height 8
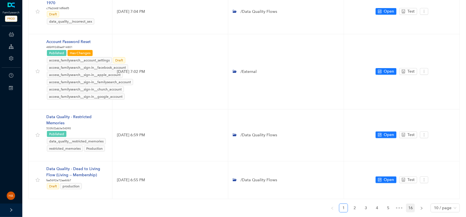
click at [410, 204] on link "16" at bounding box center [410, 208] width 8 height 8
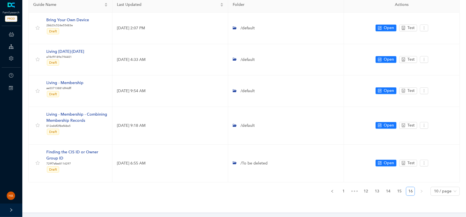
scroll to position [46, 0]
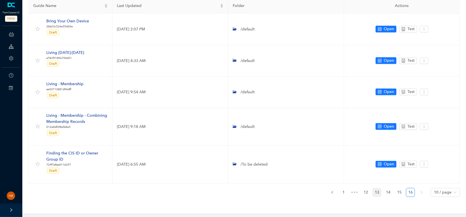
click at [375, 192] on link "13" at bounding box center [377, 192] width 8 height 8
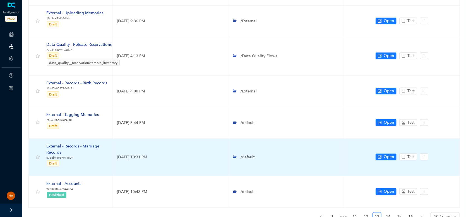
scroll to position [278, 0]
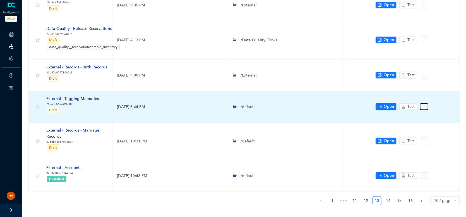
click at [422, 105] on icon "more" at bounding box center [424, 107] width 4 height 4
click at [428, 106] on icon "setting" at bounding box center [426, 108] width 4 height 4
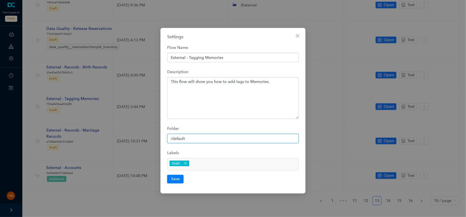
click at [216, 139] on input "/default" at bounding box center [233, 138] width 132 height 9
paste input "External"
type input "/External"
click at [172, 177] on button "Save" at bounding box center [175, 179] width 16 height 8
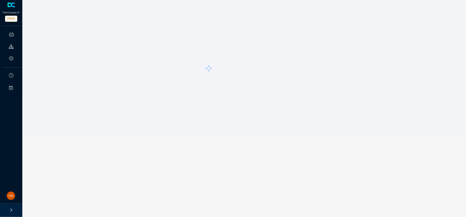
scroll to position [0, 0]
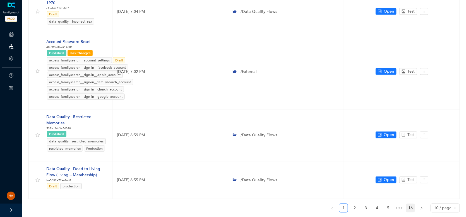
click at [411, 204] on link "16" at bounding box center [410, 208] width 8 height 8
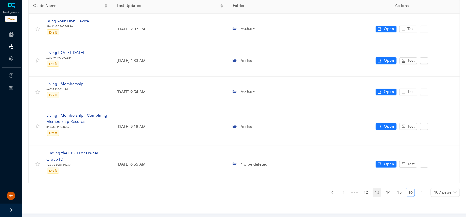
click at [379, 190] on link "13" at bounding box center [377, 192] width 8 height 8
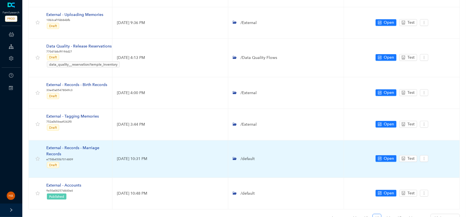
scroll to position [278, 0]
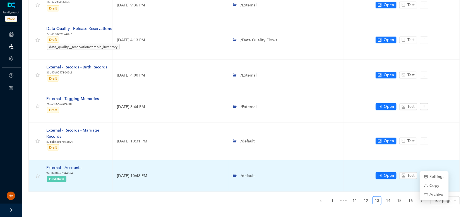
click at [424, 173] on icon "more" at bounding box center [424, 175] width 4 height 4
click at [432, 175] on span "Settings" at bounding box center [434, 176] width 20 height 6
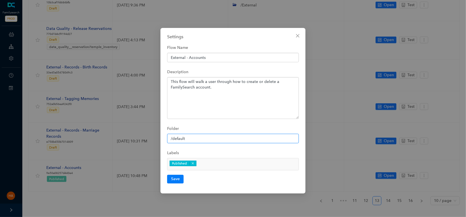
click at [204, 135] on input "/default" at bounding box center [233, 138] width 132 height 9
paste input "External"
type input "/External"
click at [175, 179] on button "Save" at bounding box center [175, 179] width 16 height 8
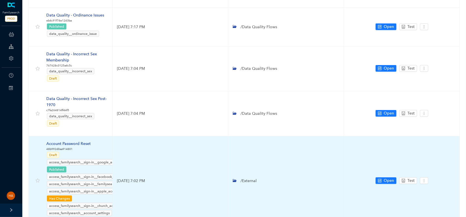
scroll to position [306, 0]
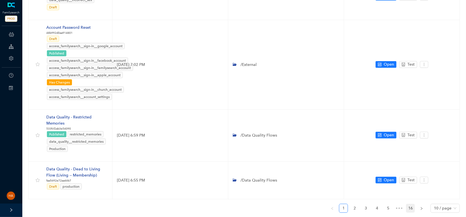
click at [414, 204] on link "16" at bounding box center [410, 208] width 8 height 8
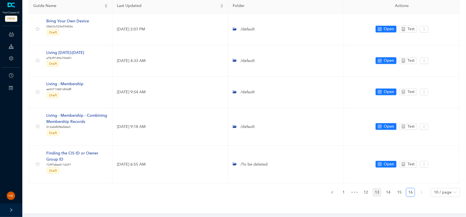
click at [377, 191] on link "13" at bounding box center [377, 192] width 8 height 8
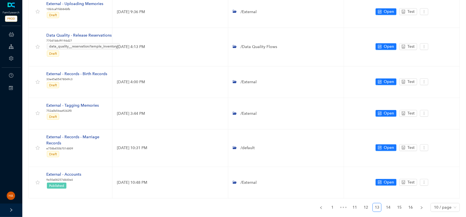
scroll to position [269, 0]
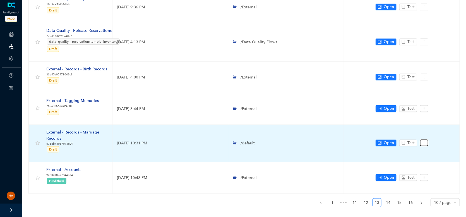
click at [425, 142] on icon "more" at bounding box center [424, 143] width 4 height 4
click at [427, 152] on icon "setting" at bounding box center [426, 151] width 4 height 4
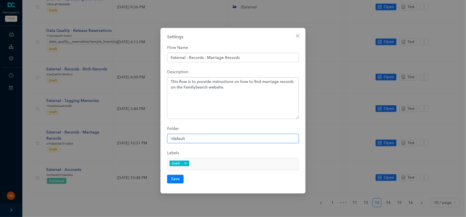
click at [218, 137] on input "/default" at bounding box center [233, 138] width 132 height 9
paste input "External"
type input "/External"
click at [172, 178] on button "Save" at bounding box center [175, 179] width 16 height 8
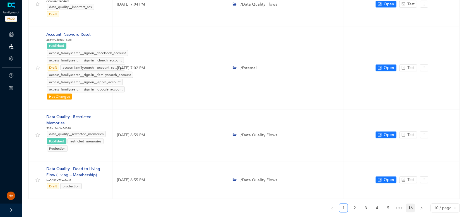
click at [412, 204] on link "16" at bounding box center [410, 208] width 8 height 8
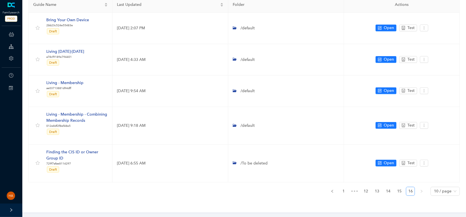
scroll to position [46, 0]
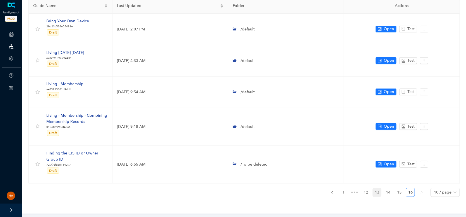
click at [377, 192] on link "13" at bounding box center [377, 192] width 8 height 8
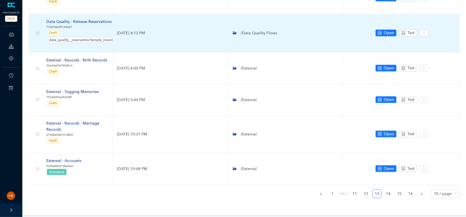
scroll to position [278, 0]
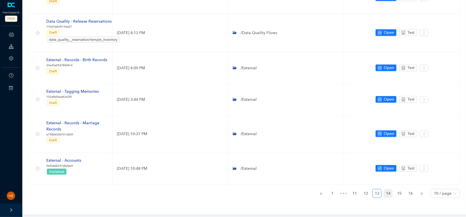
click at [388, 190] on link "14" at bounding box center [388, 193] width 8 height 8
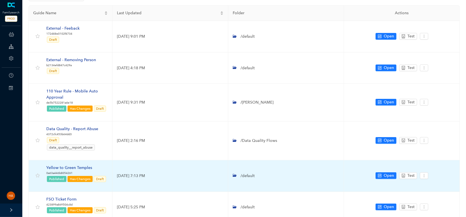
scroll to position [32, 0]
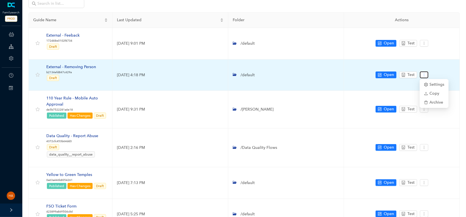
click at [425, 74] on icon "more" at bounding box center [424, 75] width 4 height 4
click at [427, 83] on icon "setting" at bounding box center [426, 85] width 4 height 4
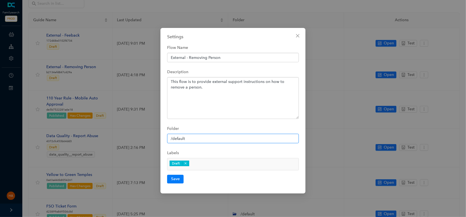
click at [182, 139] on input "/default" at bounding box center [233, 138] width 132 height 9
paste input "External"
type input "/External"
click at [174, 181] on button "Save" at bounding box center [175, 179] width 16 height 8
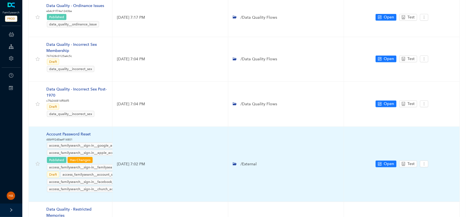
scroll to position [291, 0]
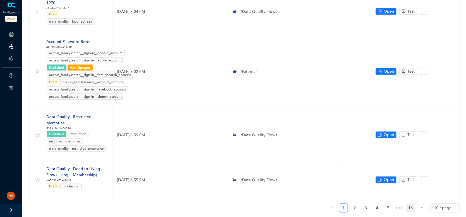
click at [413, 204] on link "16" at bounding box center [410, 208] width 8 height 8
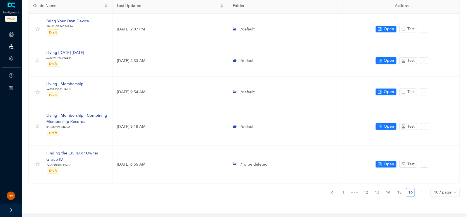
click at [383, 189] on ul "1 ••• 12 13 14 15 16 10 / page" at bounding box center [243, 192] width 431 height 9
click at [380, 190] on link "13" at bounding box center [377, 192] width 8 height 8
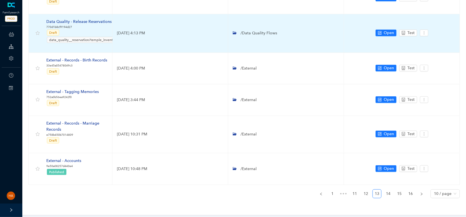
scroll to position [278, 0]
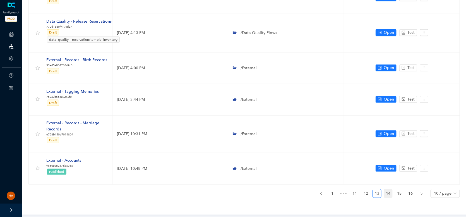
click at [388, 189] on link "14" at bounding box center [388, 193] width 8 height 8
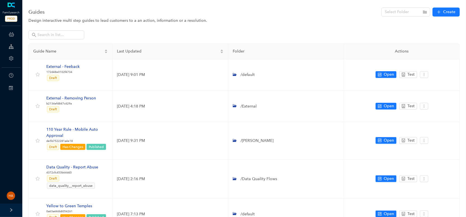
scroll to position [0, 0]
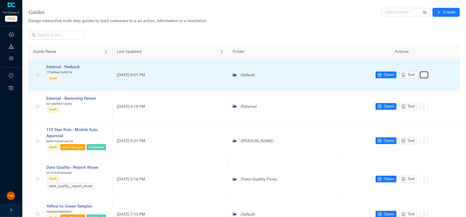
click at [423, 74] on icon "more" at bounding box center [424, 75] width 4 height 4
click at [430, 86] on span "Settings" at bounding box center [434, 84] width 20 height 6
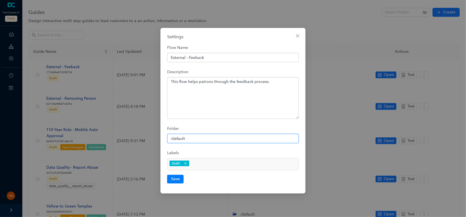
click at [189, 138] on input "/default" at bounding box center [233, 138] width 132 height 9
paste input "External"
type input "/External"
click at [180, 178] on button "Save" at bounding box center [175, 179] width 16 height 8
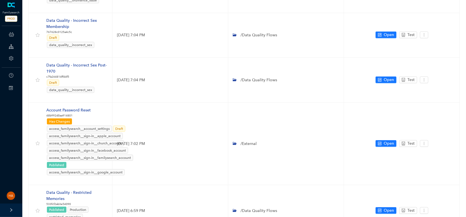
scroll to position [299, 0]
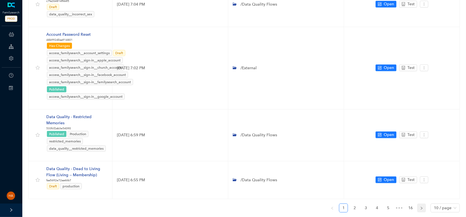
click at [420, 203] on button "button" at bounding box center [421, 207] width 9 height 9
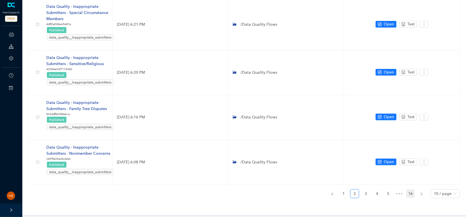
click at [413, 191] on link "16" at bounding box center [410, 193] width 8 height 8
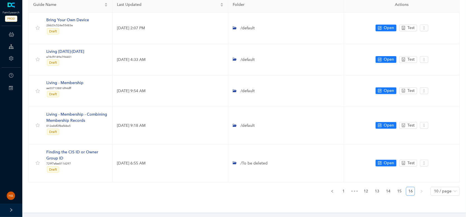
scroll to position [46, 0]
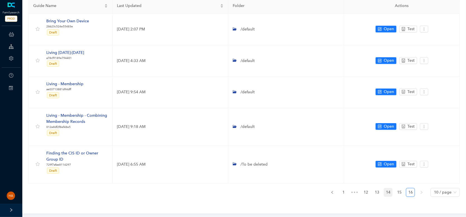
click at [389, 191] on link "14" at bounding box center [388, 192] width 8 height 8
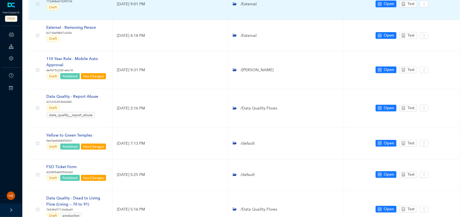
scroll to position [84, 0]
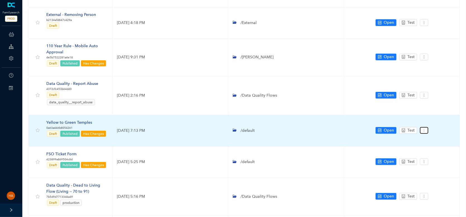
click at [424, 127] on button "button" at bounding box center [424, 130] width 8 height 7
click at [428, 133] on span "Settings" at bounding box center [434, 132] width 20 height 6
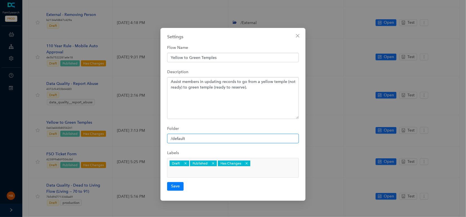
click at [195, 137] on input "/default" at bounding box center [233, 138] width 132 height 9
paste input "External"
type input "/External"
click at [173, 182] on button "Save" at bounding box center [175, 186] width 16 height 8
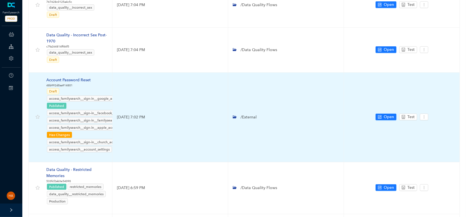
scroll to position [306, 0]
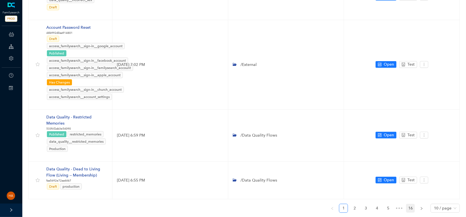
click at [411, 204] on link "16" at bounding box center [410, 208] width 8 height 8
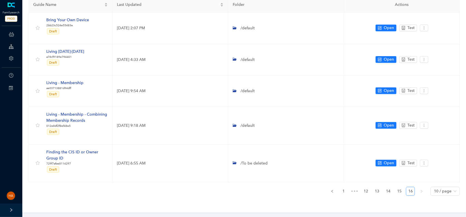
scroll to position [46, 0]
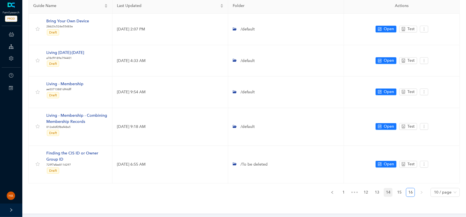
click at [390, 191] on link "14" at bounding box center [388, 192] width 8 height 8
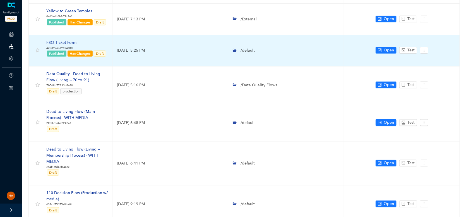
scroll to position [195, 0]
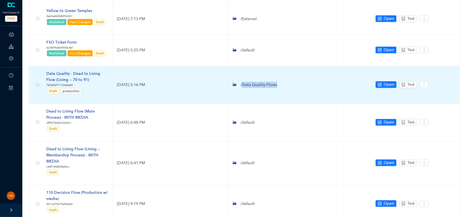
drag, startPoint x: 280, startPoint y: 77, endPoint x: 242, endPoint y: 74, distance: 38.3
click at [242, 74] on td "/Data Quality Flows" at bounding box center [286, 85] width 116 height 38
copy span "Data Quality Flows"
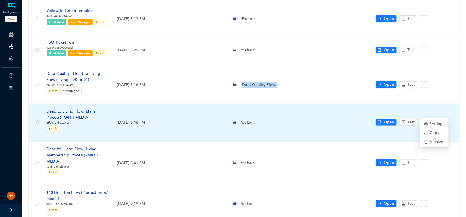
click at [424, 120] on icon "more" at bounding box center [424, 122] width 4 height 4
click at [431, 123] on span "Settings" at bounding box center [434, 124] width 20 height 6
type input "Dead to Living Flow (Main Process) - WITH MEDIA"
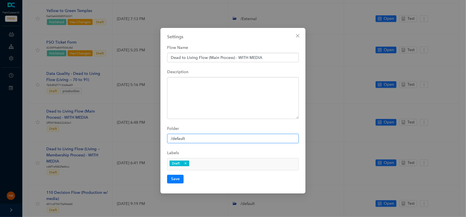
click at [178, 139] on input "/default" at bounding box center [233, 138] width 132 height 9
paste input "Data Quality Flows"
type input "/Data Quality Flows"
click at [175, 178] on button "Save" at bounding box center [175, 179] width 16 height 8
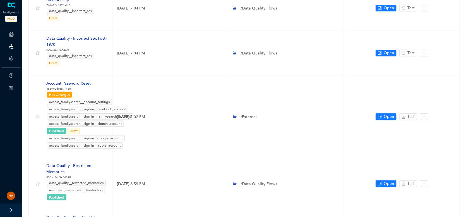
scroll to position [299, 0]
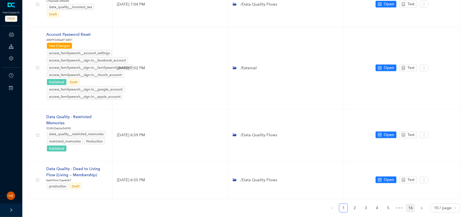
click at [412, 204] on link "16" at bounding box center [410, 208] width 8 height 8
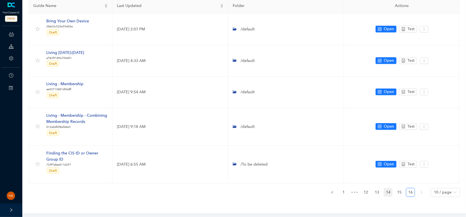
click at [390, 192] on link "14" at bounding box center [388, 192] width 8 height 8
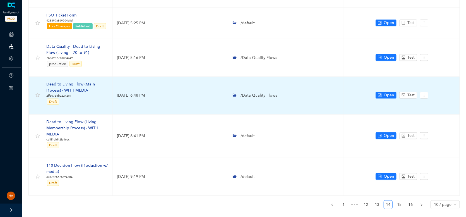
scroll to position [223, 0]
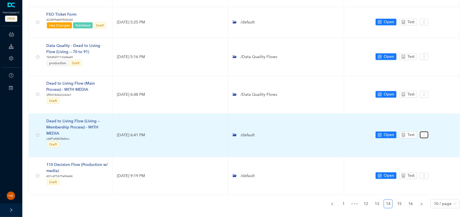
click at [424, 131] on button "button" at bounding box center [424, 134] width 8 height 7
click at [430, 136] on span "Settings" at bounding box center [434, 136] width 20 height 6
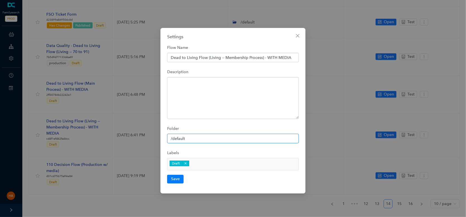
drag, startPoint x: 173, startPoint y: 138, endPoint x: 193, endPoint y: 139, distance: 19.8
click at [192, 139] on input "/default" at bounding box center [233, 138] width 132 height 9
paste input "Data Quality Flows"
type input "/Data Quality Flows"
click at [174, 179] on button "Save" at bounding box center [175, 179] width 16 height 8
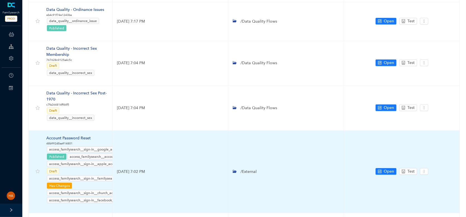
scroll to position [299, 0]
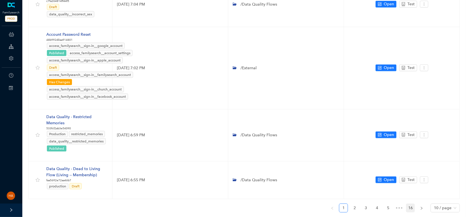
click at [408, 204] on link "16" at bounding box center [410, 208] width 8 height 8
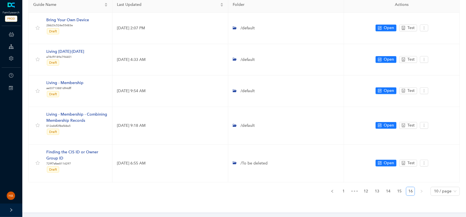
scroll to position [46, 0]
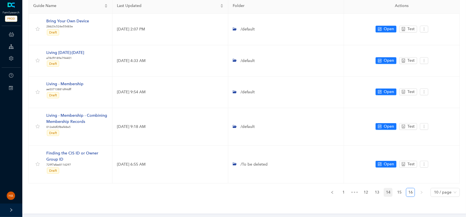
click at [389, 189] on link "14" at bounding box center [388, 192] width 8 height 8
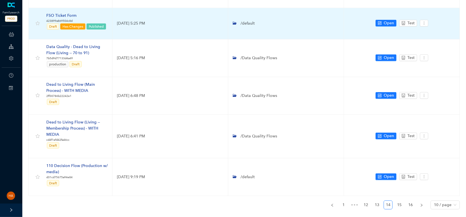
scroll to position [227, 0]
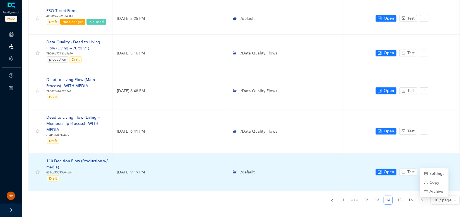
click at [421, 168] on button "button" at bounding box center [424, 171] width 8 height 7
click at [428, 171] on span "Settings" at bounding box center [434, 173] width 20 height 6
type input "110 Decision Flow (Production w/ media)"
type textarea "This flow is a version of the 110 learning journey that HAS media in it. It is …"
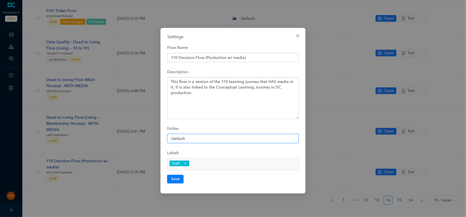
click at [179, 139] on input "/default" at bounding box center [233, 138] width 132 height 9
paste input "Data Quality Flows"
type input "/Data Quality Flows"
click at [177, 178] on button "Save" at bounding box center [175, 179] width 16 height 8
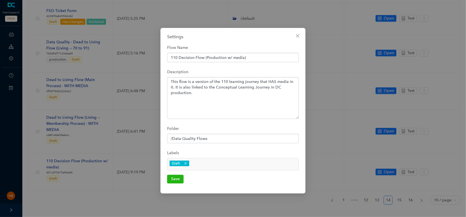
scroll to position [0, 0]
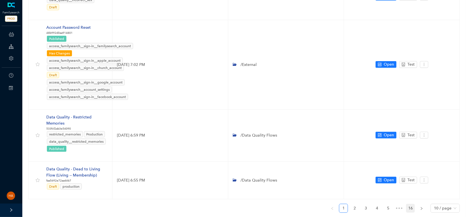
click at [411, 204] on link "16" at bounding box center [410, 208] width 8 height 8
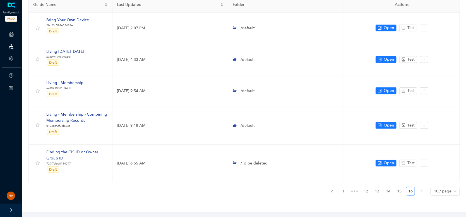
scroll to position [46, 0]
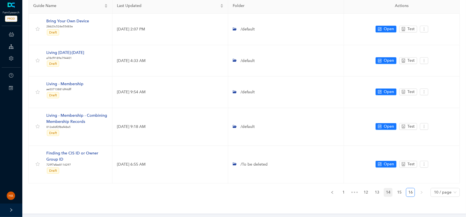
click at [390, 192] on link "14" at bounding box center [388, 192] width 8 height 8
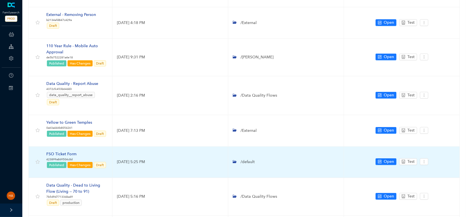
scroll to position [0, 0]
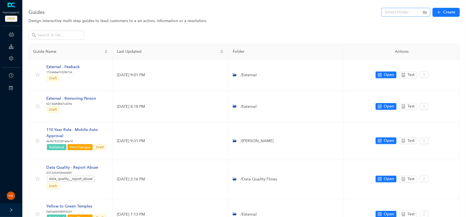
click at [400, 14] on input "search" at bounding box center [404, 12] width 39 height 8
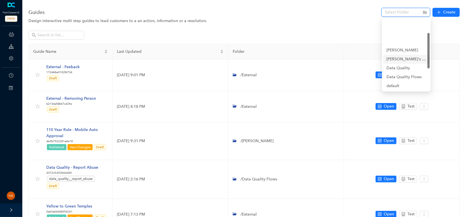
scroll to position [28, 0]
click at [394, 59] on div "default" at bounding box center [406, 58] width 40 height 6
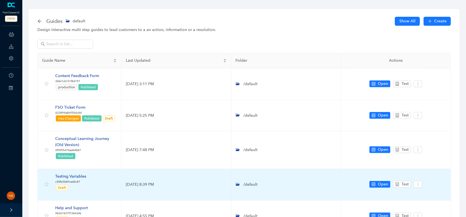
click at [76, 175] on div "Testing Variables" at bounding box center [70, 176] width 31 height 6
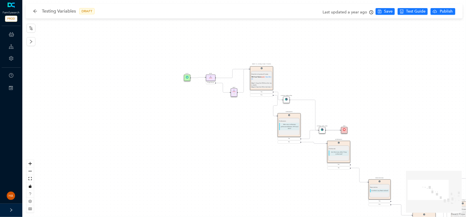
drag, startPoint x: 166, startPoint y: 160, endPoint x: 308, endPoint y: 214, distance: 151.3
click at [308, 214] on div "Agent Actions - Apply Macro Agent Actions - Apply Macro Agent Actions - Apply M…" at bounding box center [243, 108] width 443 height 217
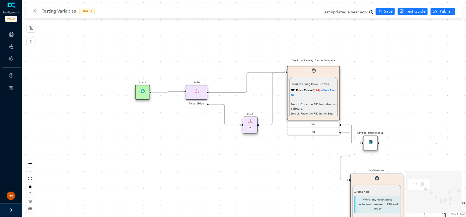
drag, startPoint x: 211, startPoint y: 123, endPoint x: 219, endPoint y: 173, distance: 50.9
click at [219, 173] on div "Agent Actions - Apply Macro Agent Actions - Apply Macro Agent Actions - Apply M…" at bounding box center [243, 108] width 443 height 217
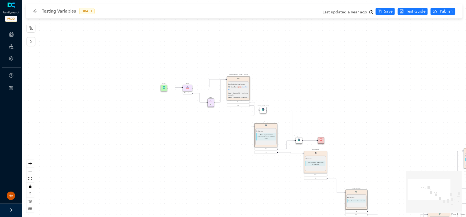
drag, startPoint x: 234, startPoint y: 191, endPoint x: 144, endPoint y: 63, distance: 156.8
click at [144, 62] on div "Agent Actions - Apply Macro Agent Actions - Apply Macro Agent Actions - Apply M…" at bounding box center [243, 108] width 443 height 217
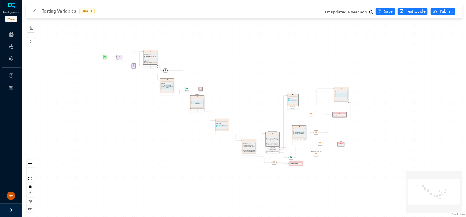
drag, startPoint x: 242, startPoint y: 153, endPoint x: 131, endPoint y: 61, distance: 144.8
click at [232, 174] on div "Agent Actions - Apply Macro Agent Actions - Apply Macro Agent Actions - Apply M…" at bounding box center [243, 108] width 443 height 217
click at [36, 9] on icon "arrow-left" at bounding box center [35, 11] width 4 height 4
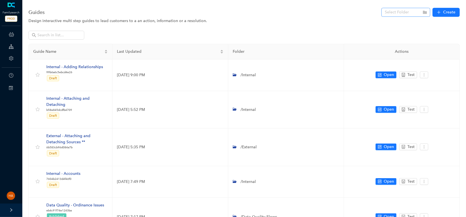
click at [389, 15] on input "search" at bounding box center [404, 12] width 39 height 8
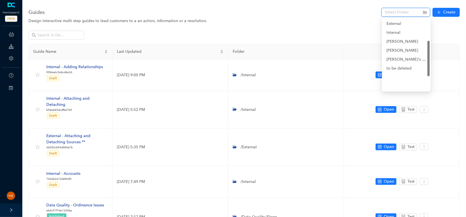
scroll to position [43, 0]
click at [394, 43] on div "default" at bounding box center [406, 43] width 40 height 6
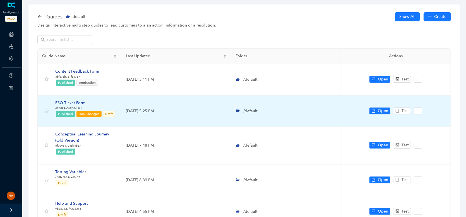
scroll to position [214, 0]
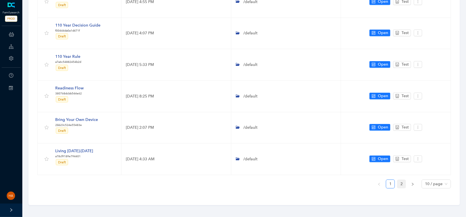
click at [403, 183] on link "2" at bounding box center [401, 184] width 8 height 8
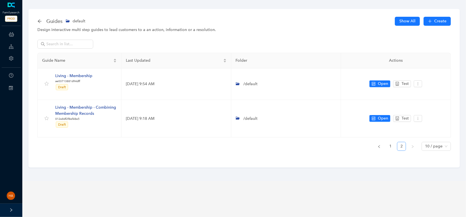
scroll to position [0, 0]
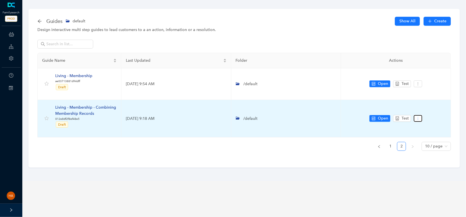
click at [418, 119] on icon "more" at bounding box center [418, 118] width 4 height 4
click at [423, 127] on span "Settings" at bounding box center [428, 128] width 20 height 6
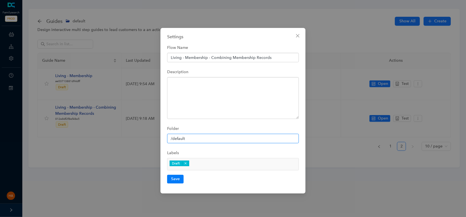
click at [175, 140] on input "/default" at bounding box center [233, 138] width 132 height 9
paste input "Data Quality Flows"
type input "/Data Quality Flows"
click at [172, 177] on button "Save" at bounding box center [175, 179] width 16 height 8
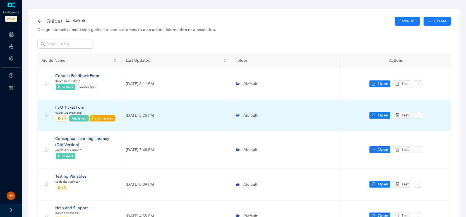
scroll to position [214, 0]
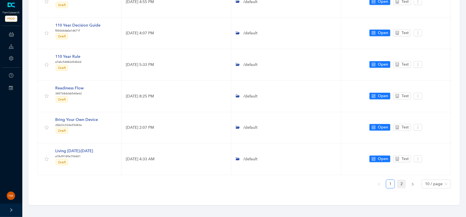
click at [401, 183] on link "2" at bounding box center [401, 184] width 8 height 8
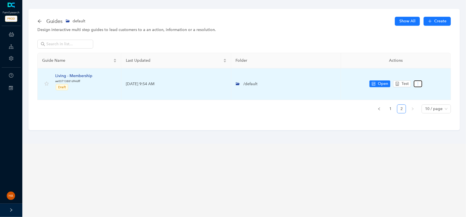
click at [418, 86] on button "button" at bounding box center [418, 83] width 8 height 7
click at [422, 93] on span "Settings" at bounding box center [428, 93] width 20 height 6
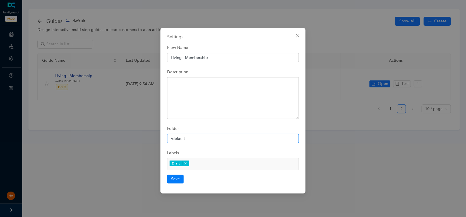
click at [179, 137] on input "/default" at bounding box center [233, 138] width 132 height 9
click at [178, 137] on input "/default" at bounding box center [233, 138] width 132 height 9
click at [178, 138] on input "/default" at bounding box center [233, 138] width 132 height 9
paste input "Data Quality Flows"
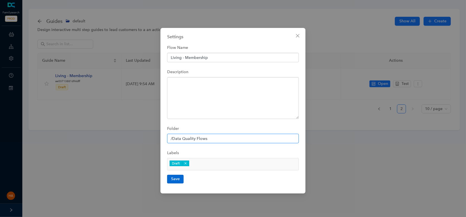
type input "/Data Quality Flows"
click at [172, 180] on button "Save" at bounding box center [175, 179] width 16 height 8
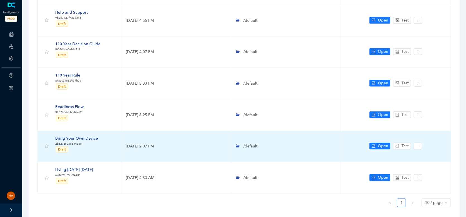
scroll to position [214, 0]
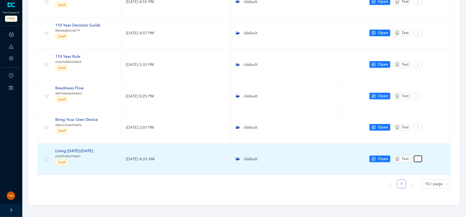
click at [418, 157] on icon "more" at bounding box center [418, 159] width 4 height 4
click at [428, 167] on span "Settings" at bounding box center [428, 168] width 20 height 6
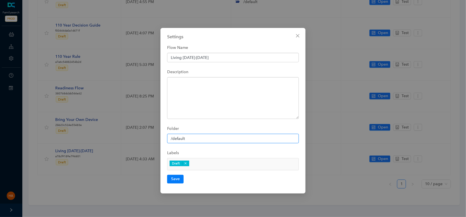
click at [177, 139] on input "/default" at bounding box center [233, 138] width 132 height 9
paste input "Data Quality Flows"
type input "/Data Quality Flows"
click at [176, 178] on button "Save" at bounding box center [175, 179] width 16 height 8
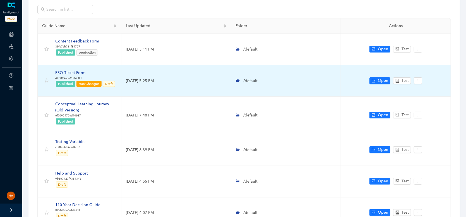
scroll to position [183, 0]
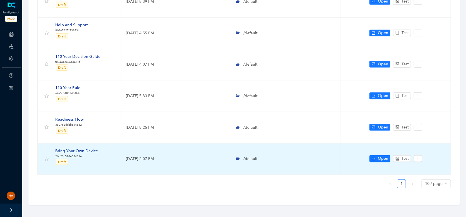
click at [78, 148] on div "Bring Your Own Device" at bounding box center [76, 151] width 43 height 6
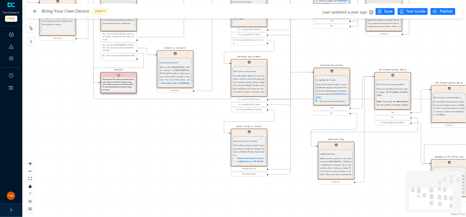
drag, startPoint x: 154, startPoint y: 183, endPoint x: 56, endPoint y: 107, distance: 124.5
click at [56, 107] on div "Start Select your browser Select your browser Keep in mind that the FamilySearc…" at bounding box center [243, 108] width 443 height 217
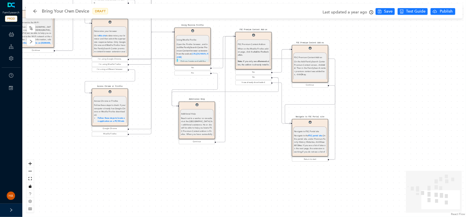
drag, startPoint x: 167, startPoint y: 166, endPoint x: 37, endPoint y: 131, distance: 134.2
click at [37, 131] on div "Start Select your browser Select your browser Keep in mind that the FamilySearc…" at bounding box center [243, 108] width 443 height 217
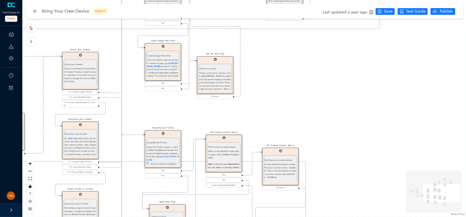
drag, startPoint x: 347, startPoint y: 177, endPoint x: 329, endPoint y: 191, distance: 23.2
click at [329, 197] on div "Start Select your browser Select your browser Keep in mind that the FamilySearc…" at bounding box center [243, 108] width 443 height 217
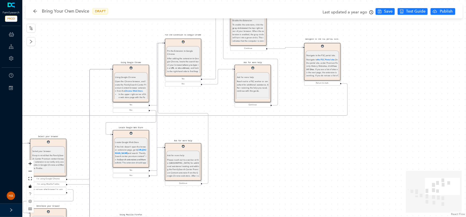
drag, startPoint x: 354, startPoint y: 149, endPoint x: 312, endPoint y: 181, distance: 52.6
click at [314, 194] on div "Start Select your browser Select your browser Keep in mind that the FamilySearc…" at bounding box center [243, 108] width 443 height 217
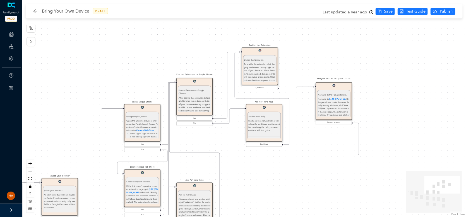
drag, startPoint x: 311, startPoint y: 137, endPoint x: 323, endPoint y: 176, distance: 41.1
click at [323, 176] on div "Start Select your browser Select your browser Keep in mind that the FamilySearc…" at bounding box center [243, 108] width 443 height 217
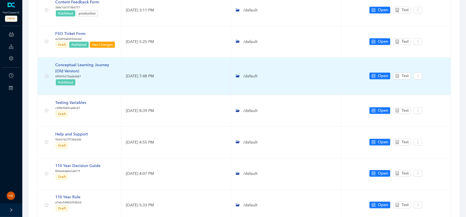
scroll to position [84, 0]
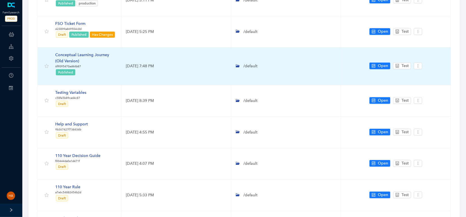
click at [88, 55] on div "Conceptual Learning Journey (Old Version)" at bounding box center [85, 58] width 61 height 12
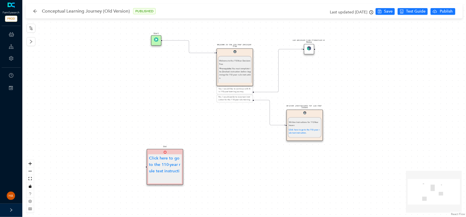
click at [310, 52] on div "110 Decision Flow Production W Media" at bounding box center [309, 49] width 10 height 10
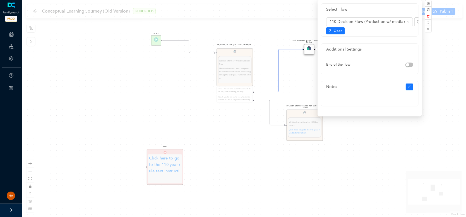
click at [143, 97] on div "Welcome to the 110-Year Decision Tree Welcome to the 110-Year Decision Tree *Pr…" at bounding box center [243, 108] width 443 height 217
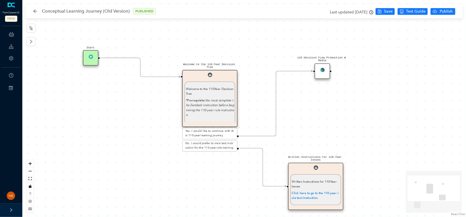
drag, startPoint x: 195, startPoint y: 107, endPoint x: 134, endPoint y: 156, distance: 77.6
click at [134, 156] on div "Welcome to the 110-Year Decision Tree Welcome to the 110-Year Decision Tree *Pr…" at bounding box center [243, 108] width 443 height 217
click at [37, 11] on icon "arrow-left" at bounding box center [35, 11] width 4 height 4
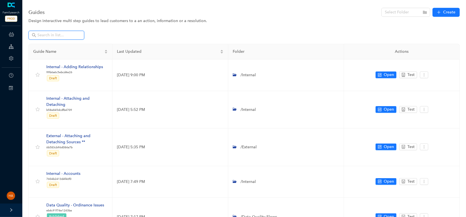
click at [69, 35] on input "text" at bounding box center [56, 35] width 39 height 6
click at [65, 35] on input "text" at bounding box center [56, 35] width 39 height 6
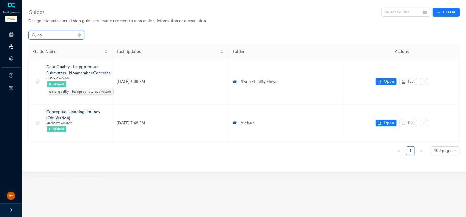
type input "c"
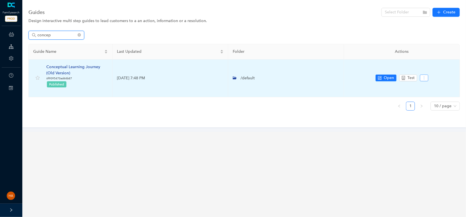
type input "concep"
click at [424, 78] on icon "more" at bounding box center [424, 78] width 4 height 4
click at [435, 105] on span "Archive" at bounding box center [434, 105] width 20 height 6
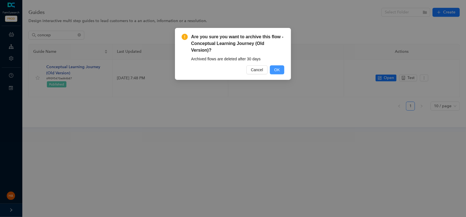
click at [281, 65] on button "OK" at bounding box center [277, 69] width 15 height 9
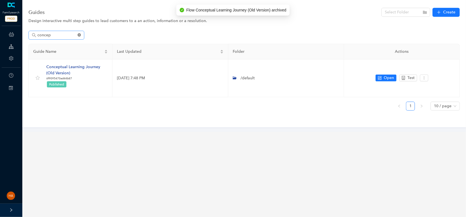
click at [80, 34] on icon "close-circle" at bounding box center [79, 34] width 3 height 3
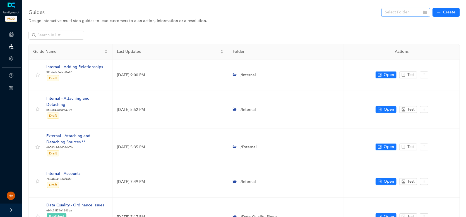
click at [398, 15] on input "search" at bounding box center [404, 12] width 39 height 8
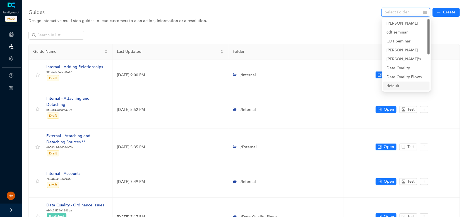
click at [394, 86] on div "default" at bounding box center [406, 86] width 40 height 6
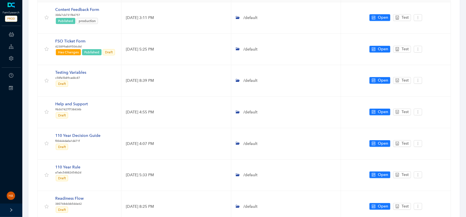
scroll to position [84, 0]
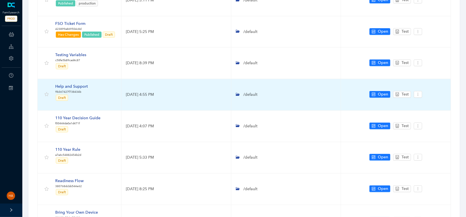
click at [77, 85] on div "Help and Support" at bounding box center [71, 86] width 33 height 6
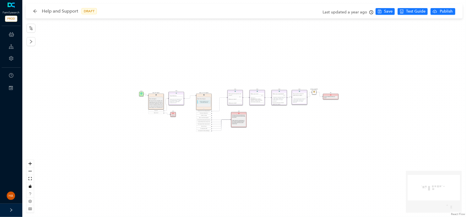
drag, startPoint x: 205, startPoint y: 107, endPoint x: 237, endPoint y: 150, distance: 53.7
click at [246, 168] on div "Start Help and Support Help and Support We want to help you find the the suppor…" at bounding box center [243, 108] width 443 height 217
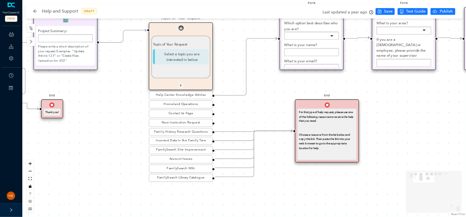
drag, startPoint x: 248, startPoint y: 112, endPoint x: 414, endPoint y: 130, distance: 166.6
click at [414, 130] on div "Start Help and Support Help and Support We want to help you find the the suppor…" at bounding box center [243, 108] width 443 height 217
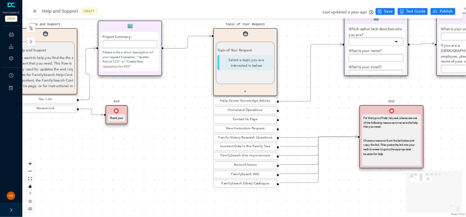
drag, startPoint x: 85, startPoint y: 145, endPoint x: 149, endPoint y: 150, distance: 64.1
click at [149, 150] on div "Start Help and Support Help and Support We want to help you find the the suppor…" at bounding box center [243, 108] width 443 height 217
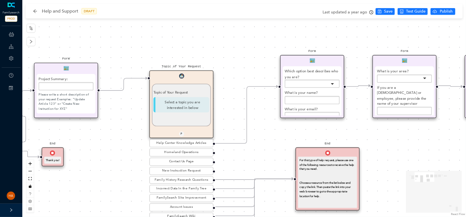
drag, startPoint x: 171, startPoint y: 100, endPoint x: 108, endPoint y: 124, distance: 67.6
click at [108, 124] on div "Start Help and Support Help and Support We want to help you find the the suppor…" at bounding box center [243, 108] width 443 height 217
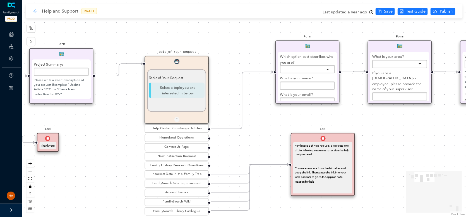
click at [36, 13] on icon "arrow-left" at bounding box center [35, 11] width 4 height 4
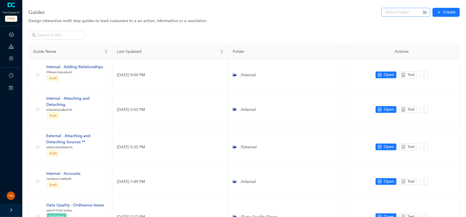
click at [396, 14] on input "search" at bounding box center [404, 12] width 39 height 8
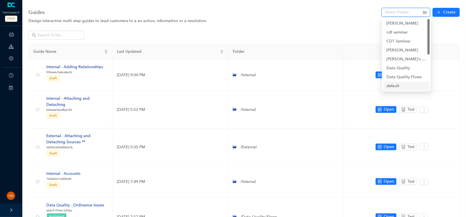
click at [398, 86] on div "default" at bounding box center [406, 86] width 40 height 6
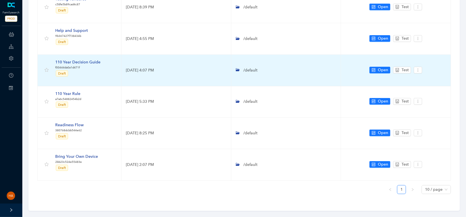
scroll to position [145, 0]
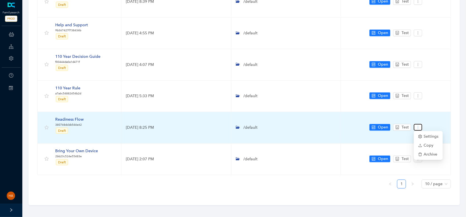
click at [417, 125] on icon "more" at bounding box center [418, 127] width 4 height 4
click at [425, 156] on span "Archive" at bounding box center [428, 154] width 20 height 6
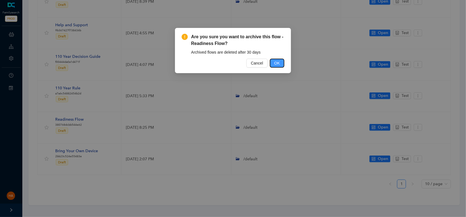
click at [278, 62] on span "OK" at bounding box center [277, 63] width 6 height 6
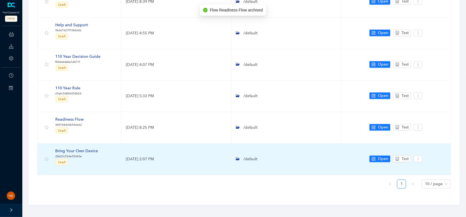
scroll to position [114, 0]
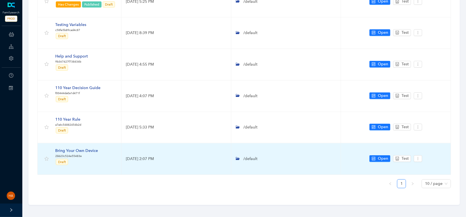
click at [81, 150] on div "Bring Your Own Device" at bounding box center [76, 151] width 43 height 6
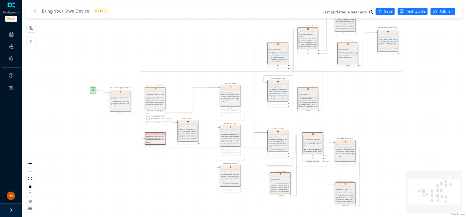
click at [34, 11] on icon "arrow-left" at bounding box center [35, 11] width 4 height 4
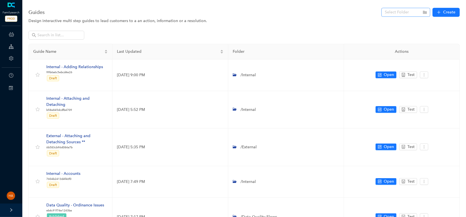
click at [388, 14] on input "search" at bounding box center [404, 12] width 39 height 8
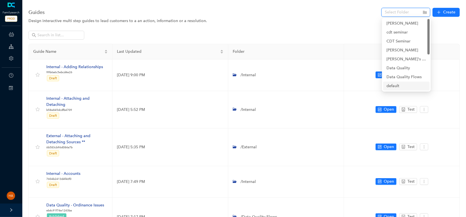
click at [400, 84] on div "default" at bounding box center [406, 86] width 40 height 6
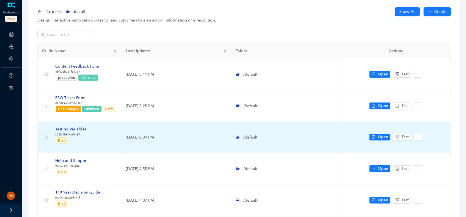
scroll to position [2, 0]
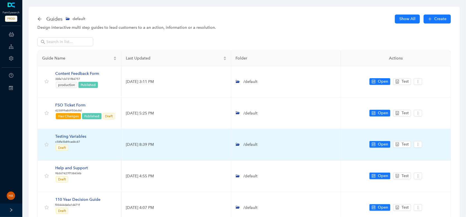
click at [77, 135] on div "Testing Variables" at bounding box center [70, 136] width 31 height 6
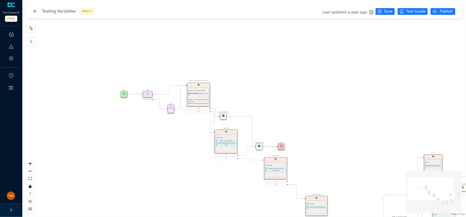
drag, startPoint x: 188, startPoint y: 173, endPoint x: 214, endPoint y: 188, distance: 30.2
click at [219, 193] on div "Agent Actions - Apply Macro Agent Actions - Apply Macro Agent Actions - Apply M…" at bounding box center [243, 108] width 443 height 217
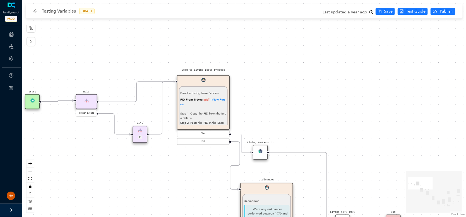
drag, startPoint x: 224, startPoint y: 134, endPoint x: 141, endPoint y: 180, distance: 94.4
click at [141, 180] on div "Agent Actions - Apply Macro Agent Actions - Apply Macro Agent Actions - Apply M…" at bounding box center [243, 108] width 443 height 217
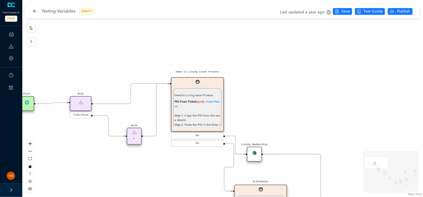
click at [194, 108] on div "PID From Ticket: {{pid}} - View Person Step 1 : Copy the PID from the issue det…" at bounding box center [198, 124] width 46 height 51
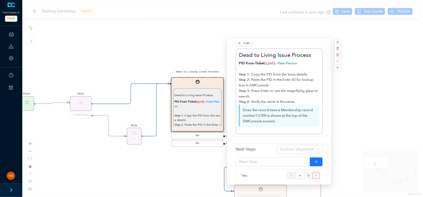
scroll to position [25, 0]
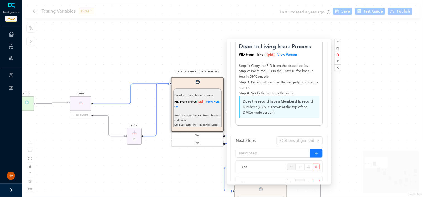
click at [379, 117] on div "Agent Actions - Apply Macro Agent Actions - Apply Macro Agent Actions - Apply M…" at bounding box center [222, 98] width 401 height 197
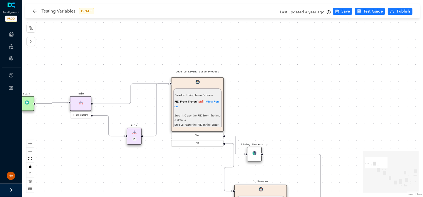
scroll to position [0, 0]
click at [35, 11] on icon "arrow-left" at bounding box center [35, 11] width 4 height 4
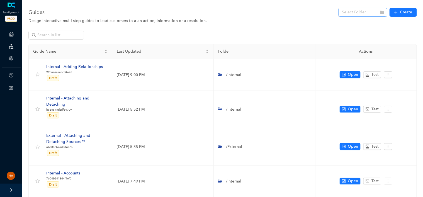
click at [349, 15] on input "search" at bounding box center [361, 12] width 39 height 8
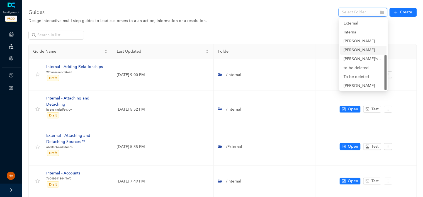
click at [363, 49] on div "Joseph Testing" at bounding box center [364, 50] width 40 height 6
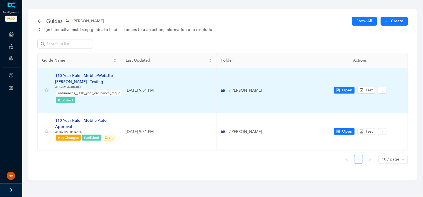
drag, startPoint x: 262, startPoint y: 90, endPoint x: 231, endPoint y: 91, distance: 30.7
click at [231, 91] on td "/Joseph Testing" at bounding box center [265, 90] width 96 height 45
copy span "Joseph Testing"
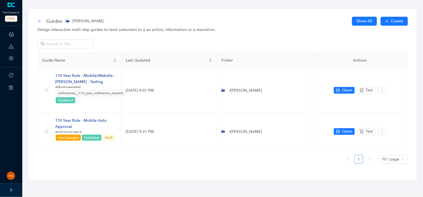
click at [39, 21] on icon "arrow-left" at bounding box center [39, 21] width 4 height 4
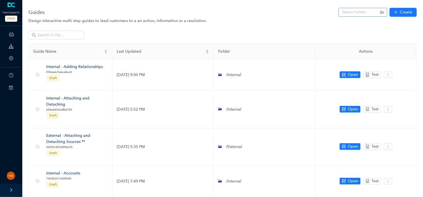
click at [351, 16] on input "search" at bounding box center [361, 12] width 39 height 8
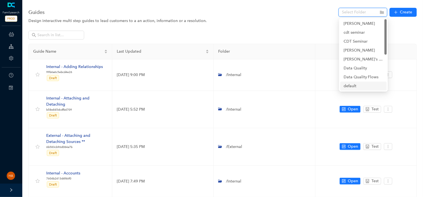
click at [356, 84] on div "default" at bounding box center [364, 86] width 40 height 6
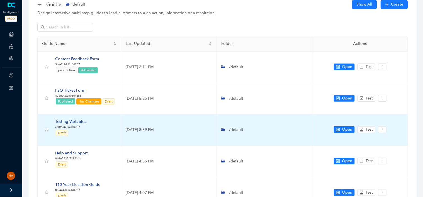
scroll to position [25, 0]
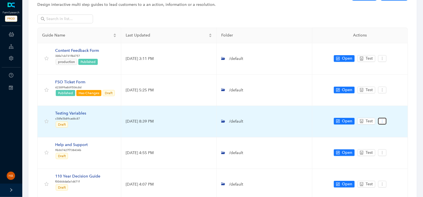
click at [382, 120] on icon "more" at bounding box center [383, 121] width 4 height 4
click at [389, 129] on span "Settings" at bounding box center [393, 131] width 20 height 6
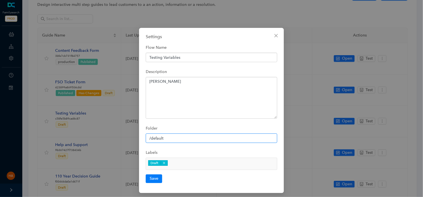
click at [158, 136] on input "/default" at bounding box center [212, 138] width 132 height 9
paste input "Joseph Testing"
type input "/Joseph Testing"
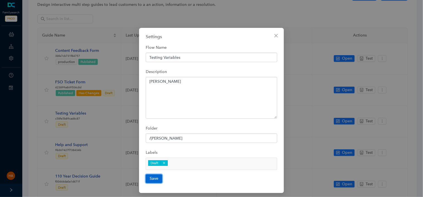
click at [156, 179] on button "Save" at bounding box center [154, 179] width 16 height 8
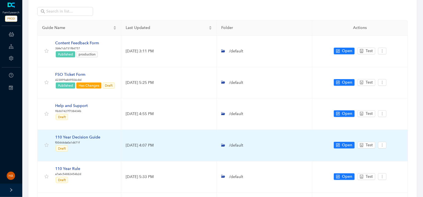
scroll to position [76, 0]
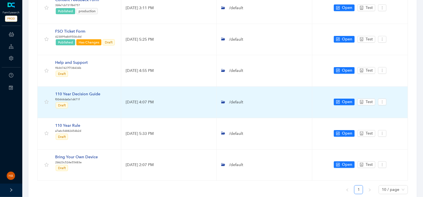
click at [85, 94] on div "110 Year Decision Guide" at bounding box center [77, 94] width 45 height 6
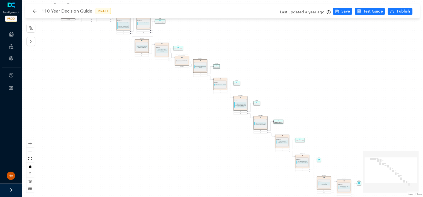
drag, startPoint x: 170, startPoint y: 95, endPoint x: 164, endPoint y: 121, distance: 26.4
click at [164, 121] on div "Start Welcome to the 110 Rule Decision Guide Welcome to the 110 Rule Decision G…" at bounding box center [222, 98] width 401 height 197
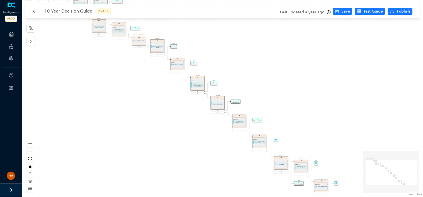
drag, startPoint x: 93, startPoint y: 73, endPoint x: 165, endPoint y: 131, distance: 92.4
click at [54, 29] on div "Start Welcome to the 110 Rule Decision Guide Welcome to the 110 Rule Decision G…" at bounding box center [222, 98] width 401 height 197
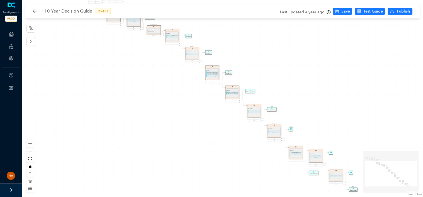
drag, startPoint x: 184, startPoint y: 158, endPoint x: 262, endPoint y: 173, distance: 79.3
click at [271, 182] on div "Start Welcome to the 110 Rule Decision Guide Welcome to the 110 Rule Decision G…" at bounding box center [222, 98] width 401 height 197
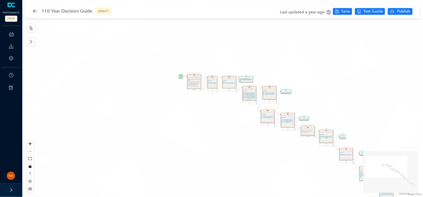
drag, startPoint x: 160, startPoint y: 126, endPoint x: 239, endPoint y: 187, distance: 100.4
click at [240, 189] on div "Start Welcome to the 110 Rule Decision Guide Welcome to the 110 Rule Decision G…" at bounding box center [222, 98] width 401 height 197
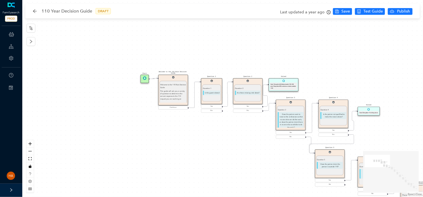
drag, startPoint x: 224, startPoint y: 131, endPoint x: 211, endPoint y: 162, distance: 33.6
click at [211, 162] on div "Start Welcome to the 110 Rule Decision Guide Welcome to the 110 Rule Decision G…" at bounding box center [222, 98] width 401 height 197
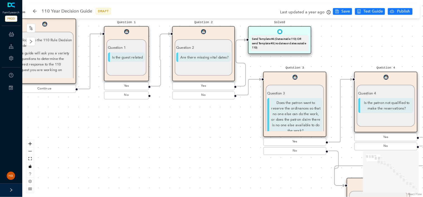
drag, startPoint x: 286, startPoint y: 148, endPoint x: 152, endPoint y: 140, distance: 133.9
click at [152, 140] on div "Start Welcome to the 110 Rule Decision Guide Welcome to the 110 Rule Decision G…" at bounding box center [222, 98] width 401 height 197
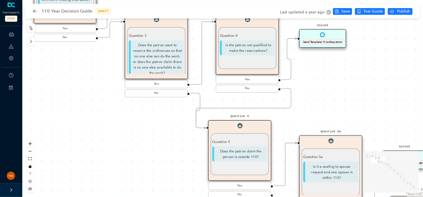
drag, startPoint x: 232, startPoint y: 170, endPoint x: 107, endPoint y: 113, distance: 138.0
click at [107, 113] on div "Start Welcome to the 110 Rule Decision Guide Welcome to the 110 Rule Decision G…" at bounding box center [222, 98] width 401 height 197
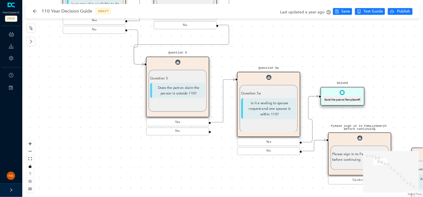
drag, startPoint x: 185, startPoint y: 178, endPoint x: 123, endPoint y: 115, distance: 88.9
click at [123, 115] on div "Start Welcome to the 110 Rule Decision Guide Welcome to the 110 Rule Decision G…" at bounding box center [222, 98] width 401 height 197
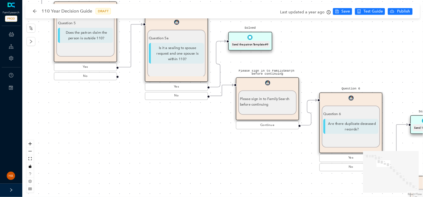
drag, startPoint x: 218, startPoint y: 184, endPoint x: 125, endPoint y: 129, distance: 107.6
click at [125, 129] on div "Start Welcome to the 110 Rule Decision Guide Welcome to the 110 Rule Decision G…" at bounding box center [222, 98] width 401 height 197
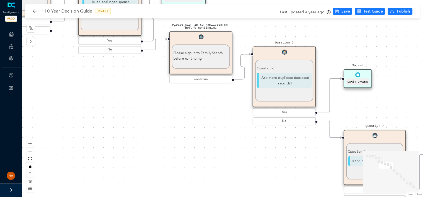
drag, startPoint x: 223, startPoint y: 170, endPoint x: 160, endPoint y: 128, distance: 76.3
click at [160, 128] on div "Start Welcome to the 110 Rule Decision Guide Welcome to the 110 Rule Decision G…" at bounding box center [222, 98] width 401 height 197
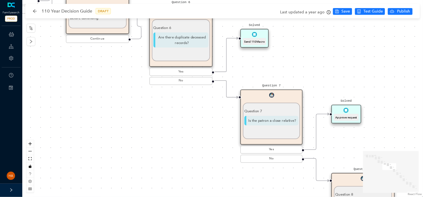
drag, startPoint x: 230, startPoint y: 149, endPoint x: 126, endPoint y: 108, distance: 111.1
click at [126, 108] on div "Start Welcome to the 110 Rule Decision Guide Welcome to the 110 Rule Decision G…" at bounding box center [222, 98] width 401 height 197
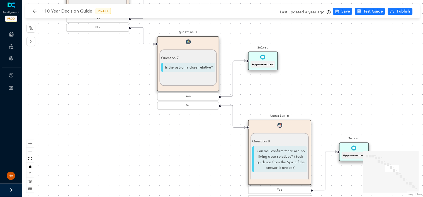
drag, startPoint x: 224, startPoint y: 163, endPoint x: 141, endPoint y: 110, distance: 99.0
click at [141, 110] on div "Start Welcome to the 110 Rule Decision Guide Welcome to the 110 Rule Decision G…" at bounding box center [222, 98] width 401 height 197
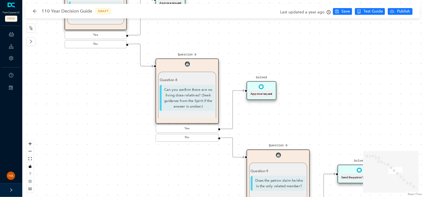
drag, startPoint x: 158, startPoint y: 128, endPoint x: 131, endPoint y: 110, distance: 32.7
click at [131, 110] on div "Start Welcome to the 110 Rule Decision Guide Welcome to the 110 Rule Decision G…" at bounding box center [222, 98] width 401 height 197
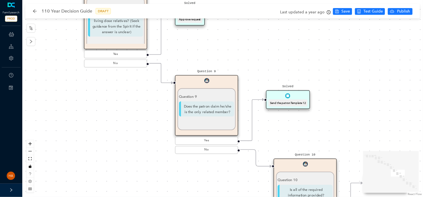
drag, startPoint x: 177, startPoint y: 171, endPoint x: 106, endPoint y: 97, distance: 102.2
click at [106, 97] on div "Start Welcome to the 110 Rule Decision Guide Welcome to the 110 Rule Decision G…" at bounding box center [222, 98] width 401 height 197
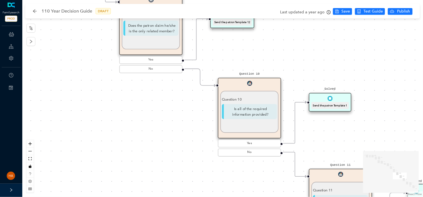
drag, startPoint x: 151, startPoint y: 144, endPoint x: 110, endPoint y: 86, distance: 70.9
click at [110, 86] on div "Start Welcome to the 110 Rule Decision Guide Welcome to the 110 Rule Decision G…" at bounding box center [222, 98] width 401 height 197
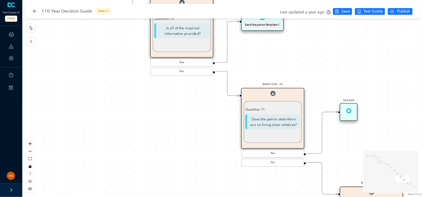
drag, startPoint x: 192, startPoint y: 171, endPoint x: 126, endPoint y: 92, distance: 102.7
click at [126, 92] on div "Start Welcome to the 110 Rule Decision Guide Welcome to the 110 Rule Decision G…" at bounding box center [222, 98] width 401 height 197
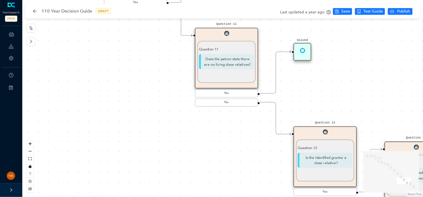
drag, startPoint x: 187, startPoint y: 151, endPoint x: 144, endPoint y: 98, distance: 69.0
click at [144, 98] on div "Start Welcome to the 110 Rule Decision Guide Welcome to the 110 Rule Decision G…" at bounding box center [222, 98] width 401 height 197
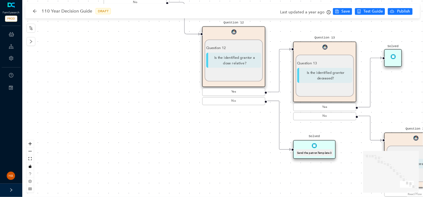
drag, startPoint x: 191, startPoint y: 159, endPoint x: 100, endPoint y: 59, distance: 135.6
click at [100, 59] on div "Start Welcome to the 110 Rule Decision Guide Welcome to the 110 Rule Decision G…" at bounding box center [222, 98] width 401 height 197
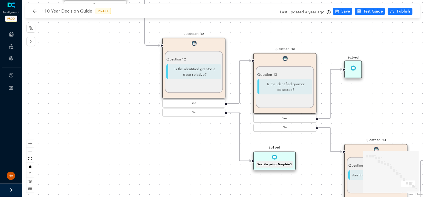
drag, startPoint x: 197, startPoint y: 136, endPoint x: 159, endPoint y: 148, distance: 40.2
click at [159, 148] on div "Start Welcome to the 110 Rule Decision Guide Welcome to the 110 Rule Decision G…" at bounding box center [222, 98] width 401 height 197
click at [35, 11] on icon "arrow-left" at bounding box center [35, 11] width 4 height 4
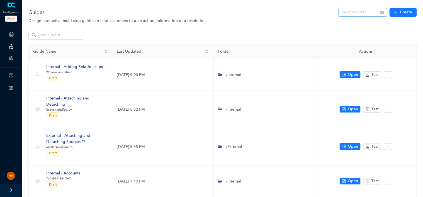
click at [358, 13] on input "search" at bounding box center [361, 12] width 39 height 8
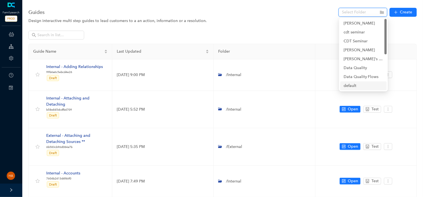
click at [360, 86] on div "default" at bounding box center [364, 86] width 40 height 6
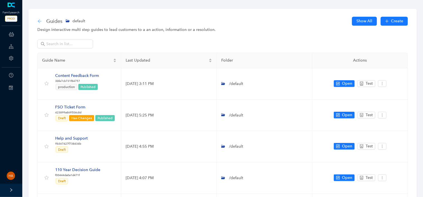
click at [38, 22] on icon "arrow-left" at bounding box center [39, 21] width 4 height 4
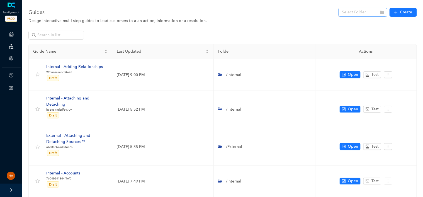
click at [365, 13] on input "search" at bounding box center [361, 12] width 39 height 8
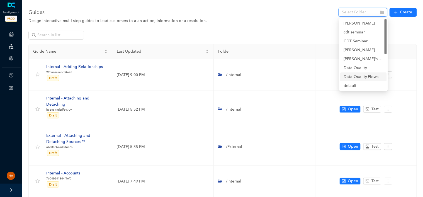
click at [379, 78] on div "Data Quality Flows" at bounding box center [364, 77] width 40 height 6
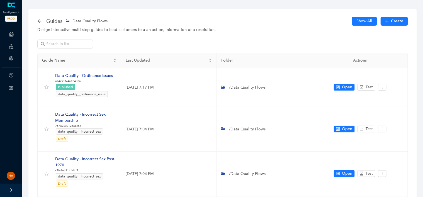
click at [42, 23] on div "Guides Data Quality Flows" at bounding box center [74, 21] width 74 height 9
click at [40, 22] on icon "arrow-left" at bounding box center [39, 21] width 4 height 4
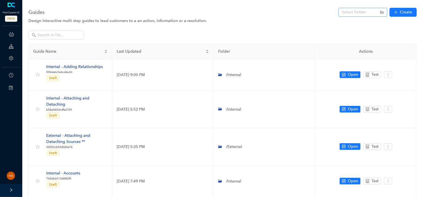
click at [353, 16] on input "search" at bounding box center [361, 12] width 39 height 8
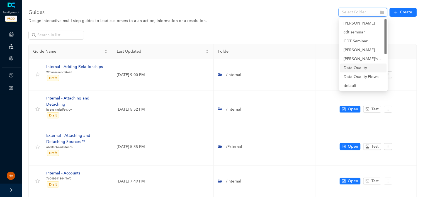
click at [359, 66] on div "Data Quality" at bounding box center [364, 68] width 40 height 6
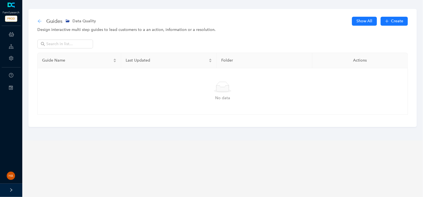
click at [38, 22] on icon "arrow-left" at bounding box center [39, 21] width 4 height 4
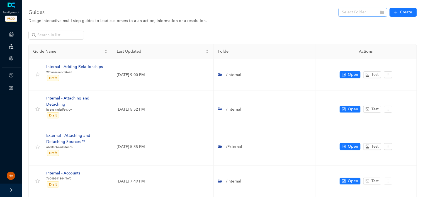
click at [368, 11] on input "search" at bounding box center [361, 12] width 39 height 8
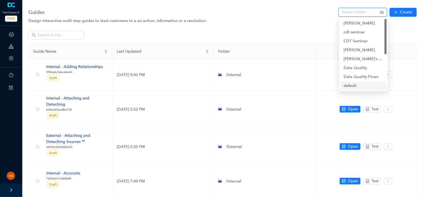
click at [355, 84] on div "default" at bounding box center [364, 86] width 40 height 6
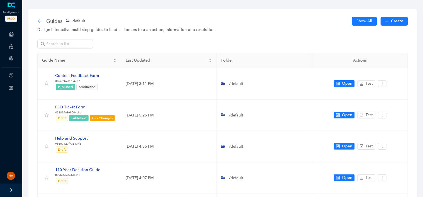
click at [40, 22] on icon "arrow-left" at bounding box center [39, 21] width 4 height 4
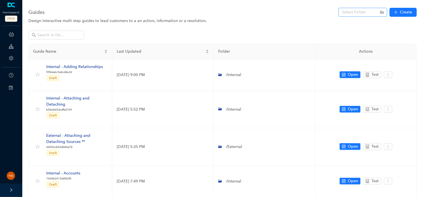
click at [353, 10] on input "search" at bounding box center [361, 12] width 39 height 8
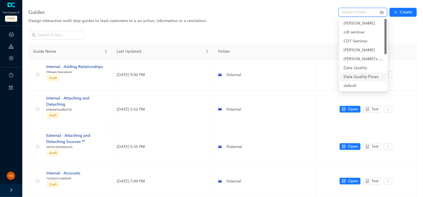
drag, startPoint x: 378, startPoint y: 78, endPoint x: 344, endPoint y: 76, distance: 33.5
click at [344, 76] on div "Data Quality Flows" at bounding box center [364, 77] width 40 height 6
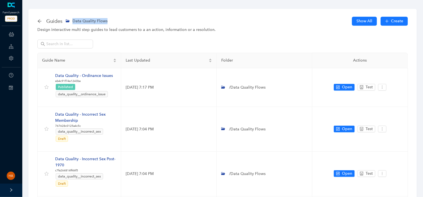
drag, startPoint x: 114, startPoint y: 25, endPoint x: 73, endPoint y: 21, distance: 41.2
click at [73, 21] on div "Guides Data Quality Flows Show All Create" at bounding box center [222, 21] width 371 height 11
copy span "Data Quality Flows"
click at [39, 22] on icon "arrow-left" at bounding box center [40, 21] width 4 height 4
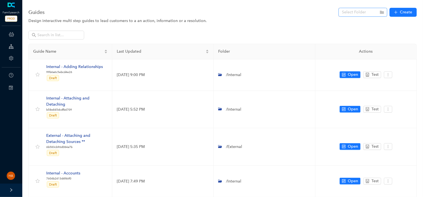
click at [353, 15] on input "search" at bounding box center [361, 12] width 39 height 8
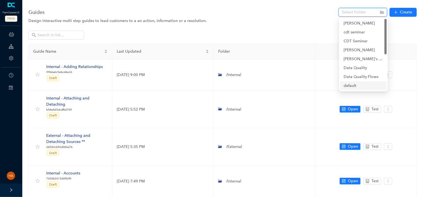
click at [361, 83] on div "default" at bounding box center [364, 86] width 40 height 6
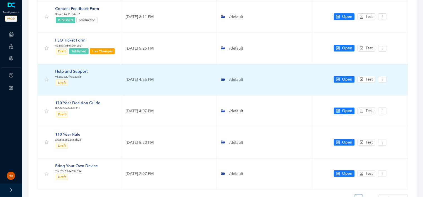
scroll to position [76, 0]
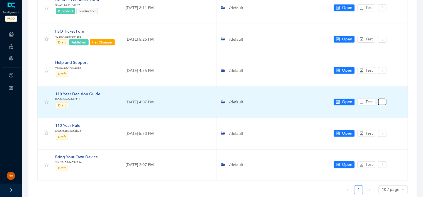
click at [384, 100] on icon "more" at bounding box center [383, 102] width 4 height 4
click at [387, 110] on span "Settings" at bounding box center [393, 111] width 20 height 6
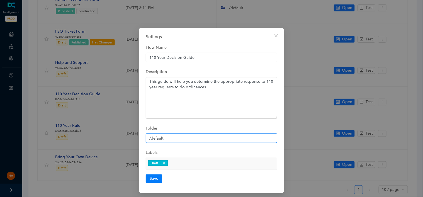
click at [156, 136] on input "/default" at bounding box center [212, 138] width 132 height 9
paste input "Data Quality Flows"
type input "/Data Quality Flows"
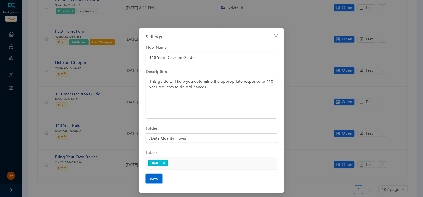
click at [152, 178] on button "Save" at bounding box center [154, 179] width 16 height 8
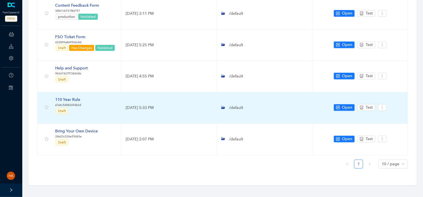
scroll to position [71, 0]
click at [383, 106] on icon "more" at bounding box center [383, 107] width 4 height 4
click at [387, 118] on span "Settings" at bounding box center [393, 117] width 20 height 6
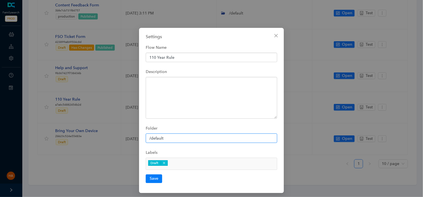
click at [160, 139] on input "/default" at bounding box center [212, 138] width 132 height 9
paste input "Data Quality Flows"
type input "/Data Quality Flows"
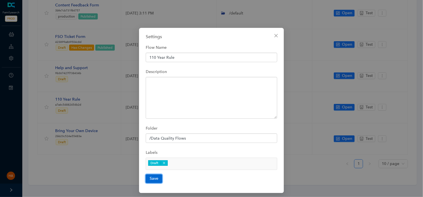
click at [152, 179] on button "Save" at bounding box center [154, 179] width 16 height 8
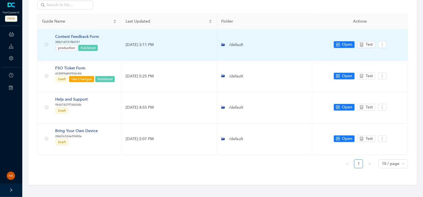
scroll to position [39, 0]
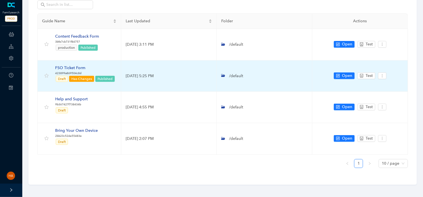
click at [76, 68] on div "FSO Ticket Form" at bounding box center [85, 68] width 60 height 6
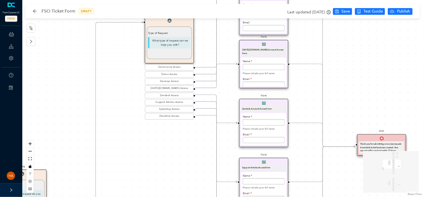
drag, startPoint x: 256, startPoint y: 52, endPoint x: 156, endPoint y: 178, distance: 160.6
click at [156, 178] on div "End Thank you for submitting an access request. A zendesk ticket has been creat…" at bounding box center [222, 98] width 401 height 197
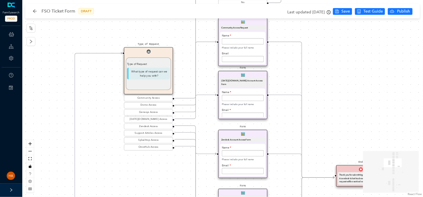
drag, startPoint x: 125, startPoint y: 85, endPoint x: 104, endPoint y: 116, distance: 37.2
click at [104, 116] on div "End Thank you for submitting an access request. A zendesk ticket has been creat…" at bounding box center [222, 98] width 401 height 197
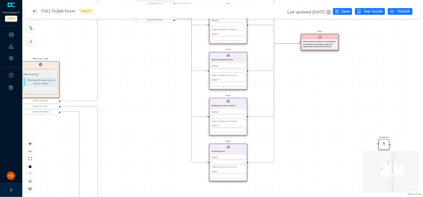
drag, startPoint x: 143, startPoint y: 186, endPoint x: 157, endPoint y: 63, distance: 123.5
click at [157, 62] on div "End Thank you for submitting an access request. A zendesk ticket has been creat…" at bounding box center [222, 98] width 401 height 197
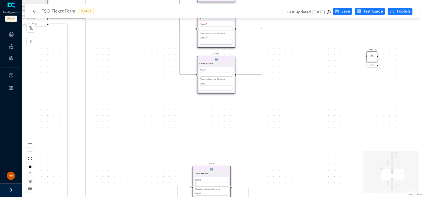
drag, startPoint x: 162, startPoint y: 123, endPoint x: 157, endPoint y: 54, distance: 69.3
click at [157, 54] on div "End Thank you for submitting an access request. A zendesk ticket has been creat…" at bounding box center [222, 98] width 401 height 197
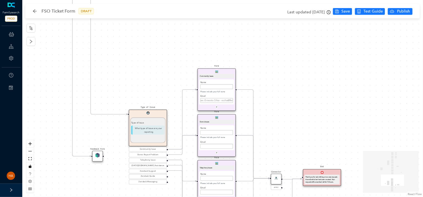
drag, startPoint x: 163, startPoint y: 105, endPoint x: 168, endPoint y: 46, distance: 59.6
click at [168, 46] on div "End Thank you for submitting an access request. A zendesk ticket has been creat…" at bounding box center [222, 98] width 401 height 197
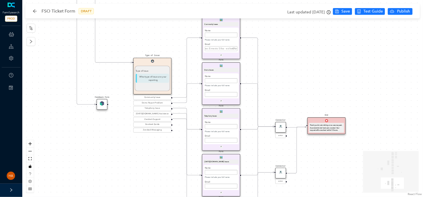
drag, startPoint x: 148, startPoint y: 72, endPoint x: 152, endPoint y: 32, distance: 40.3
click at [152, 32] on div "End Thank you for submitting an access request. A zendesk ticket has been creat…" at bounding box center [222, 98] width 401 height 197
click at [34, 10] on icon "arrow-left" at bounding box center [35, 11] width 4 height 4
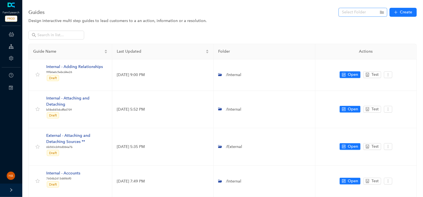
click at [354, 13] on input "search" at bounding box center [361, 12] width 39 height 8
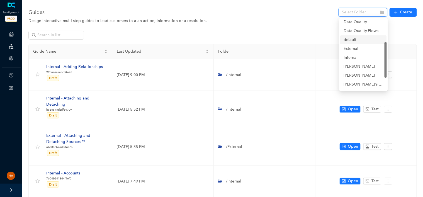
click at [351, 37] on div "default" at bounding box center [364, 40] width 40 height 6
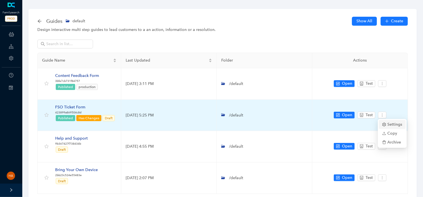
click at [390, 125] on span "Settings" at bounding box center [393, 125] width 20 height 6
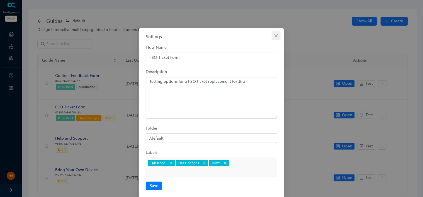
click at [278, 34] on icon "close" at bounding box center [276, 35] width 3 height 3
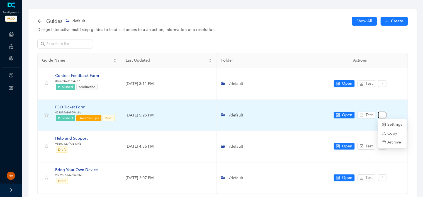
click at [383, 114] on icon "more" at bounding box center [383, 115] width 4 height 4
click at [383, 113] on icon "more" at bounding box center [383, 115] width 4 height 4
click at [386, 122] on span "Settings" at bounding box center [393, 125] width 20 height 6
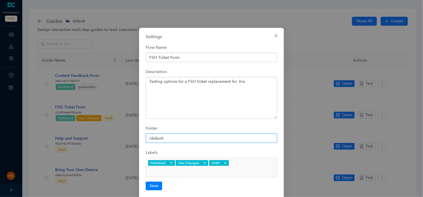
click at [154, 140] on input "/default" at bounding box center [212, 138] width 132 height 9
paste input "Joseph Testing"
type input "/Joseph Testing"
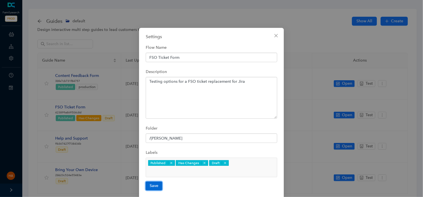
click at [156, 182] on button "Save" at bounding box center [154, 186] width 16 height 8
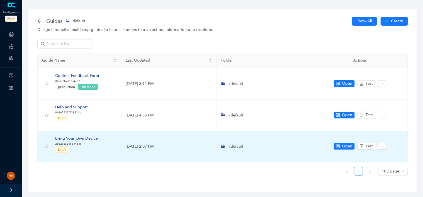
click at [78, 138] on div "Bring Your Own Device" at bounding box center [76, 139] width 43 height 6
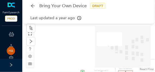
click at [67, 44] on div "Start Select your browser Select your browser Keep in mind that the FamilySearc…" at bounding box center [88, 36] width 133 height 72
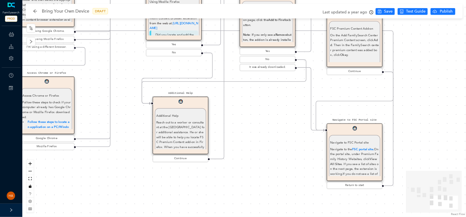
drag, startPoint x: 329, startPoint y: 171, endPoint x: 281, endPoint y: 112, distance: 75.7
click at [281, 112] on div "Start Select your browser Select your browser Keep in mind that the FamilySearc…" at bounding box center [243, 108] width 443 height 217
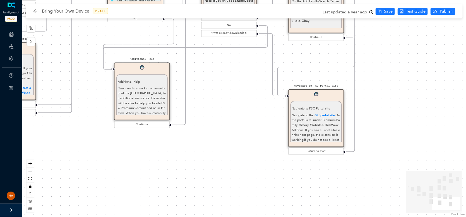
drag, startPoint x: 298, startPoint y: 152, endPoint x: 299, endPoint y: 160, distance: 7.7
click at [299, 160] on div "Start Select your browser Select your browser Keep in mind that the FamilySearc…" at bounding box center [243, 108] width 443 height 217
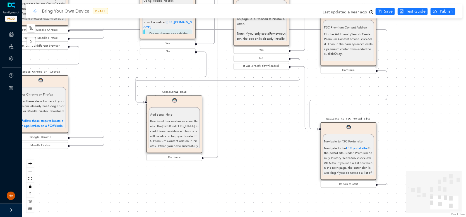
click at [37, 12] on icon "arrow-left" at bounding box center [35, 11] width 4 height 4
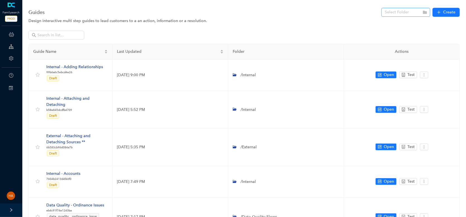
click at [387, 15] on input "search" at bounding box center [404, 12] width 39 height 8
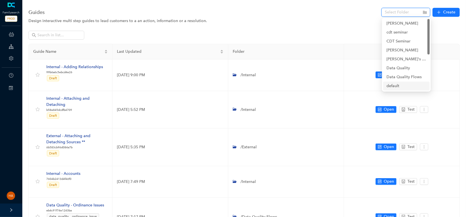
click at [397, 86] on div "default" at bounding box center [406, 86] width 40 height 6
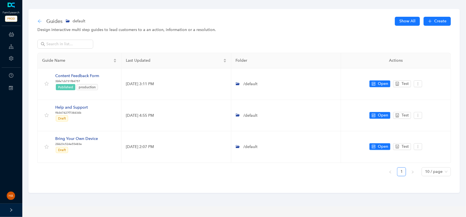
click at [40, 20] on icon "arrow-left" at bounding box center [39, 21] width 4 height 4
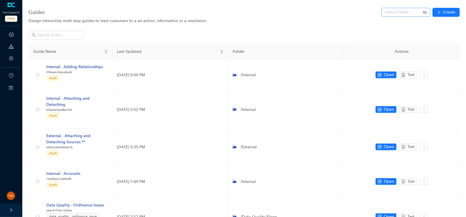
click at [400, 13] on input "search" at bounding box center [404, 12] width 39 height 8
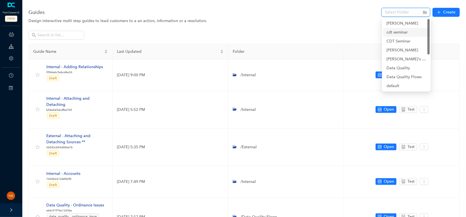
click at [405, 33] on div "cdt seminar" at bounding box center [406, 32] width 40 height 6
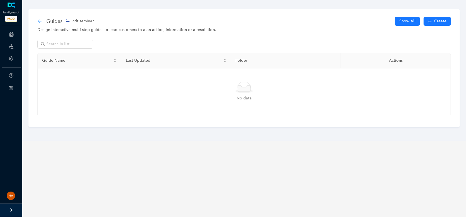
click at [40, 22] on icon "arrow-left" at bounding box center [40, 21] width 4 height 4
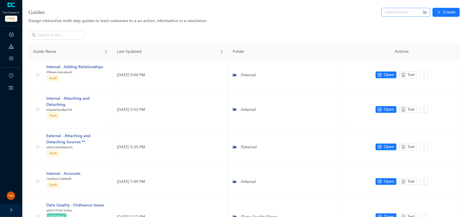
click at [394, 16] on input "search" at bounding box center [404, 12] width 39 height 8
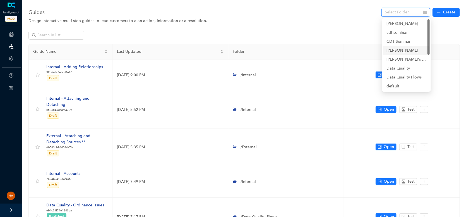
scroll to position [28, 0]
click at [396, 67] on div "External" at bounding box center [406, 67] width 40 height 6
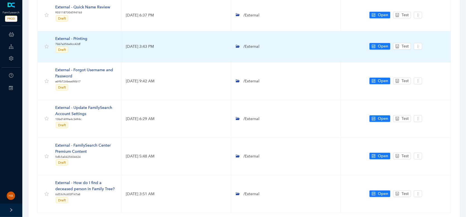
scroll to position [308, 0]
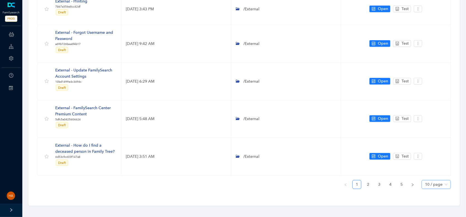
click at [438, 181] on span "10 / page" at bounding box center [436, 184] width 23 height 8
click at [432, 173] on div "30 / page" at bounding box center [436, 173] width 20 height 6
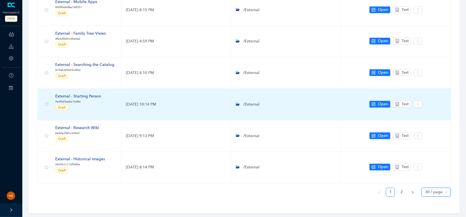
scroll to position [965, 0]
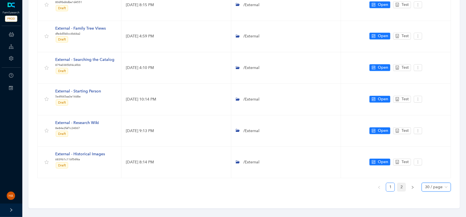
click at [400, 183] on link "2" at bounding box center [401, 187] width 8 height 8
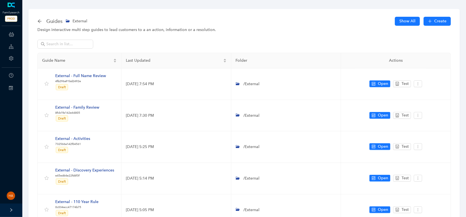
scroll to position [0, 0]
drag, startPoint x: 52, startPoint y: 19, endPoint x: 47, endPoint y: 21, distance: 5.6
click at [52, 19] on span "Guides" at bounding box center [54, 21] width 16 height 9
click at [40, 21] on icon "arrow-left" at bounding box center [40, 21] width 4 height 4
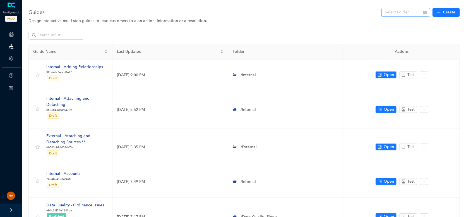
click at [387, 14] on input "search" at bounding box center [404, 12] width 39 height 8
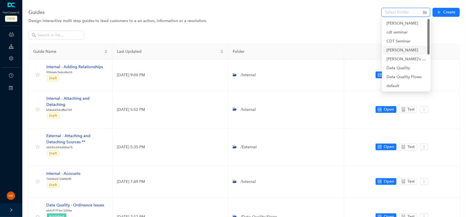
scroll to position [28, 0]
click at [397, 76] on div "Internal" at bounding box center [406, 76] width 40 height 6
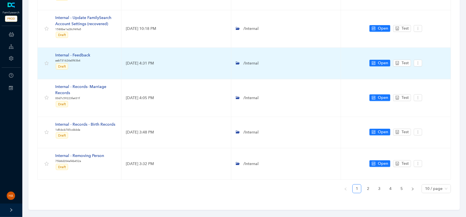
scroll to position [232, 0]
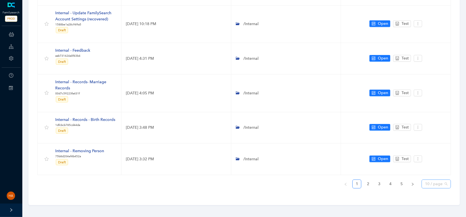
click at [431, 182] on span "10 / page" at bounding box center [436, 184] width 23 height 8
click at [437, 173] on div "30 / page" at bounding box center [436, 173] width 20 height 6
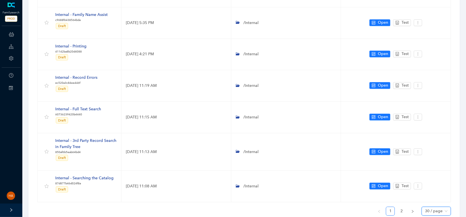
scroll to position [889, 0]
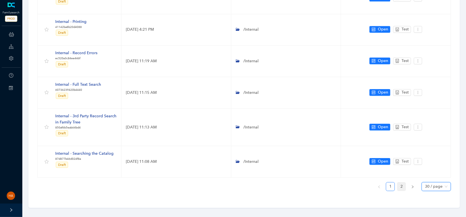
click at [402, 183] on link "2" at bounding box center [401, 186] width 8 height 8
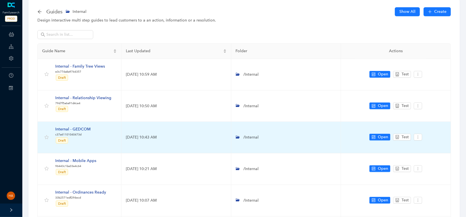
scroll to position [0, 0]
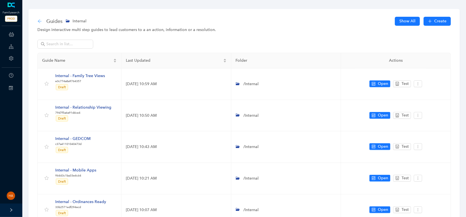
click at [39, 21] on icon "arrow-left" at bounding box center [39, 21] width 4 height 4
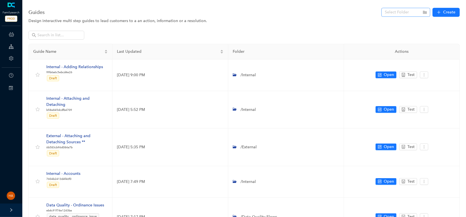
click at [388, 9] on input "search" at bounding box center [404, 12] width 39 height 8
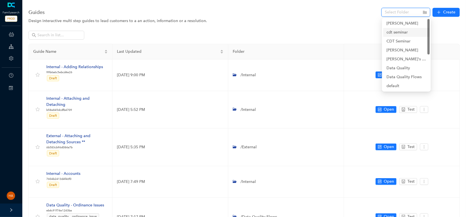
drag, startPoint x: 397, startPoint y: 32, endPoint x: 400, endPoint y: 33, distance: 3.7
click at [400, 33] on div "cdt seminar" at bounding box center [406, 32] width 40 height 6
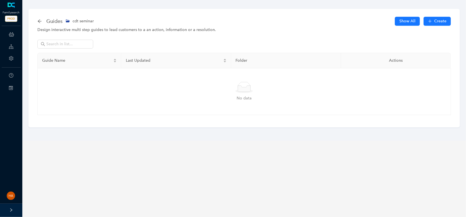
drag, startPoint x: 74, startPoint y: 21, endPoint x: 67, endPoint y: 21, distance: 7.0
drag, startPoint x: 67, startPoint y: 21, endPoint x: 398, endPoint y: 35, distance: 331.1
click at [398, 35] on div "Guides cdt seminar Show All Create Design interactive multi step guides to lead…" at bounding box center [243, 68] width 431 height 118
click at [408, 21] on span "Show All" at bounding box center [407, 21] width 16 height 6
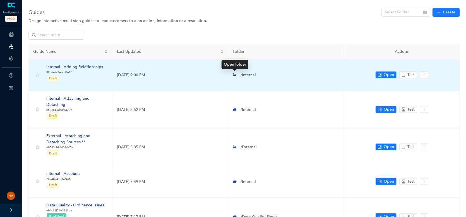
click at [234, 76] on icon "folder-open" at bounding box center [235, 75] width 4 height 4
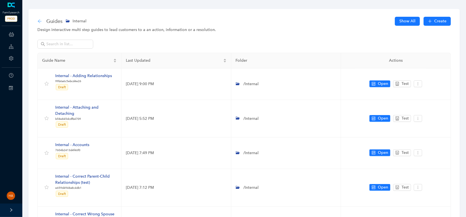
click at [38, 21] on icon "arrow-left" at bounding box center [39, 21] width 4 height 4
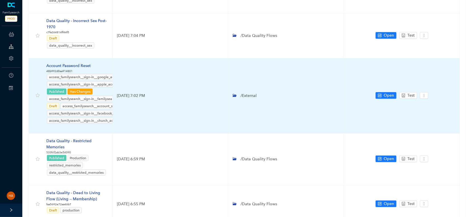
scroll to position [291, 0]
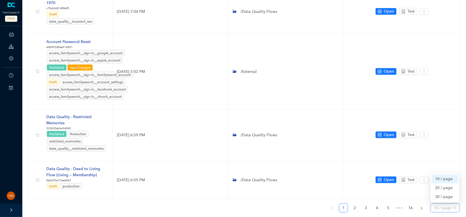
click at [437, 204] on span "10 / page" at bounding box center [445, 208] width 23 height 8
click at [441, 194] on div "30 / page" at bounding box center [445, 197] width 20 height 6
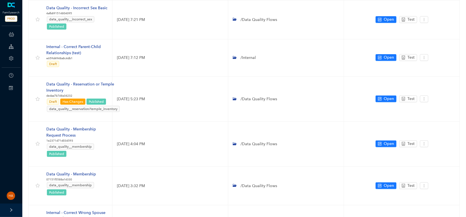
scroll to position [1166, 0]
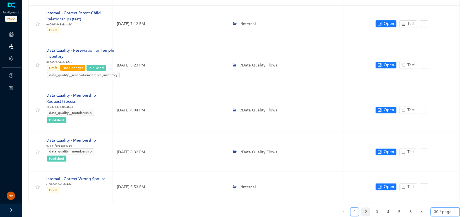
click at [366, 208] on link "2" at bounding box center [365, 212] width 8 height 8
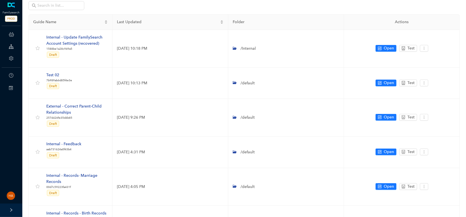
scroll to position [0, 0]
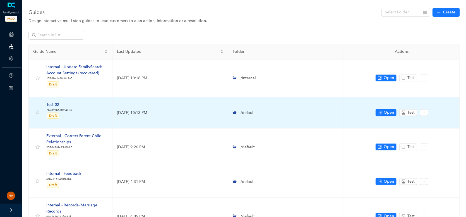
click at [48, 105] on div "Test 02" at bounding box center [59, 105] width 26 height 6
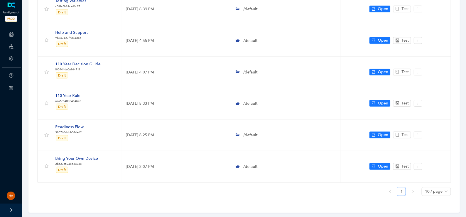
scroll to position [139, 0]
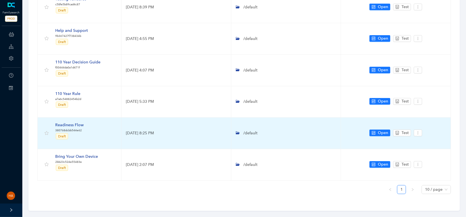
click at [64, 122] on div "Readiness Flow" at bounding box center [69, 125] width 28 height 6
